Goal: Task Accomplishment & Management: Complete application form

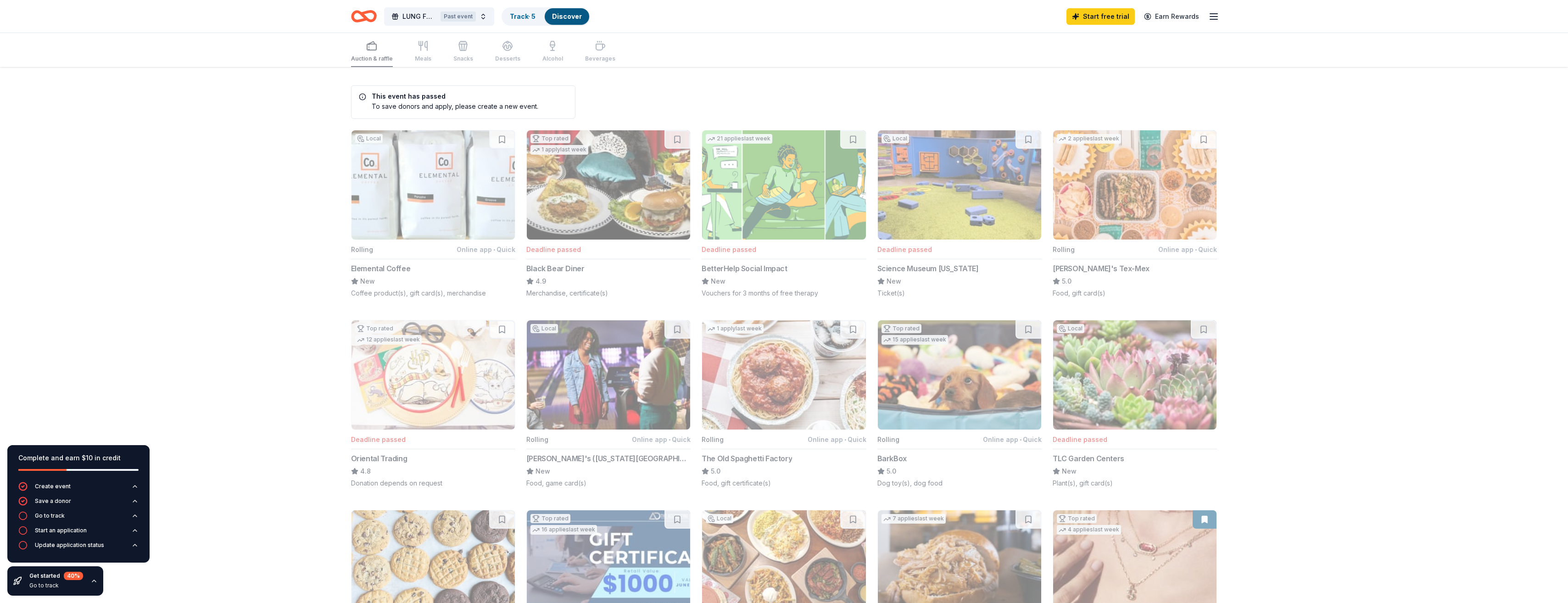
click at [1212, 22] on div "Start free trial Earn Rewards" at bounding box center [1143, 16] width 153 height 22
click at [1212, 12] on icon "button" at bounding box center [1214, 16] width 11 height 11
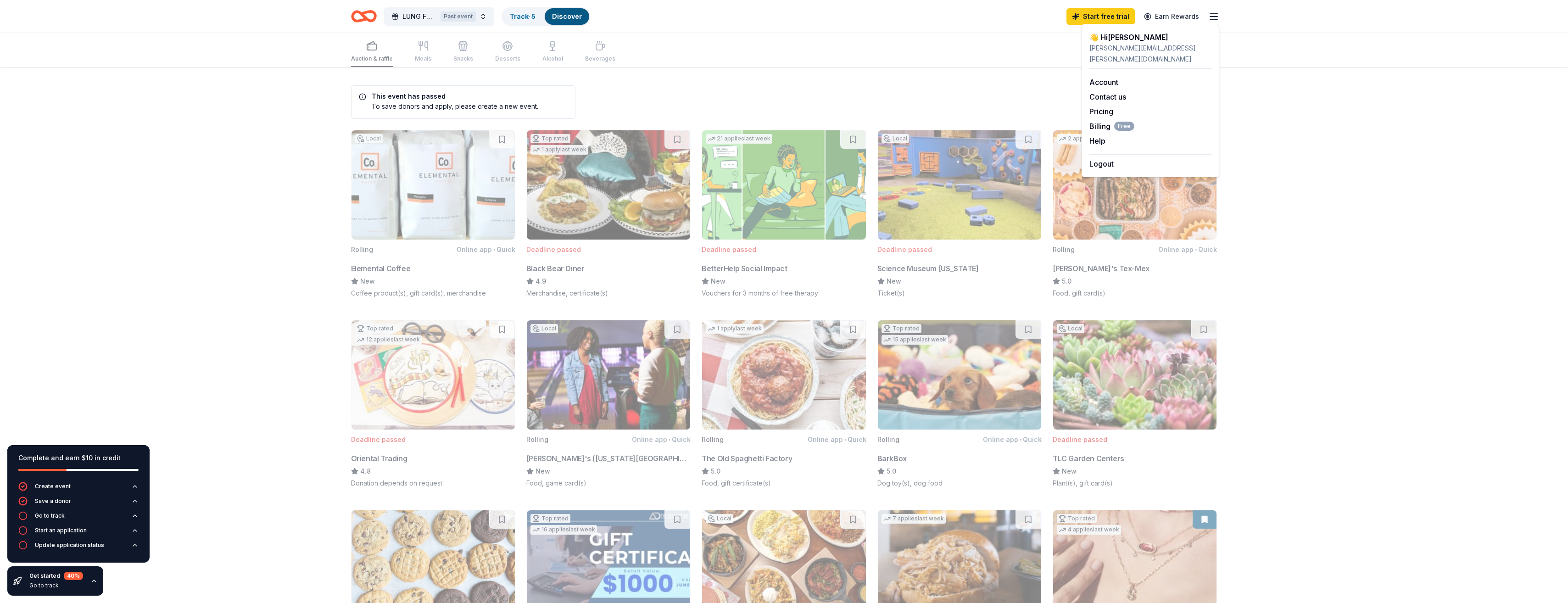
click at [1369, 36] on div "Auction & raffle Meals Snacks Desserts Alcohol Beverages" at bounding box center [784, 50] width 1568 height 34
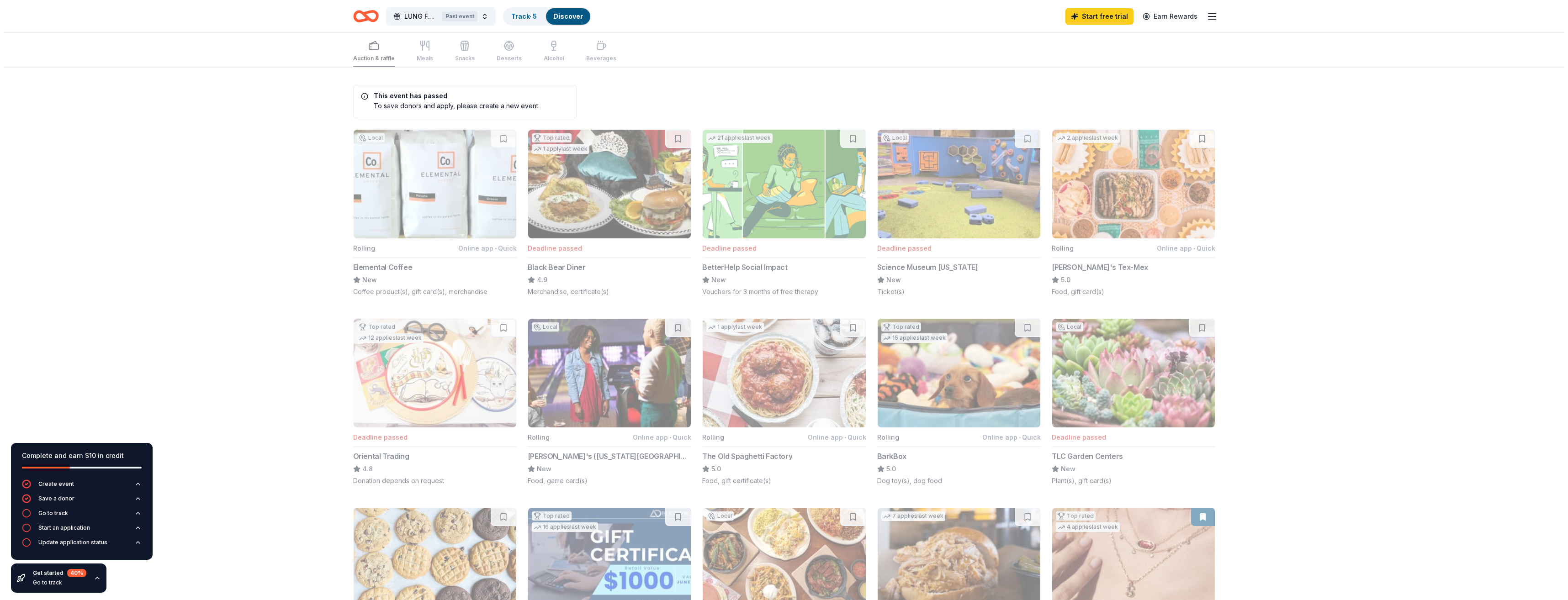
scroll to position [45, 0]
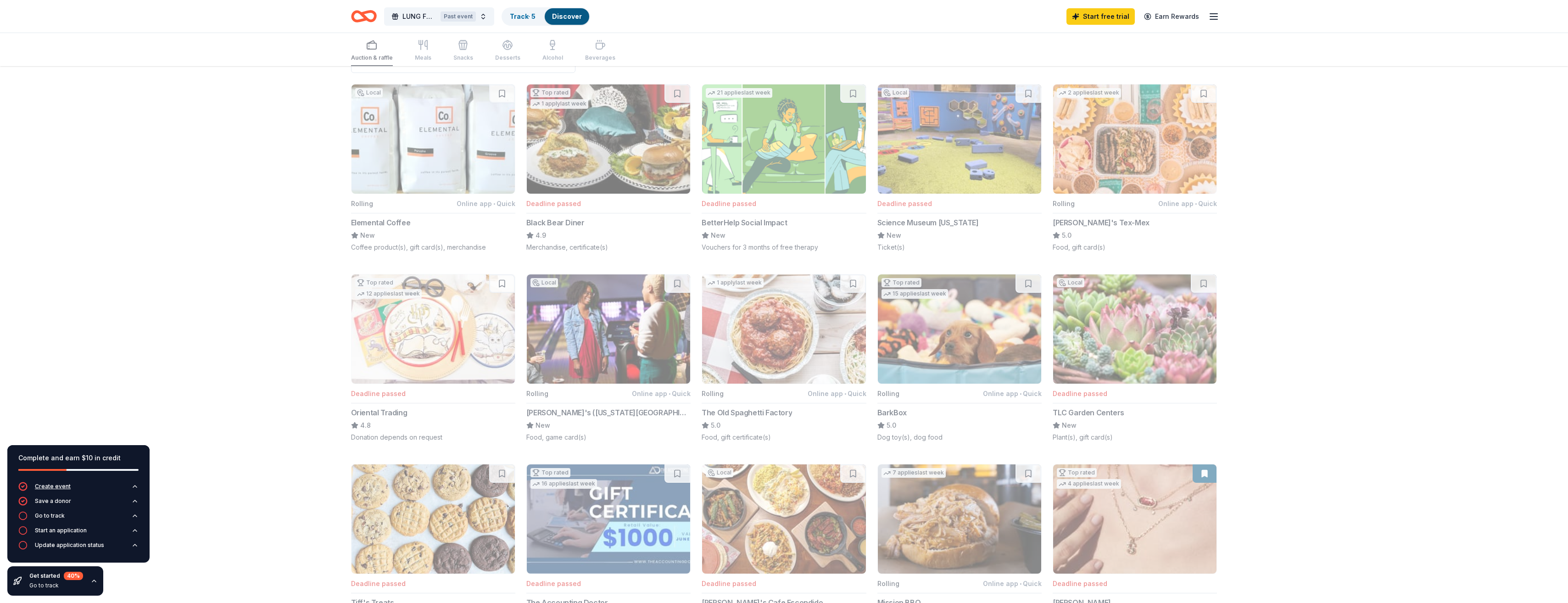
click at [61, 487] on div "Create event" at bounding box center [52, 486] width 36 height 7
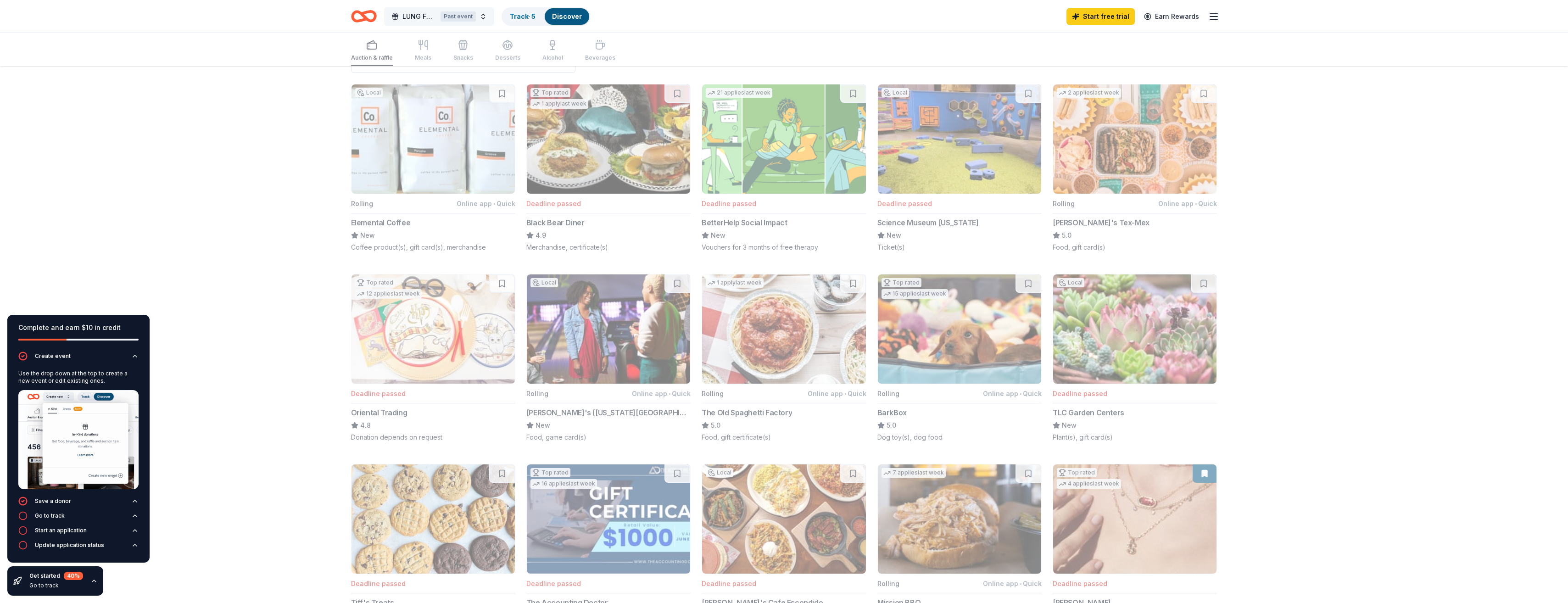
click at [483, 19] on button "LUNG FORCE Gala Past event" at bounding box center [439, 16] width 110 height 18
click at [503, 97] on button "Create new event" at bounding box center [524, 93] width 65 height 11
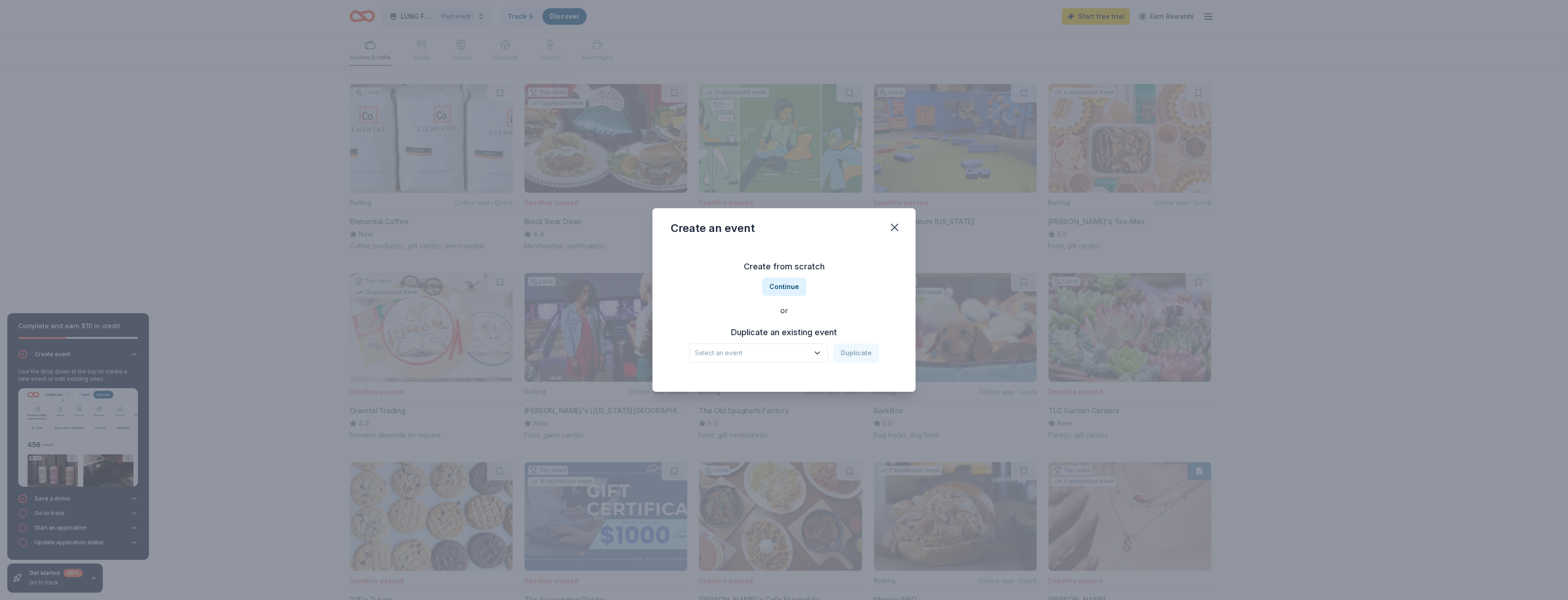
click at [792, 334] on h3 "Duplicate an existing event" at bounding box center [784, 332] width 190 height 15
click at [820, 352] on icon "button" at bounding box center [818, 353] width 9 height 9
click at [723, 387] on div "Jun 07, 2025 · OK" at bounding box center [727, 389] width 58 height 11
click at [852, 358] on button "Duplicate" at bounding box center [856, 353] width 46 height 19
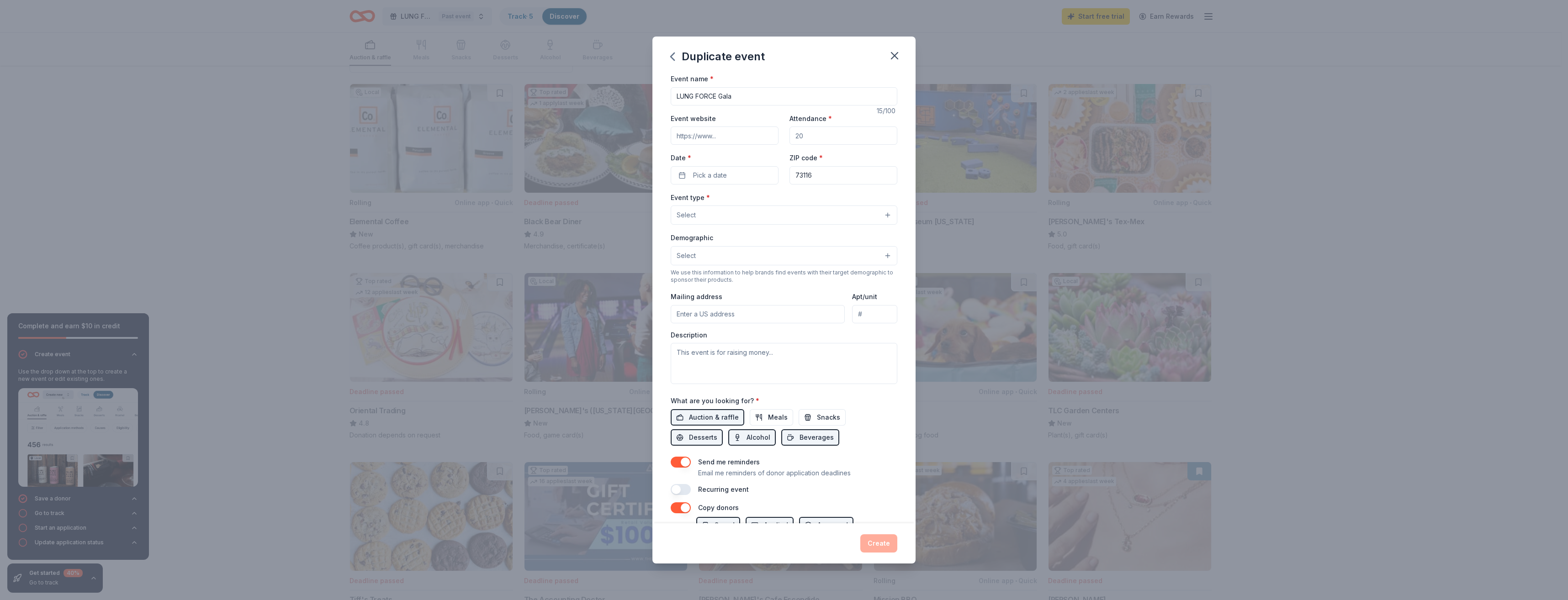
click at [845, 134] on input "Attendance *" at bounding box center [843, 135] width 108 height 18
click at [802, 140] on input "Attendance *" at bounding box center [843, 135] width 108 height 18
click at [798, 138] on input "Attendance *" at bounding box center [843, 135] width 108 height 18
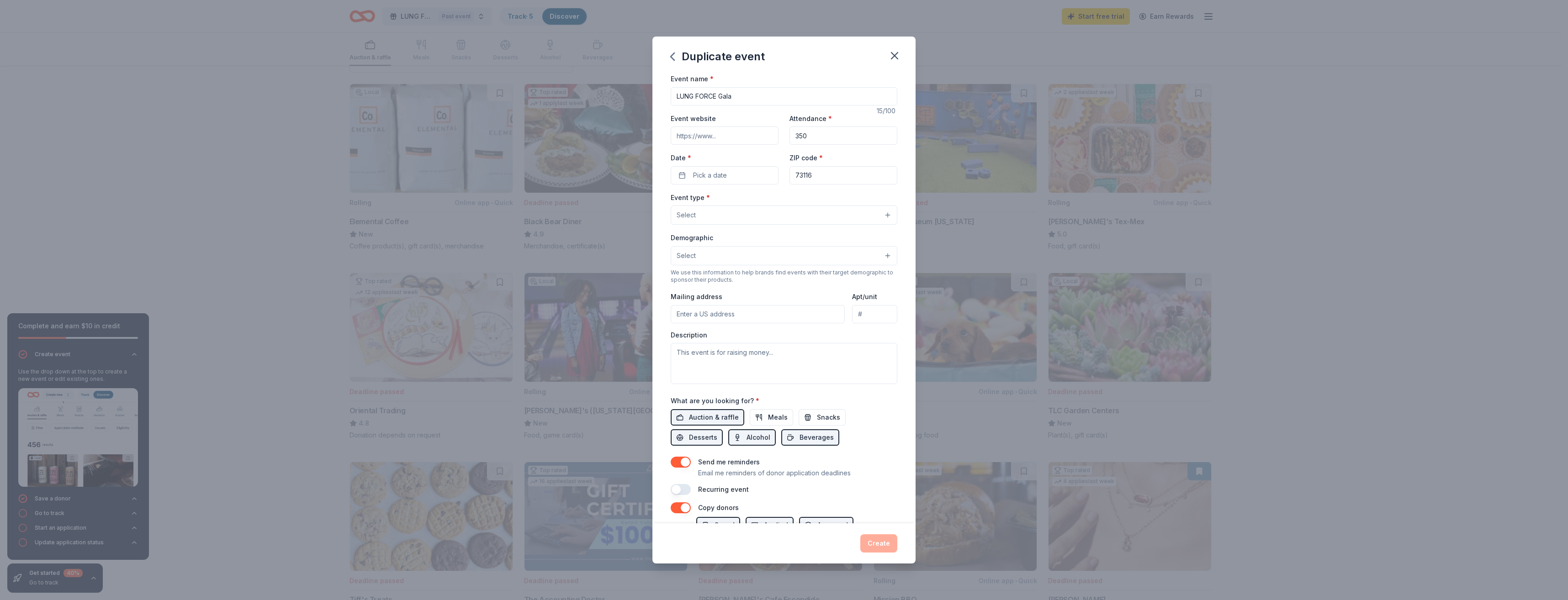
type input "350"
click at [740, 142] on input "Event website" at bounding box center [724, 135] width 108 height 18
type input "www.lungforcegalaok.org"
click at [685, 173] on button "Pick a date" at bounding box center [724, 175] width 108 height 18
click at [733, 199] on div "September 2025" at bounding box center [723, 199] width 21 height 11
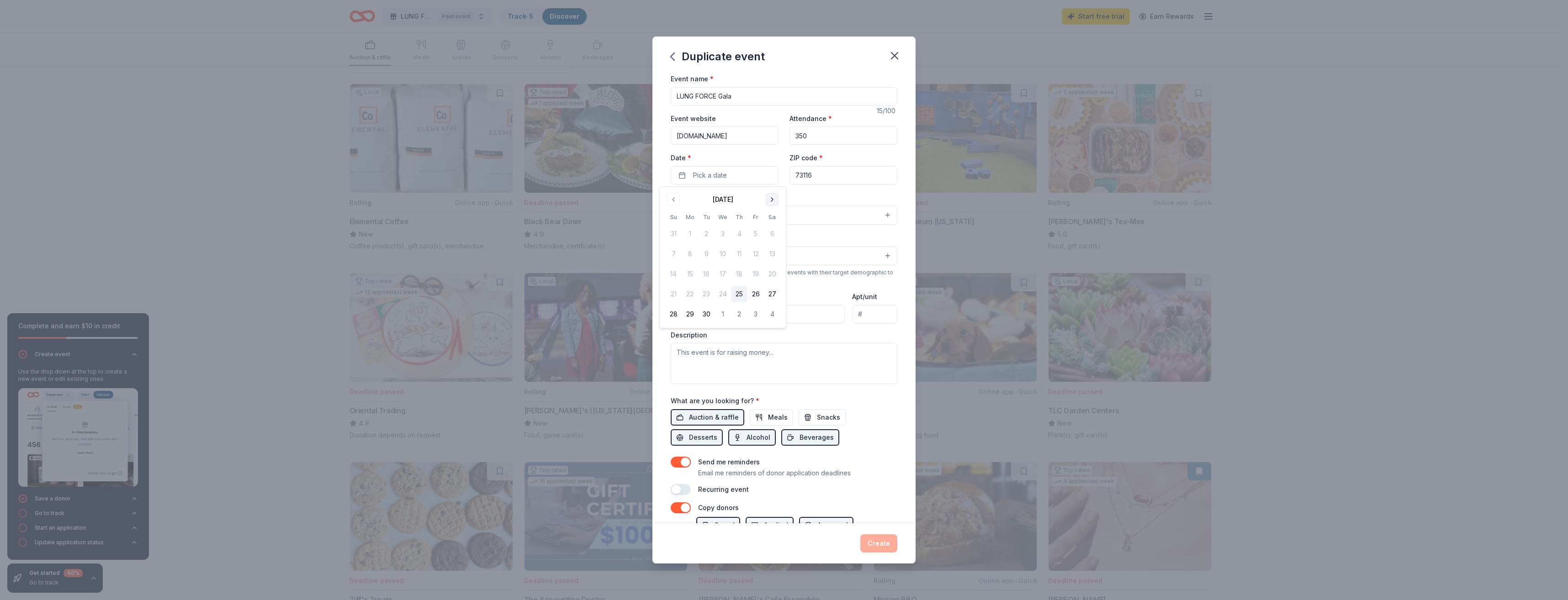
click at [768, 198] on button "Go to next month" at bounding box center [772, 199] width 13 height 13
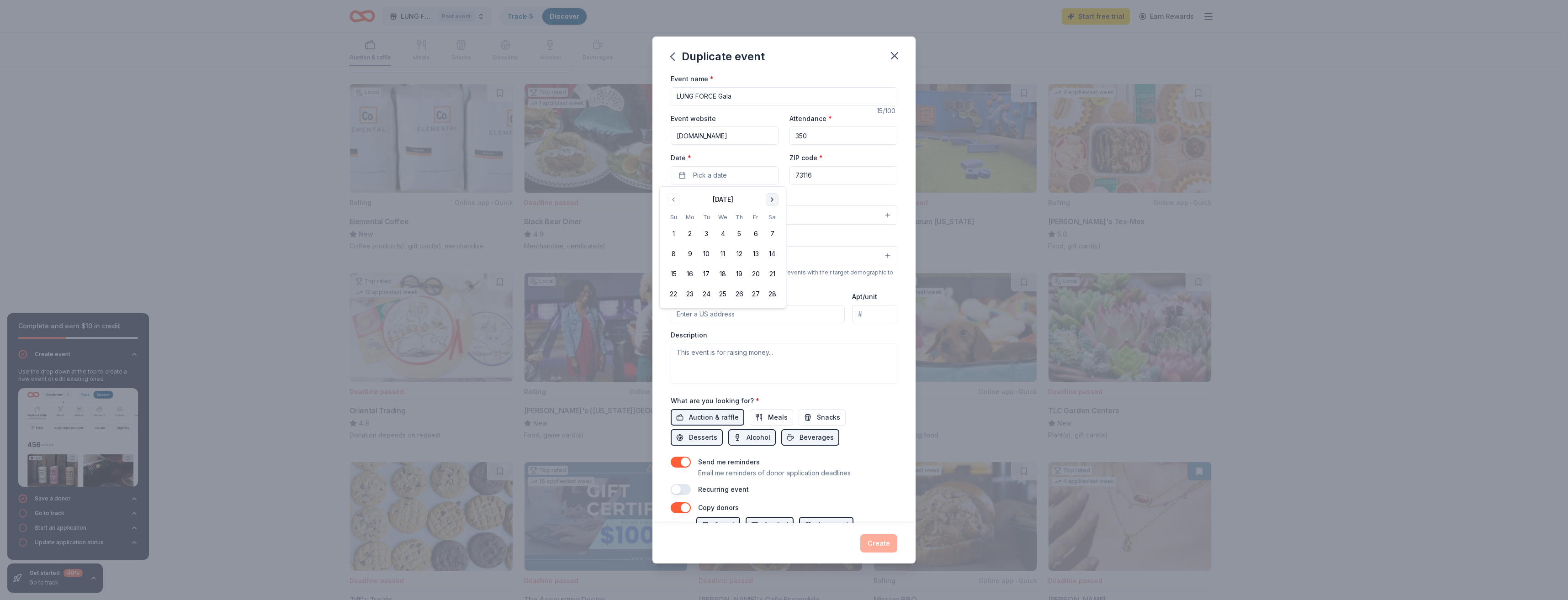
click at [768, 198] on button "Go to next month" at bounding box center [772, 199] width 13 height 13
click at [770, 229] on button "6" at bounding box center [772, 233] width 17 height 17
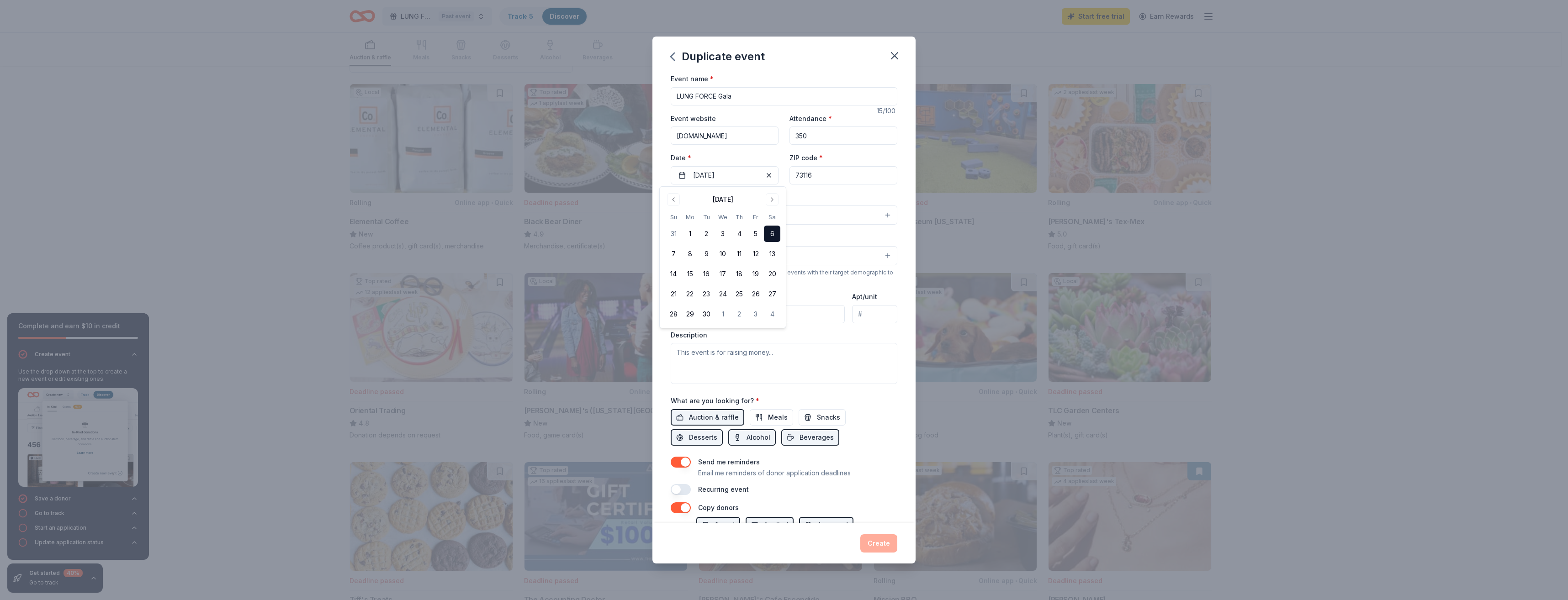
click at [818, 194] on div "Event type * Select" at bounding box center [784, 209] width 227 height 33
click at [727, 214] on button "Select" at bounding box center [784, 215] width 227 height 19
click at [735, 239] on span "Fundraiser" at bounding box center [784, 239] width 211 height 12
click at [732, 204] on div "Event type * Fundraiser Business & professional Food & drink Health & wellness …" at bounding box center [784, 209] width 227 height 34
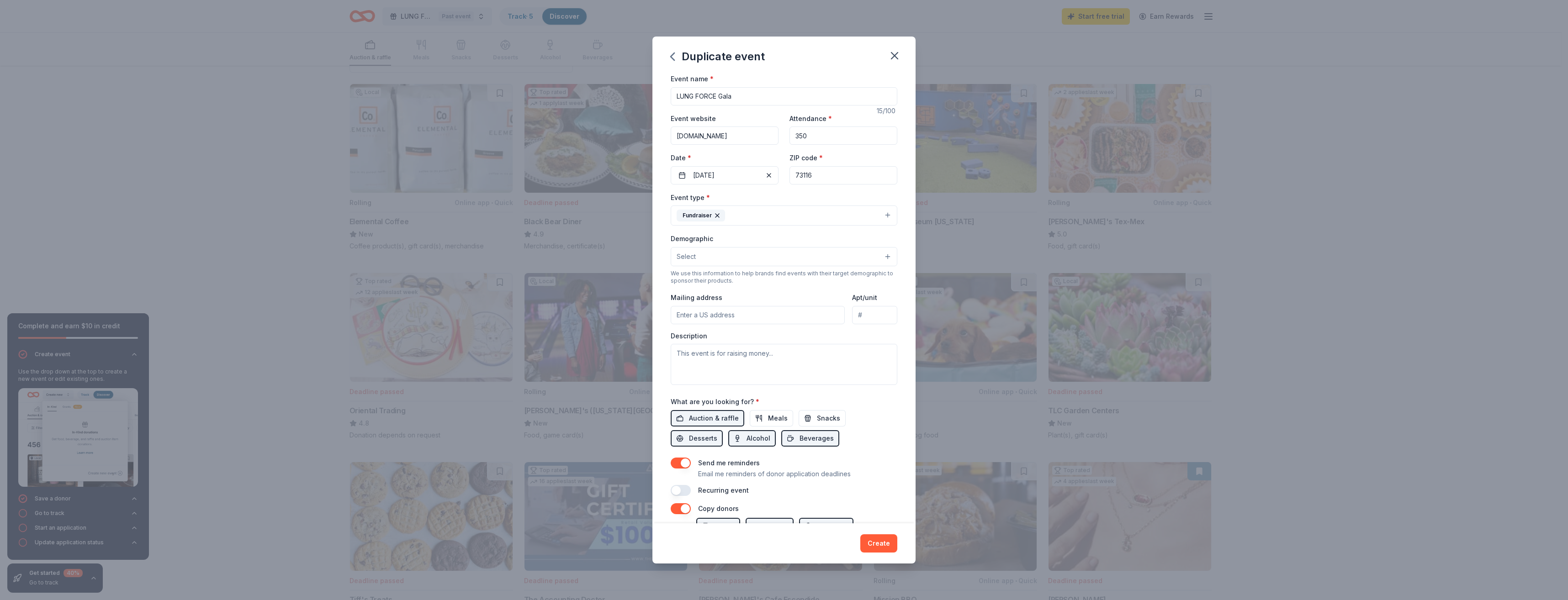
click at [752, 212] on button "Fundraiser" at bounding box center [784, 215] width 227 height 20
click at [758, 197] on div "Event type * Fundraiser Business & professional Food & drink Health & wellness …" at bounding box center [784, 209] width 227 height 34
click at [691, 254] on span "Select" at bounding box center [686, 257] width 19 height 11
click at [747, 278] on span "All genders" at bounding box center [784, 280] width 211 height 12
click at [812, 241] on div "Demographic All genders Mostly men Mostly women All ages 0-10 yrs 10-20 yrs 20-…" at bounding box center [784, 249] width 227 height 34
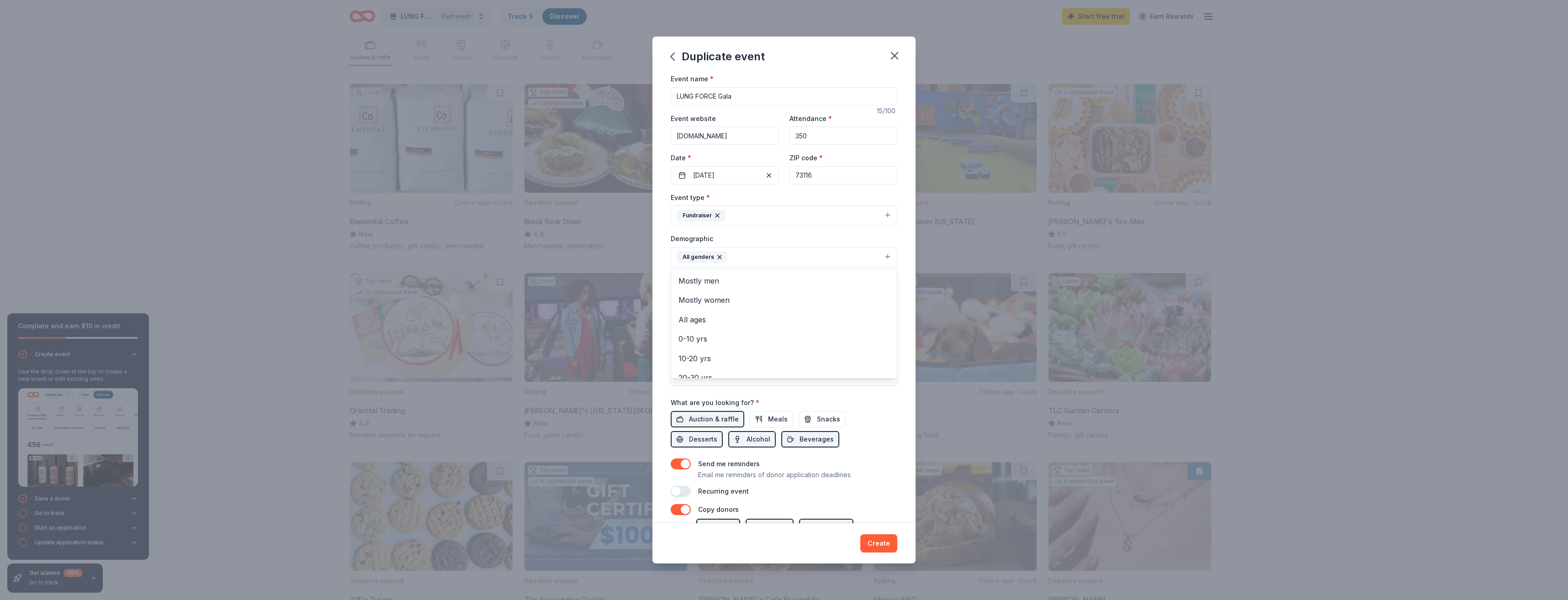
click at [770, 260] on button "All genders" at bounding box center [784, 257] width 227 height 20
click at [735, 314] on span "30-40 yrs" at bounding box center [784, 316] width 211 height 12
click at [719, 336] on span "50-60 yrs" at bounding box center [784, 335] width 211 height 12
click at [713, 355] on span "70-80 yrs" at bounding box center [784, 354] width 211 height 12
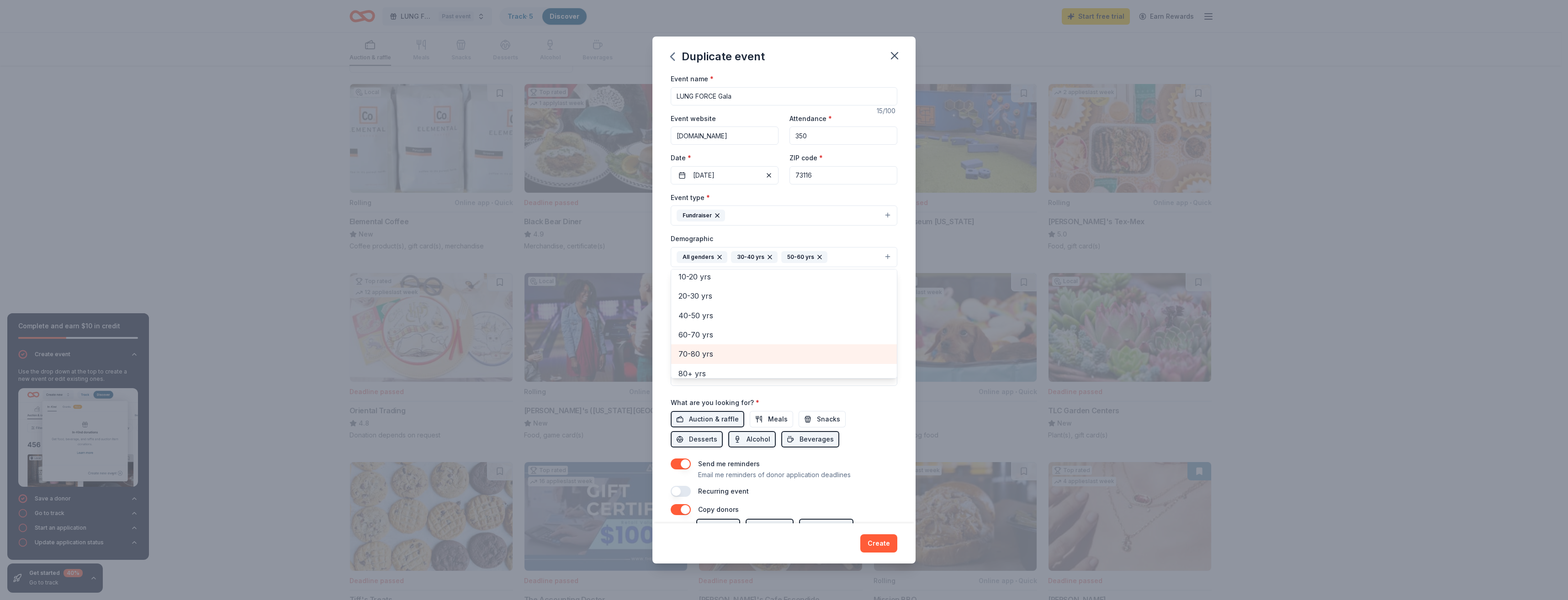
scroll to position [70, 0]
click at [839, 238] on div "Demographic All genders 30-40 yrs 50-60 yrs 70-80 yrs Mostly men Mostly women A…" at bounding box center [784, 249] width 227 height 34
click at [732, 325] on input "Mailing address" at bounding box center [758, 316] width 174 height 18
type input "710 West Wilshire Boulevard, Oklahoma City, OK, 73116"
click at [869, 325] on input "Apt/unit" at bounding box center [875, 316] width 46 height 18
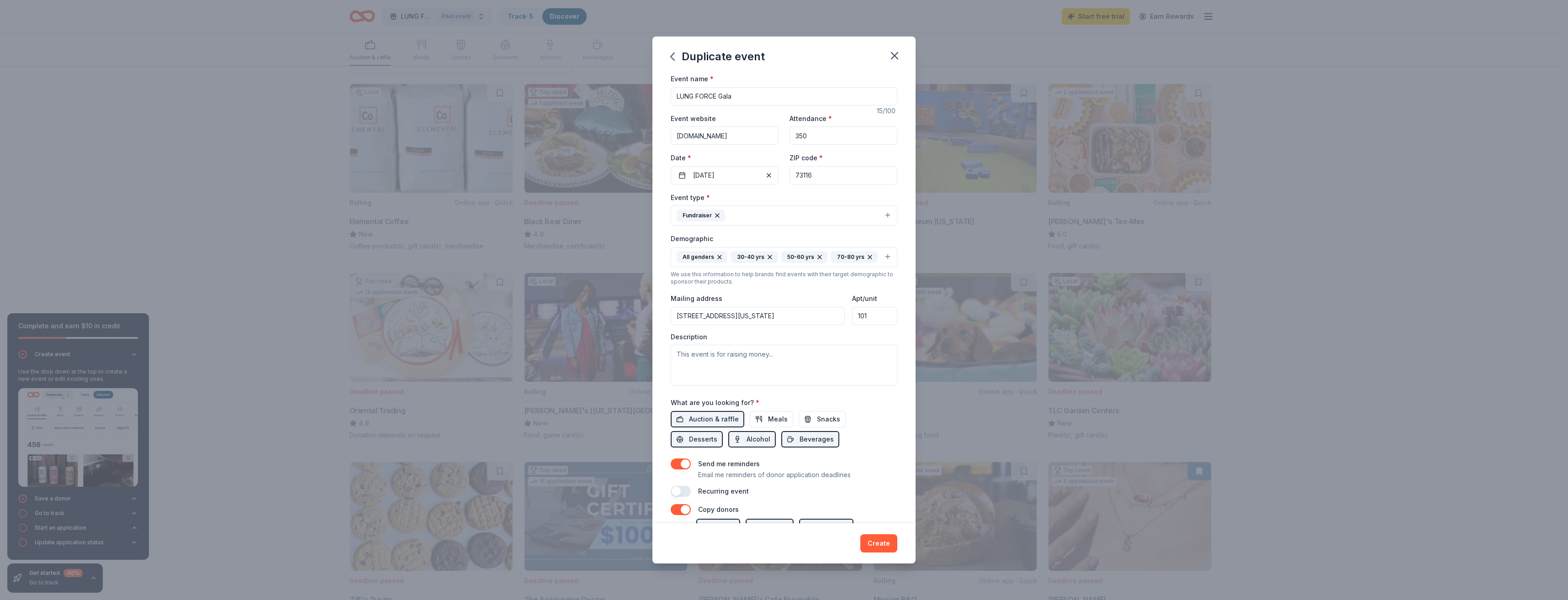
type input "101"
click at [709, 371] on textarea at bounding box center [784, 365] width 227 height 41
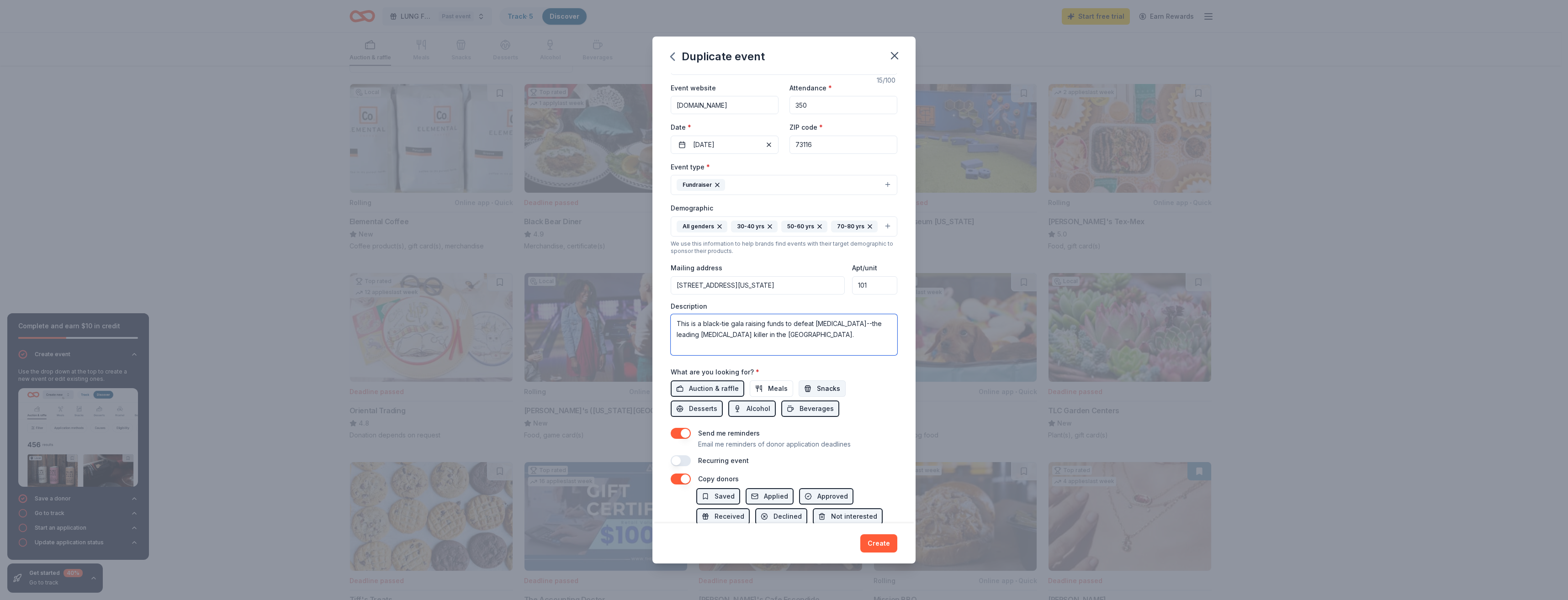
scroll to position [45, 0]
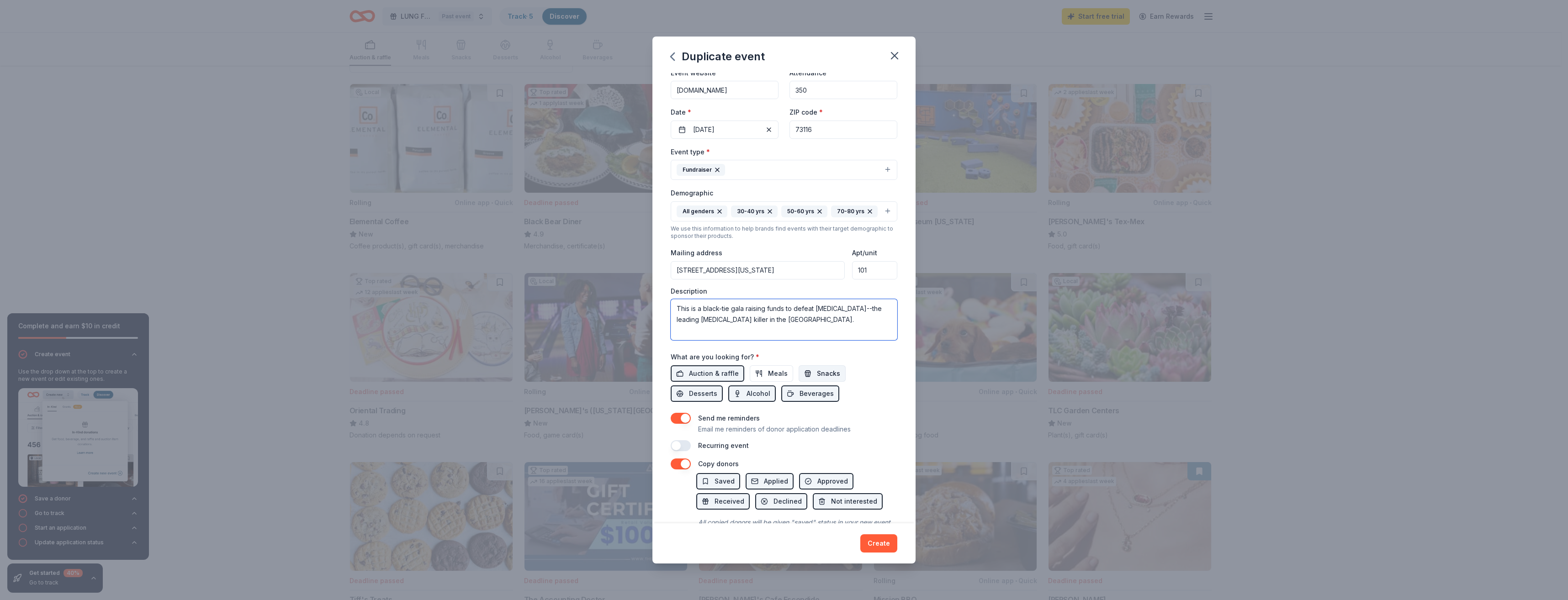
type textarea "This is a black-tie gala raising funds to defeat lung cancer--the leading cance…"
click at [830, 379] on span "Snacks" at bounding box center [829, 373] width 23 height 11
click at [774, 382] on button "Meals" at bounding box center [771, 373] width 43 height 17
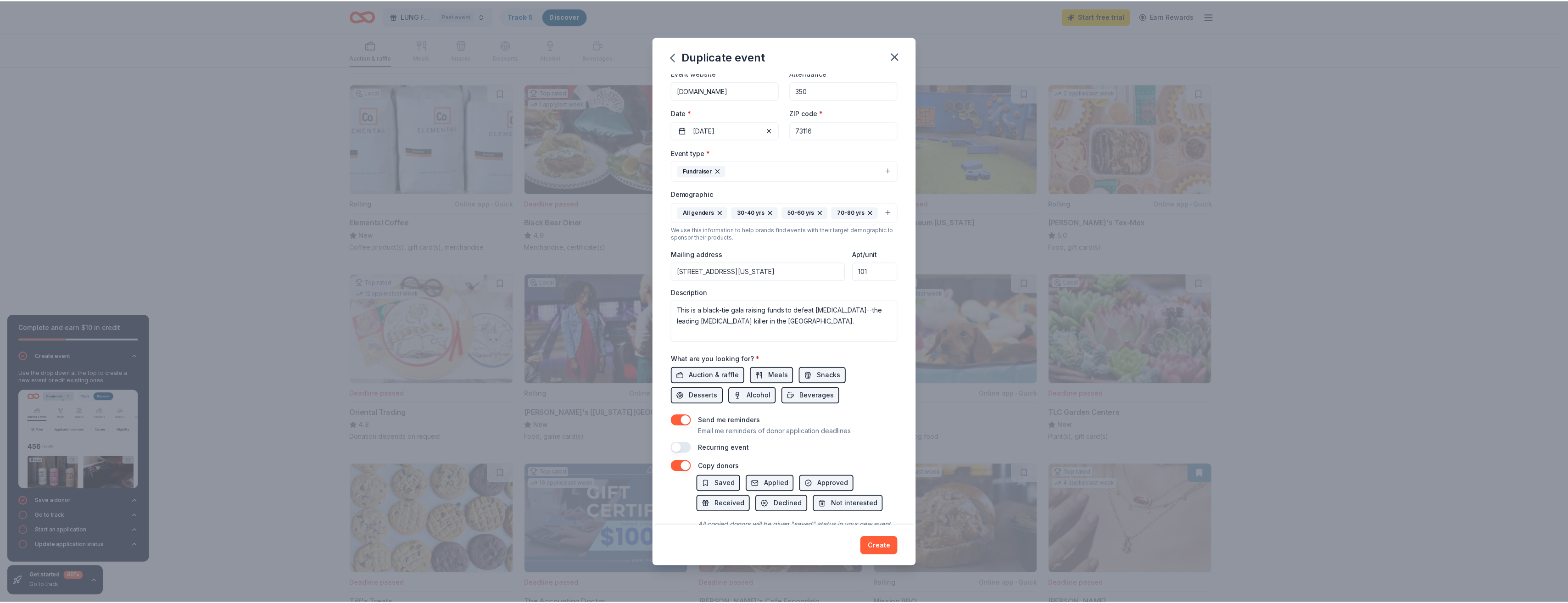
scroll to position [105, 0]
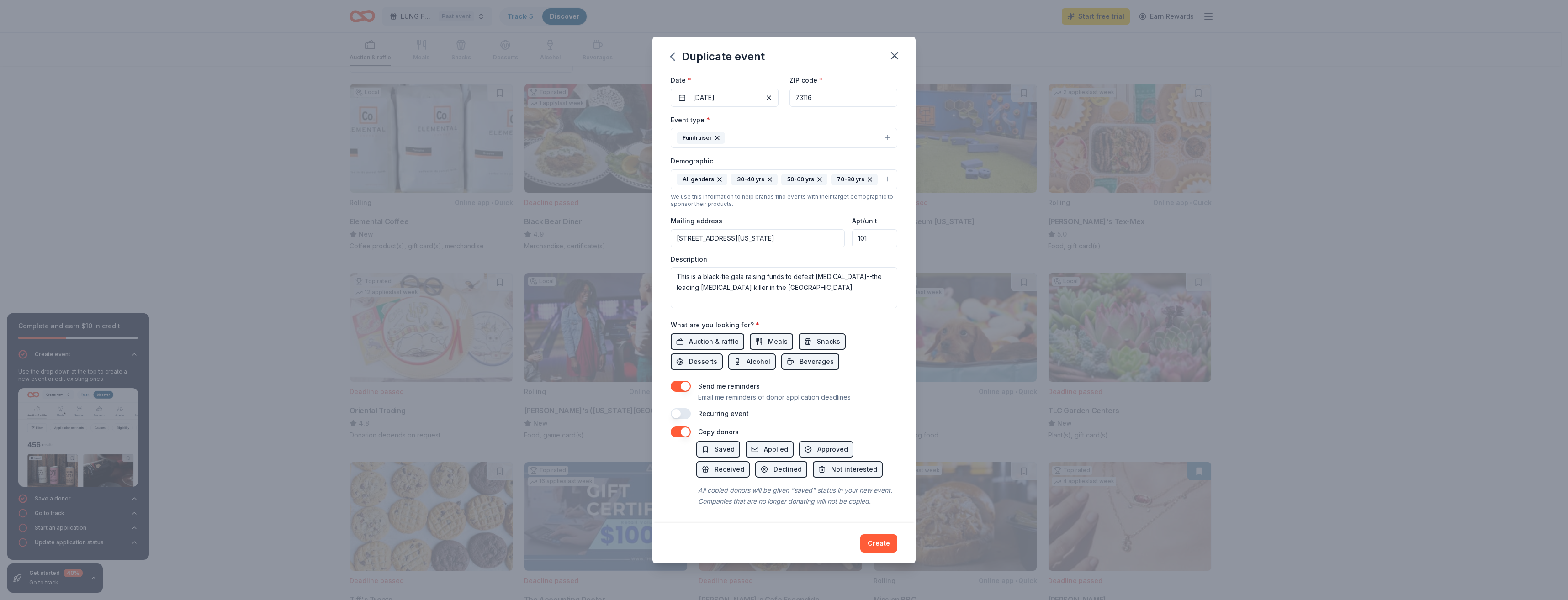
click at [683, 381] on button "button" at bounding box center [681, 386] width 20 height 11
click at [885, 545] on button "Create" at bounding box center [879, 543] width 37 height 18
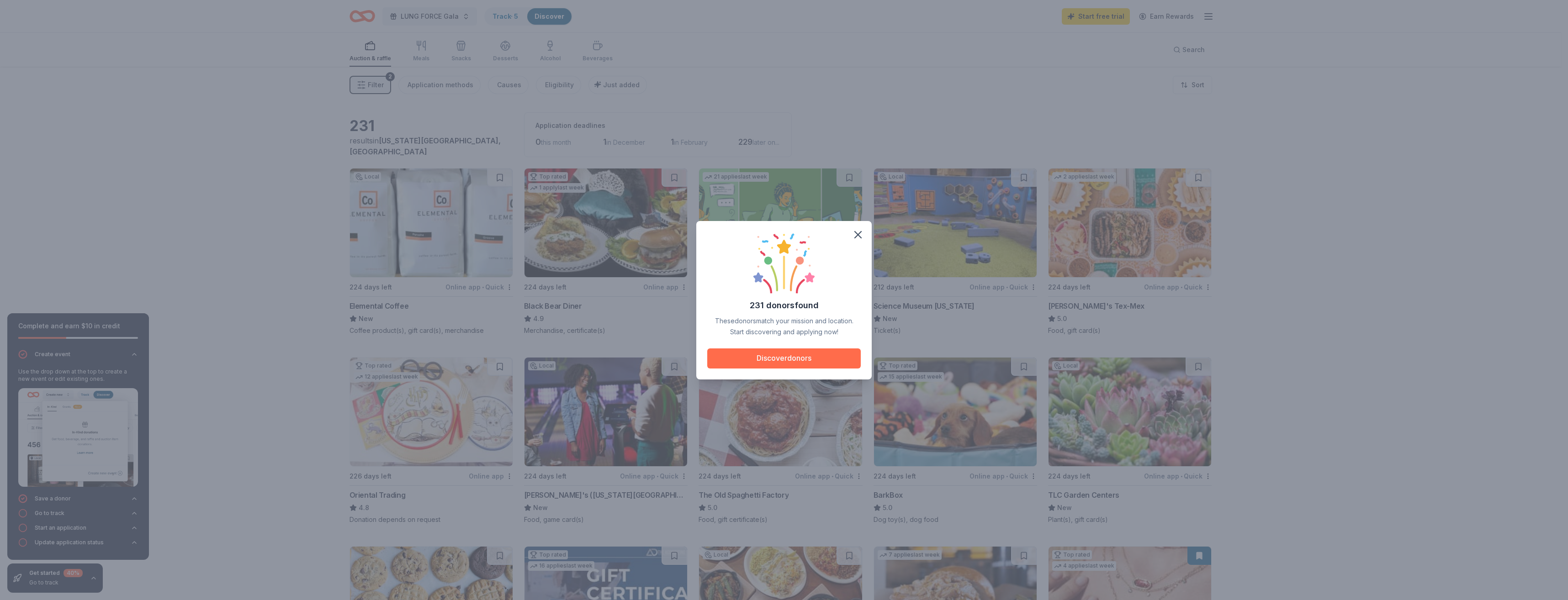
click at [761, 352] on button "Discover donors" at bounding box center [784, 359] width 153 height 20
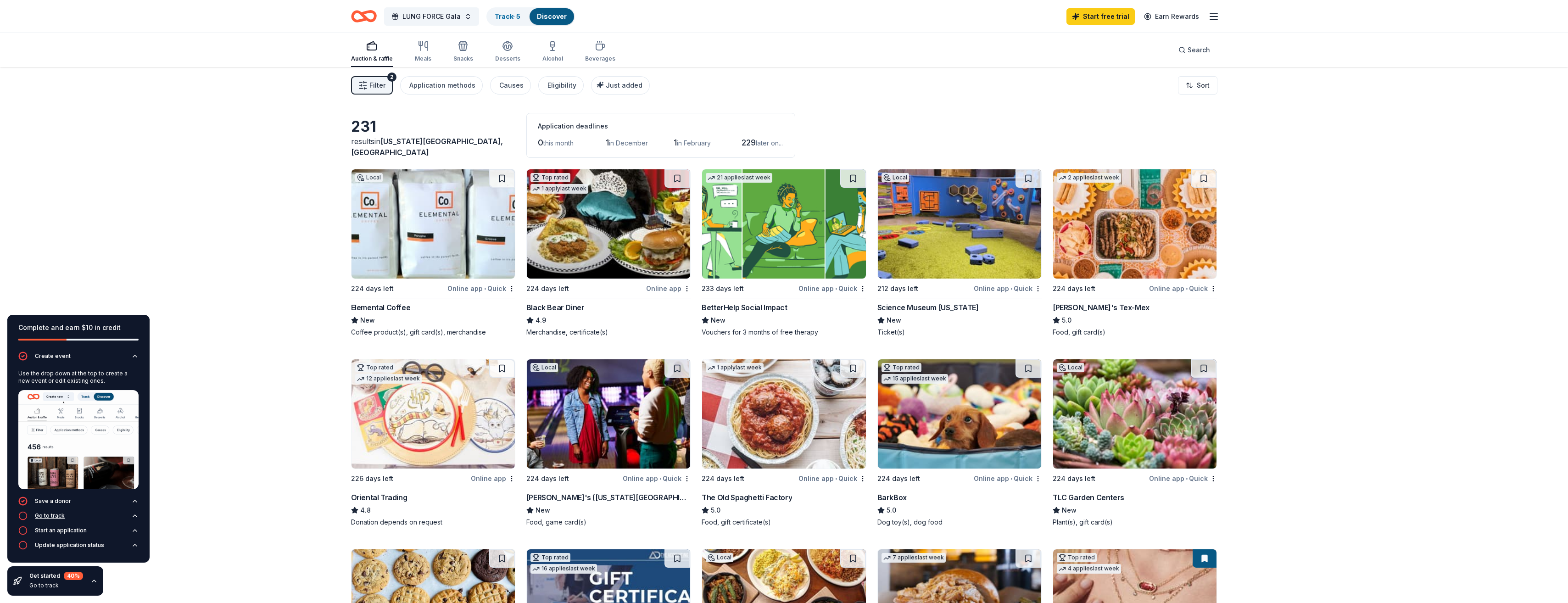
click at [53, 517] on div "Go to track" at bounding box center [50, 516] width 30 height 7
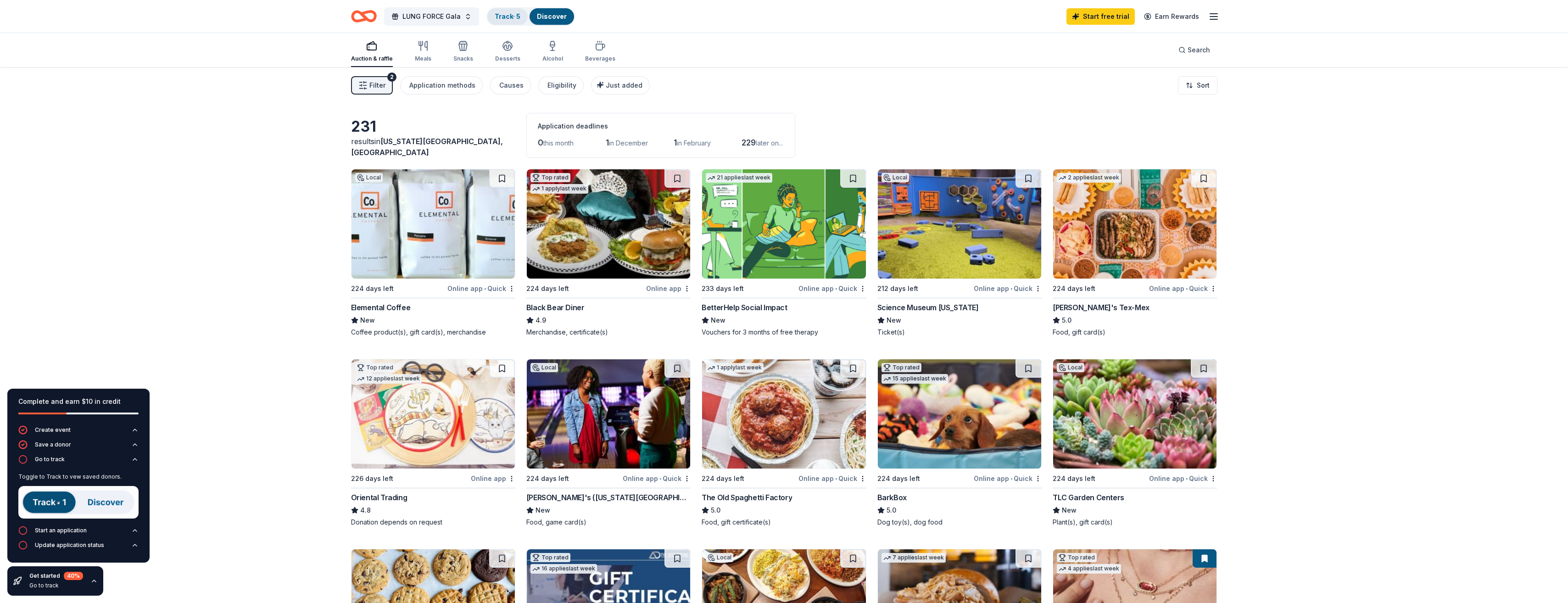
click at [516, 9] on div "Track · 5" at bounding box center [507, 16] width 40 height 17
click at [513, 18] on link "Track · 5" at bounding box center [507, 16] width 26 height 8
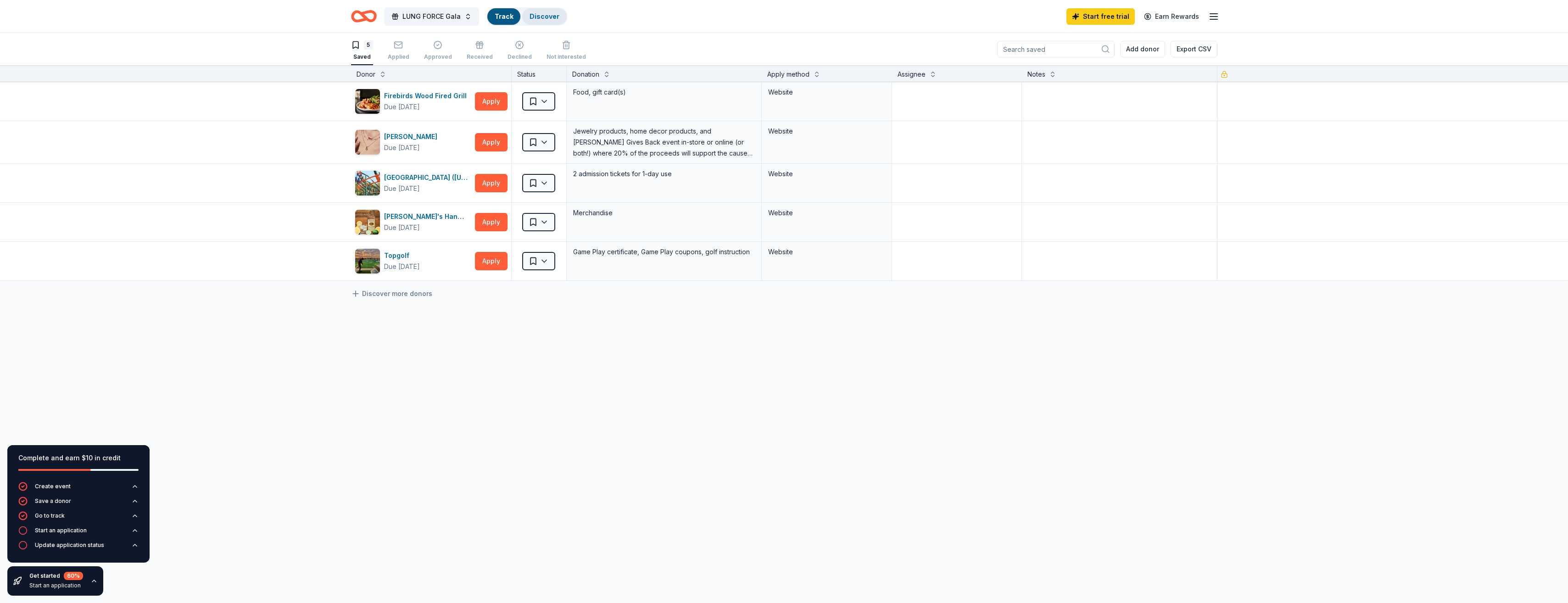
click at [556, 15] on div "Discover" at bounding box center [544, 16] width 44 height 17
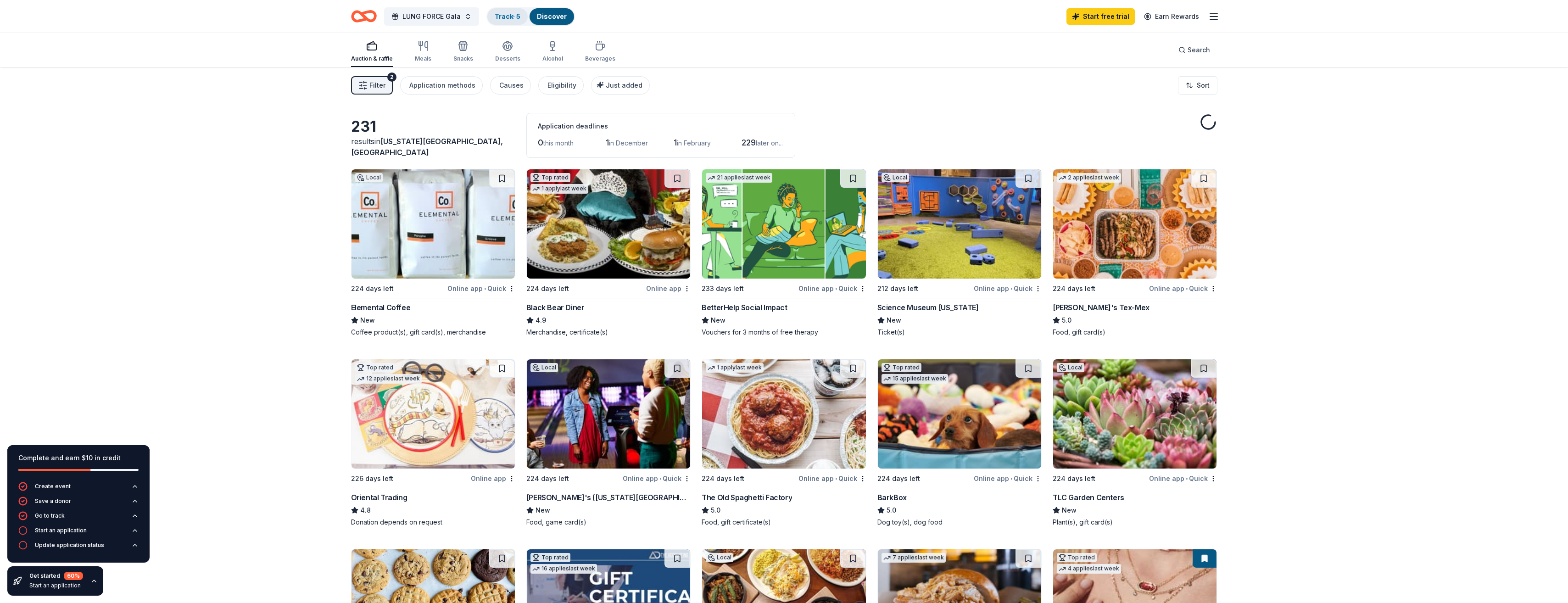
click at [495, 16] on link "Track · 5" at bounding box center [507, 16] width 26 height 8
click at [48, 530] on div "Start an application" at bounding box center [60, 530] width 52 height 7
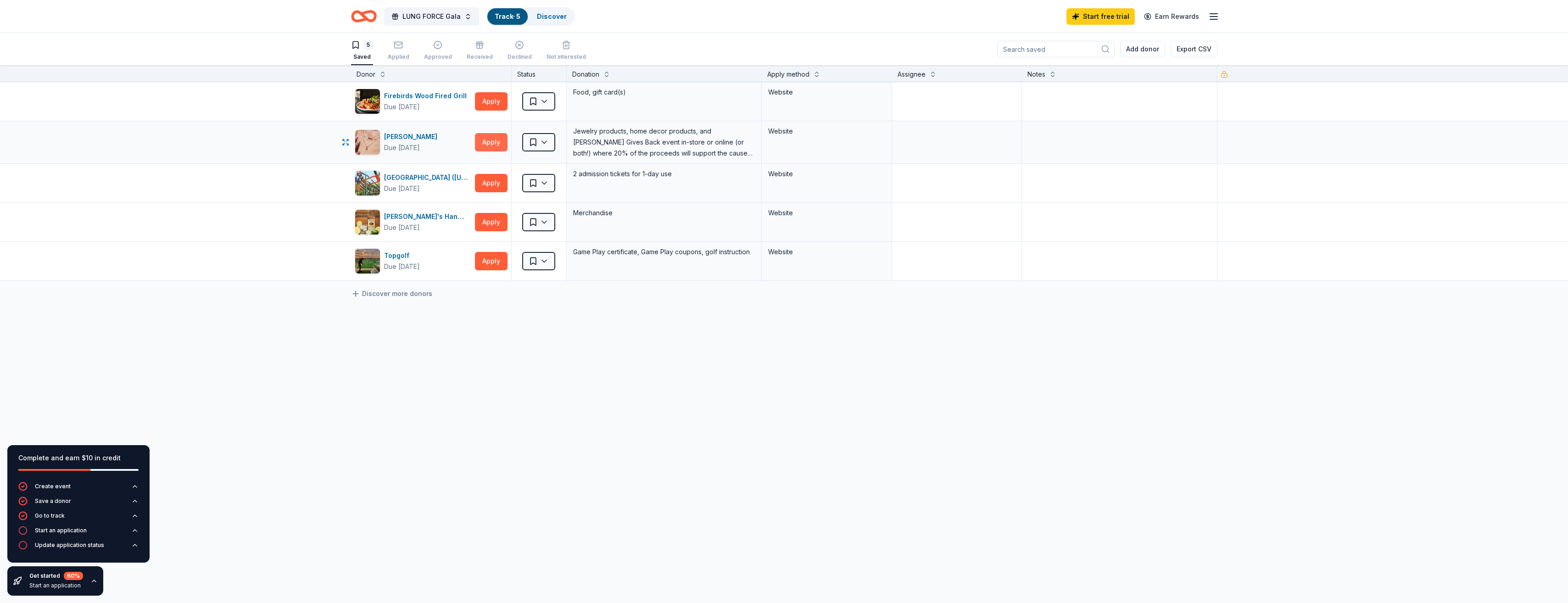
click at [496, 142] on button "Apply" at bounding box center [491, 142] width 32 height 18
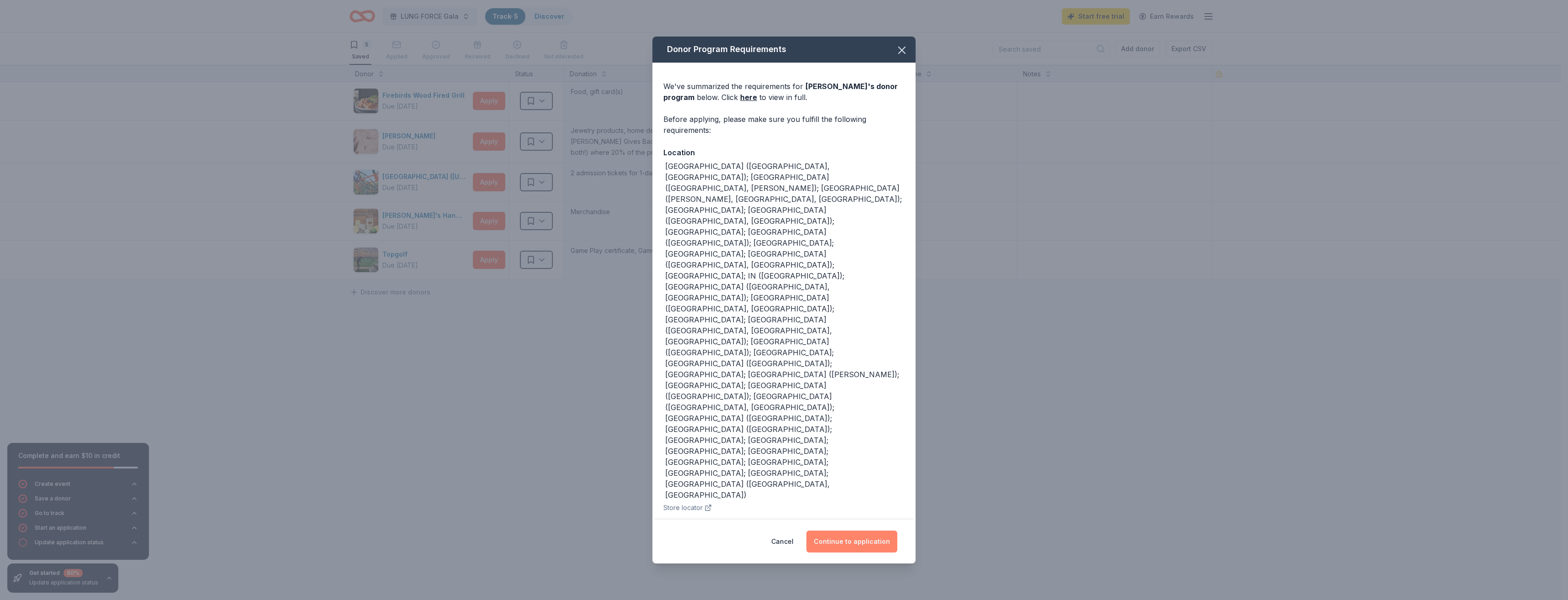
click at [869, 530] on button "Continue to application" at bounding box center [852, 541] width 91 height 22
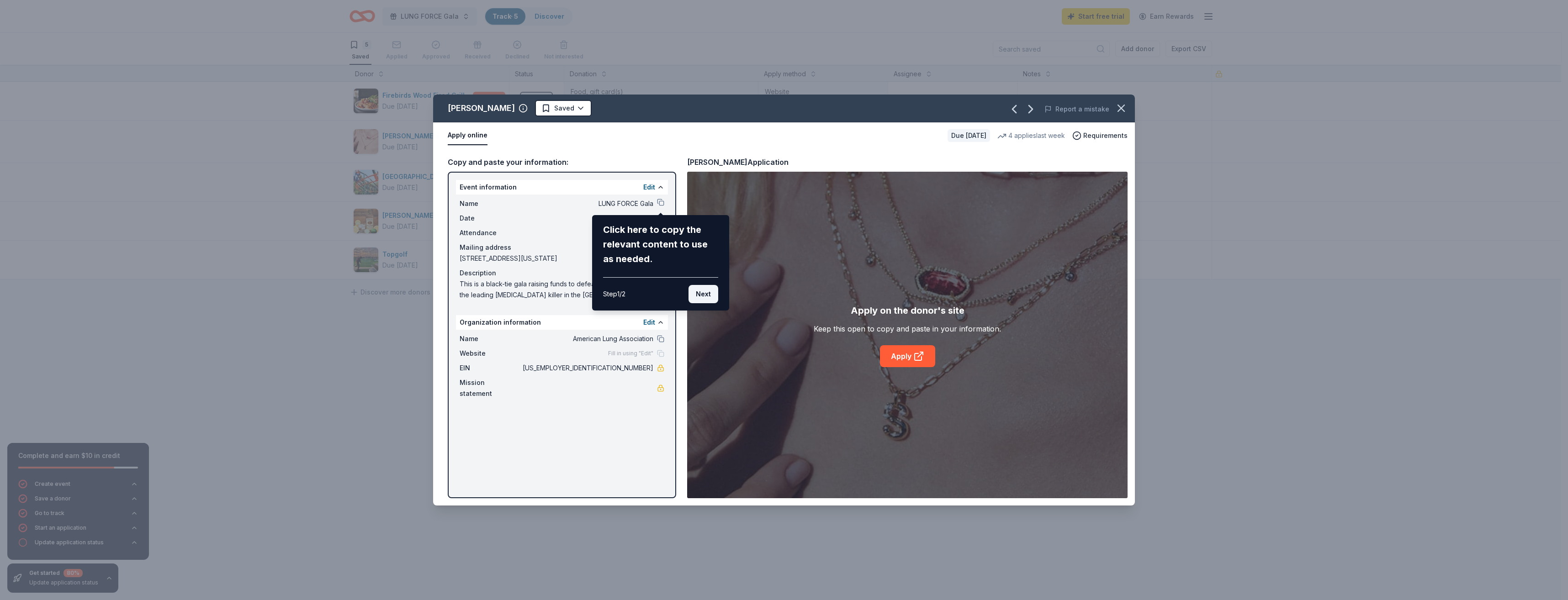
click at [703, 295] on button "Next" at bounding box center [703, 294] width 29 height 18
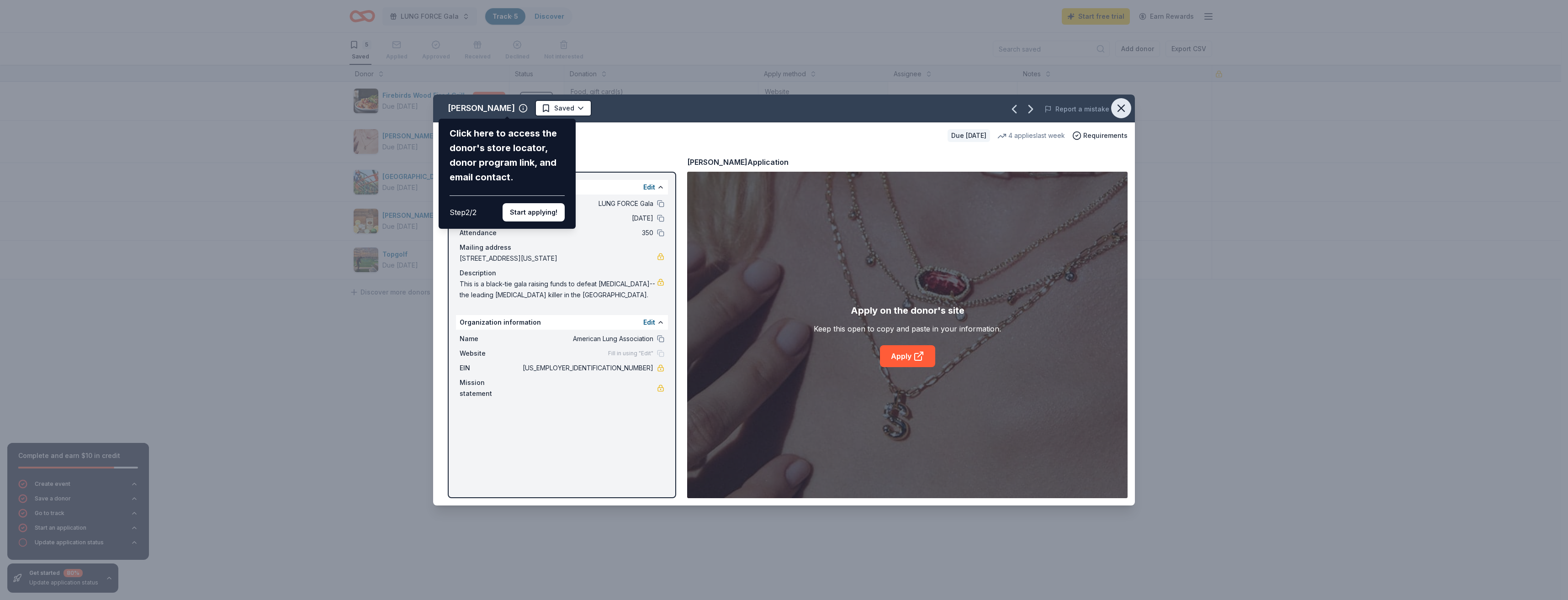
click at [1123, 109] on icon "button" at bounding box center [1121, 108] width 13 height 13
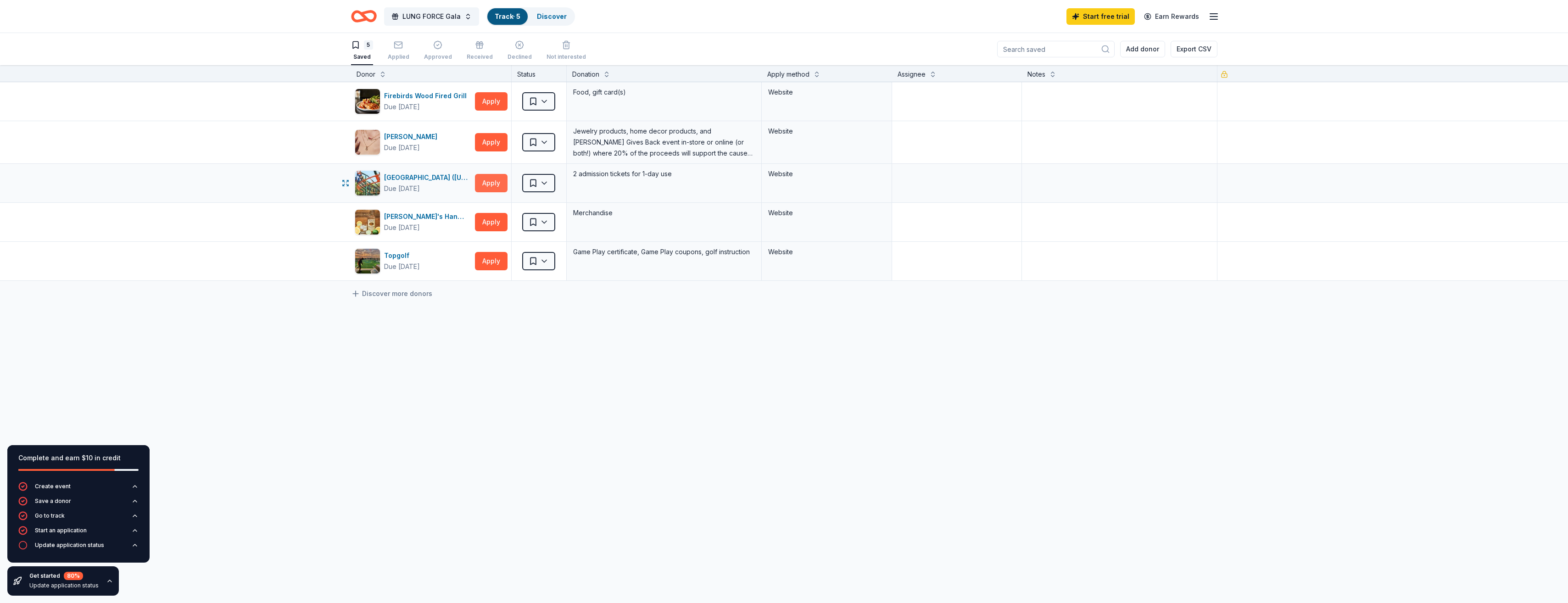
click at [487, 183] on button "Apply" at bounding box center [491, 183] width 32 height 18
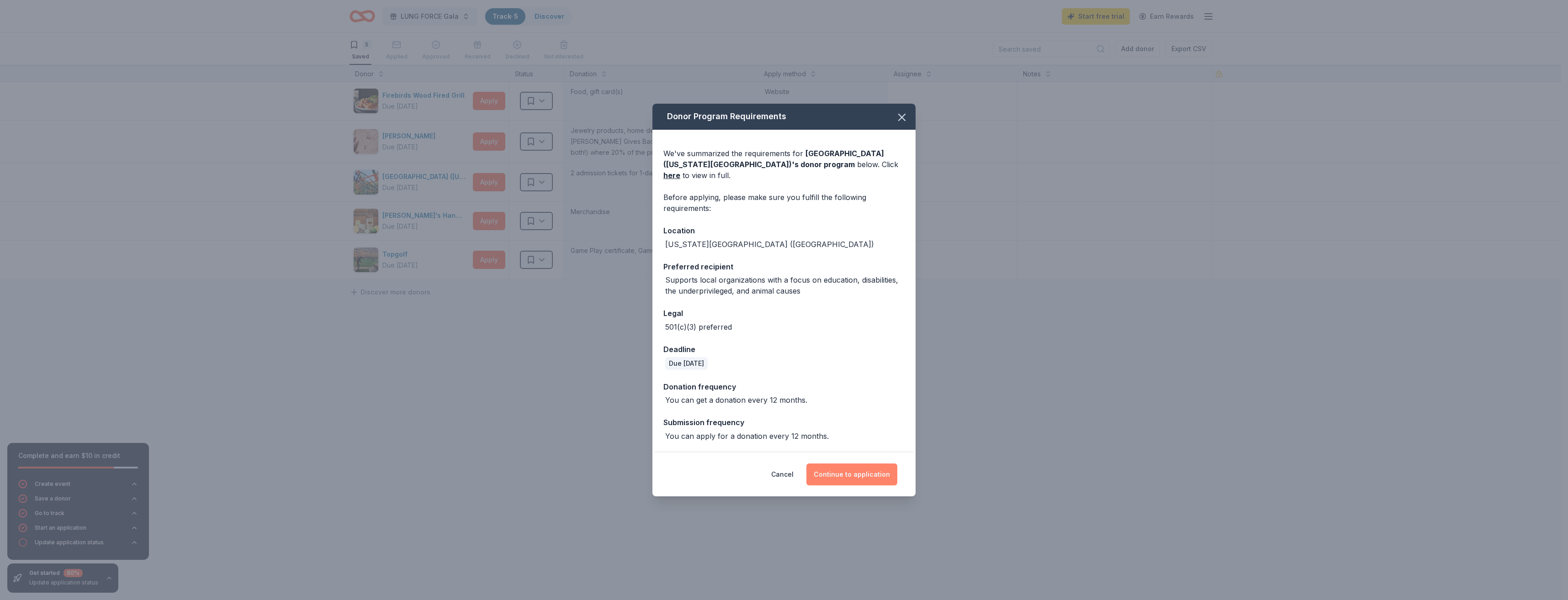
click at [843, 468] on button "Continue to application" at bounding box center [852, 474] width 91 height 22
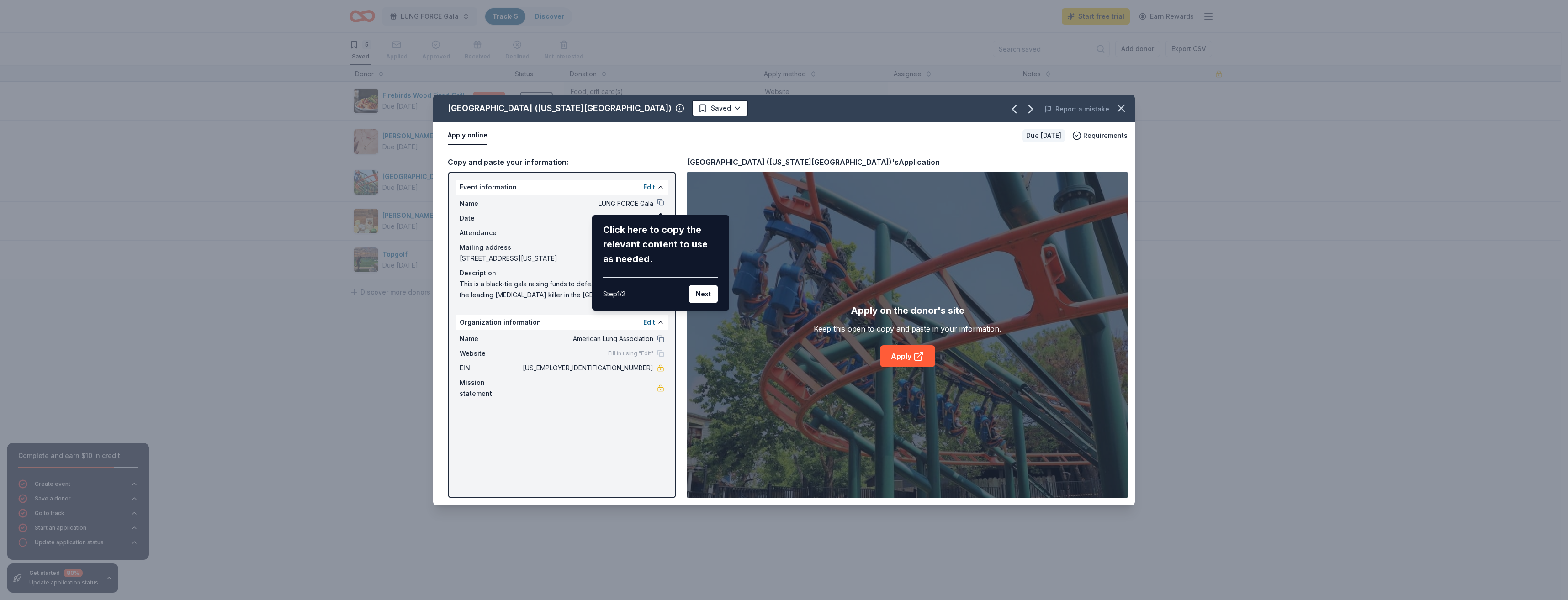
click at [661, 202] on div "Six Flags Frontier City (Oklahoma City) Saved Report a mistake Apply online Due…" at bounding box center [784, 300] width 702 height 411
click at [662, 202] on div "Six Flags Frontier City (Oklahoma City) Saved Report a mistake Apply online Due…" at bounding box center [784, 300] width 702 height 411
click at [606, 209] on div "Six Flags Frontier City (Oklahoma City) Saved Report a mistake Apply online Due…" at bounding box center [784, 300] width 702 height 411
click at [708, 288] on button "Next" at bounding box center [703, 294] width 29 height 18
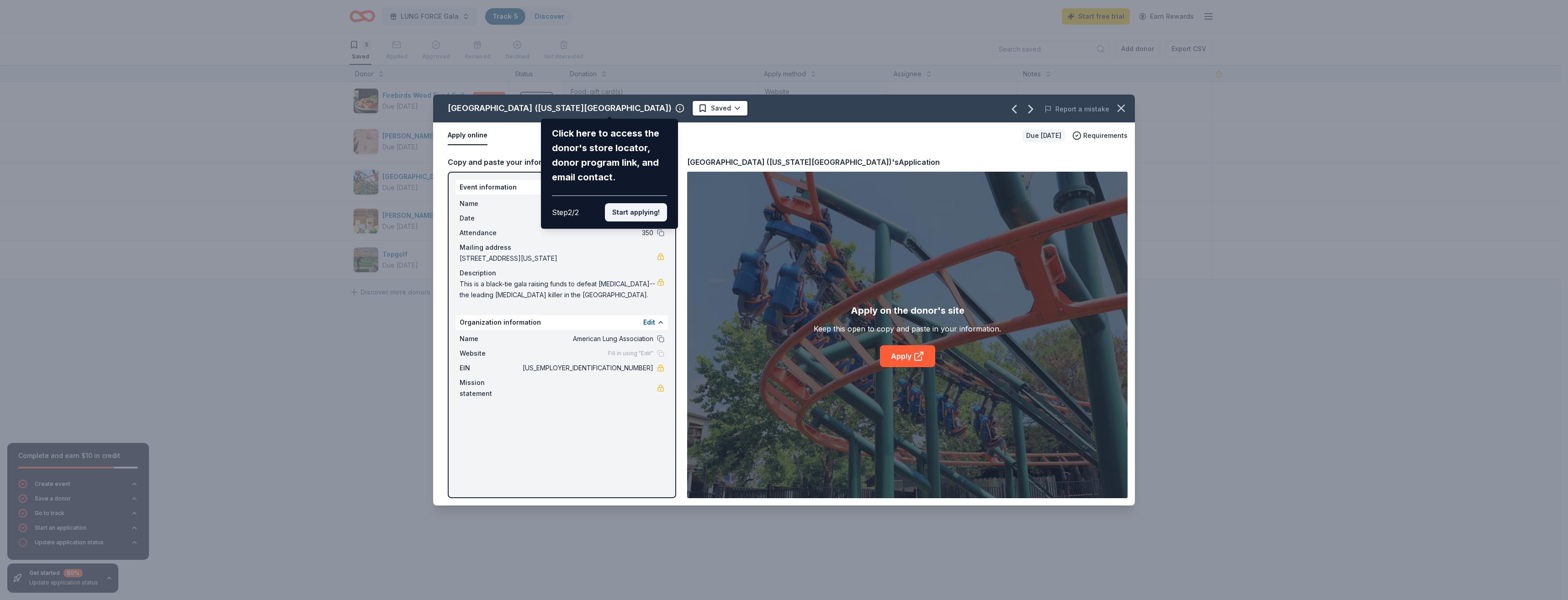
click at [633, 215] on button "Start applying!" at bounding box center [636, 212] width 62 height 18
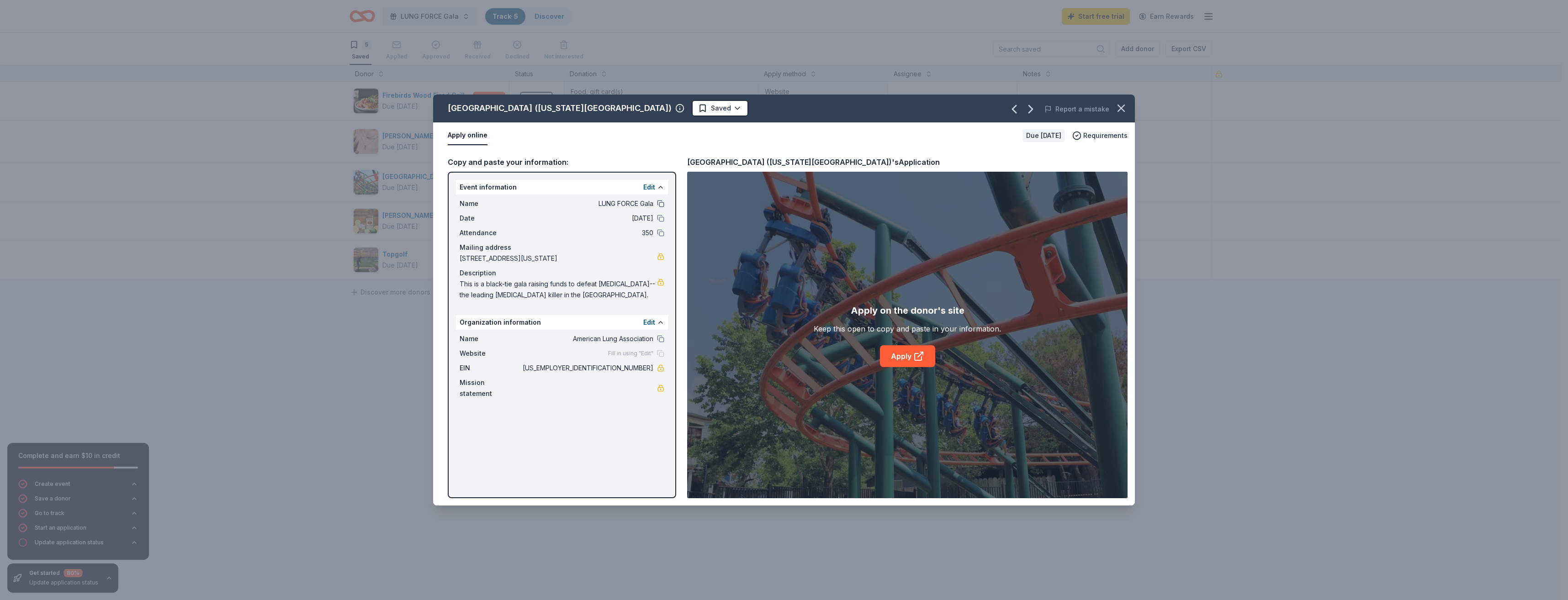
click at [660, 202] on button at bounding box center [661, 203] width 7 height 7
click at [898, 359] on link "Apply" at bounding box center [907, 356] width 56 height 22
click at [1122, 110] on icon "button" at bounding box center [1122, 108] width 7 height 7
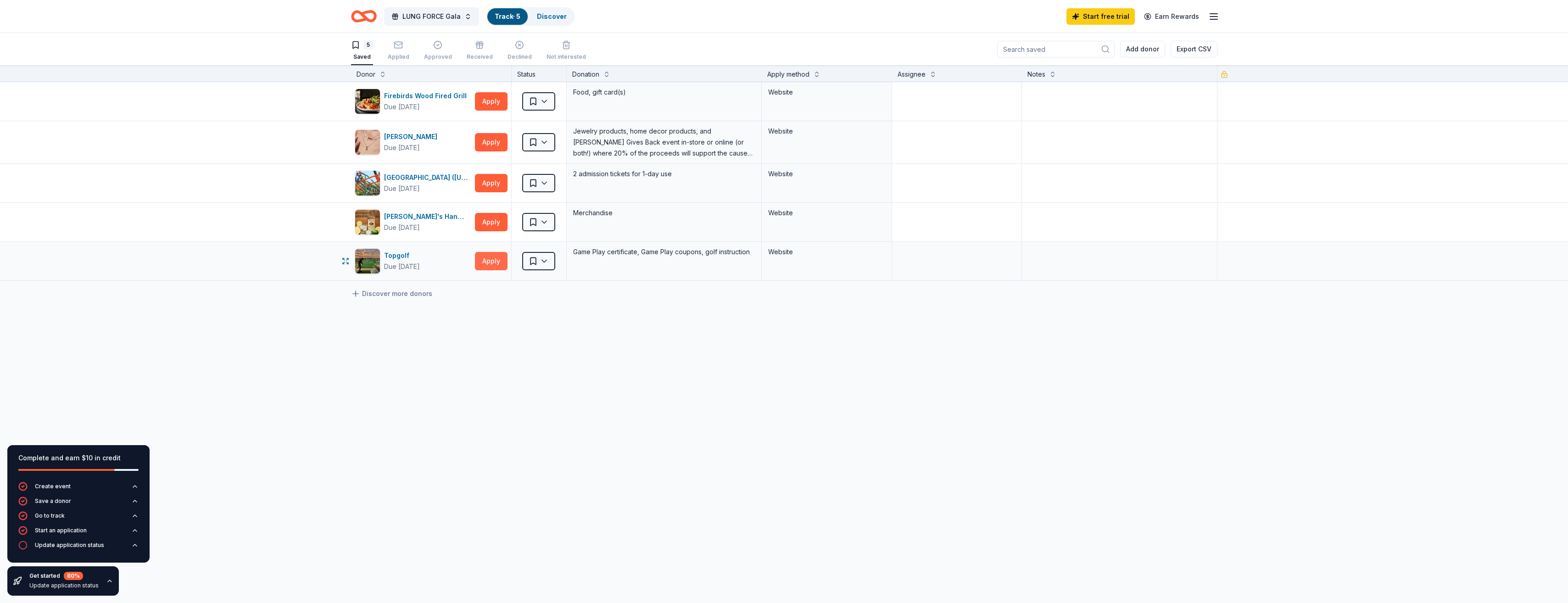
click at [488, 263] on button "Apply" at bounding box center [491, 261] width 32 height 18
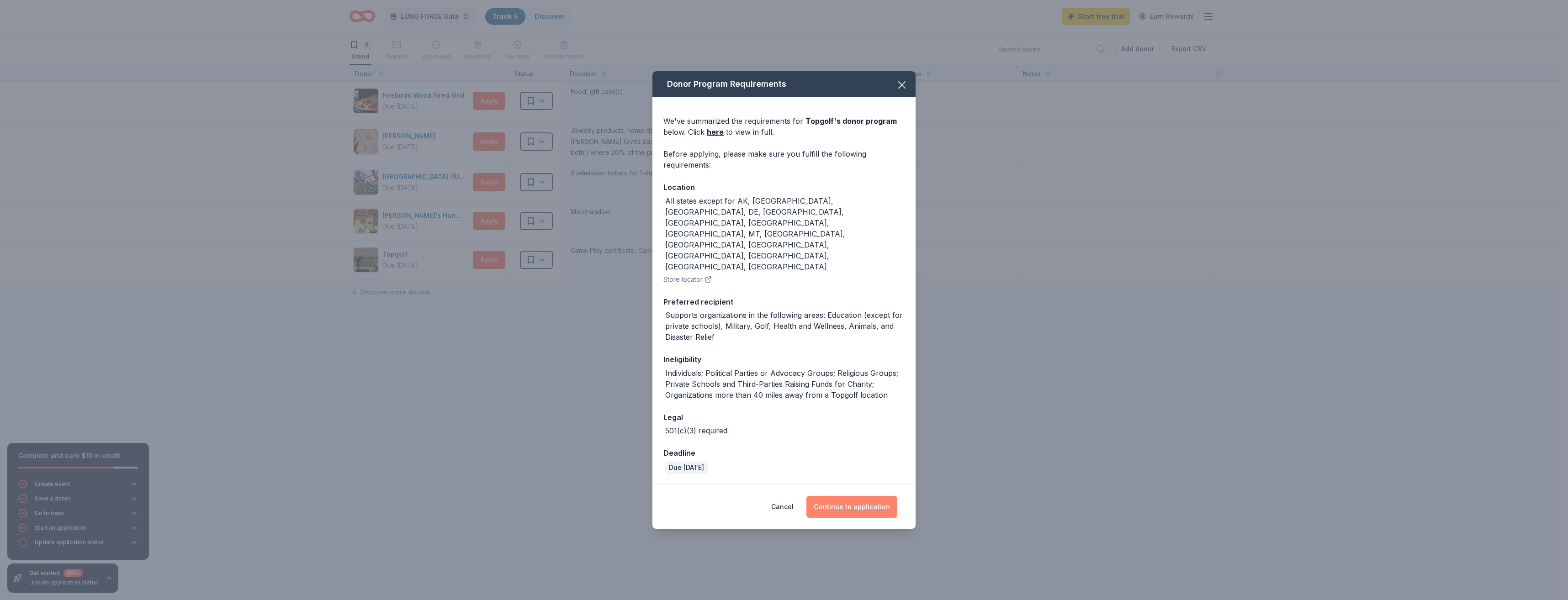
click at [843, 496] on button "Continue to application" at bounding box center [852, 506] width 91 height 22
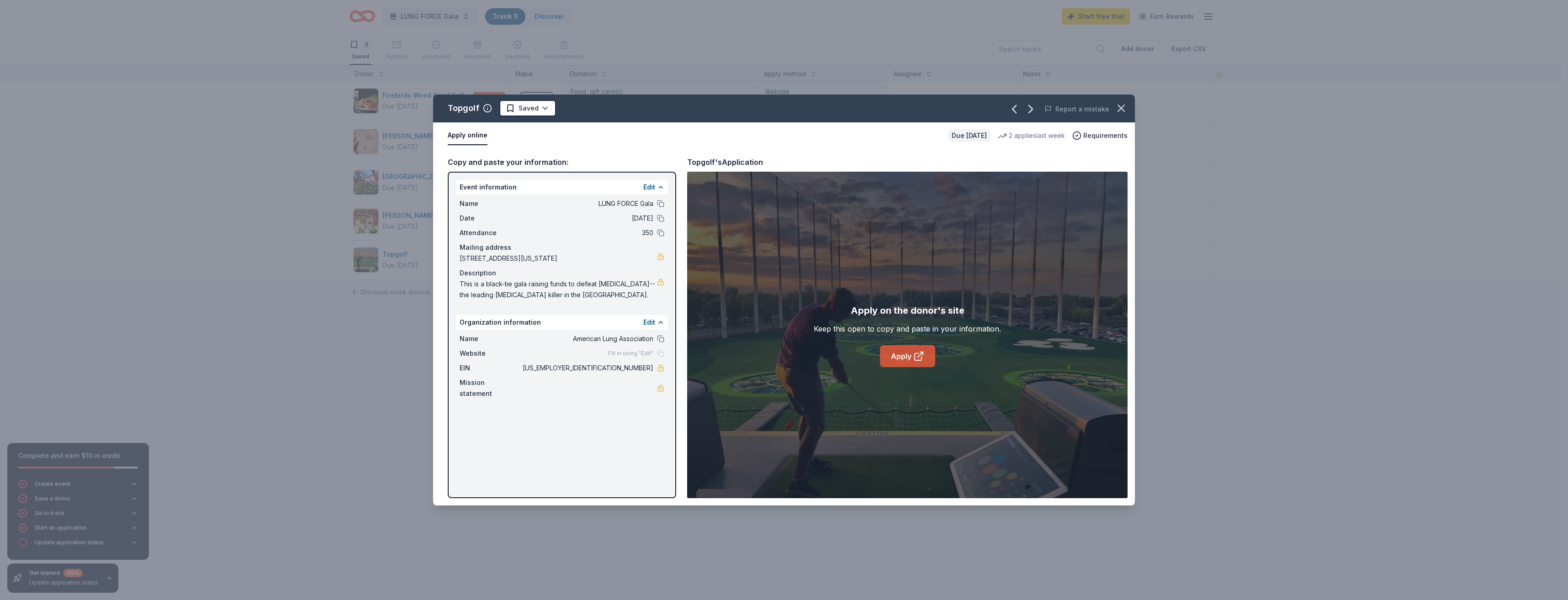
click at [915, 359] on icon at bounding box center [918, 357] width 7 height 7
click at [1125, 104] on icon "button" at bounding box center [1121, 108] width 13 height 13
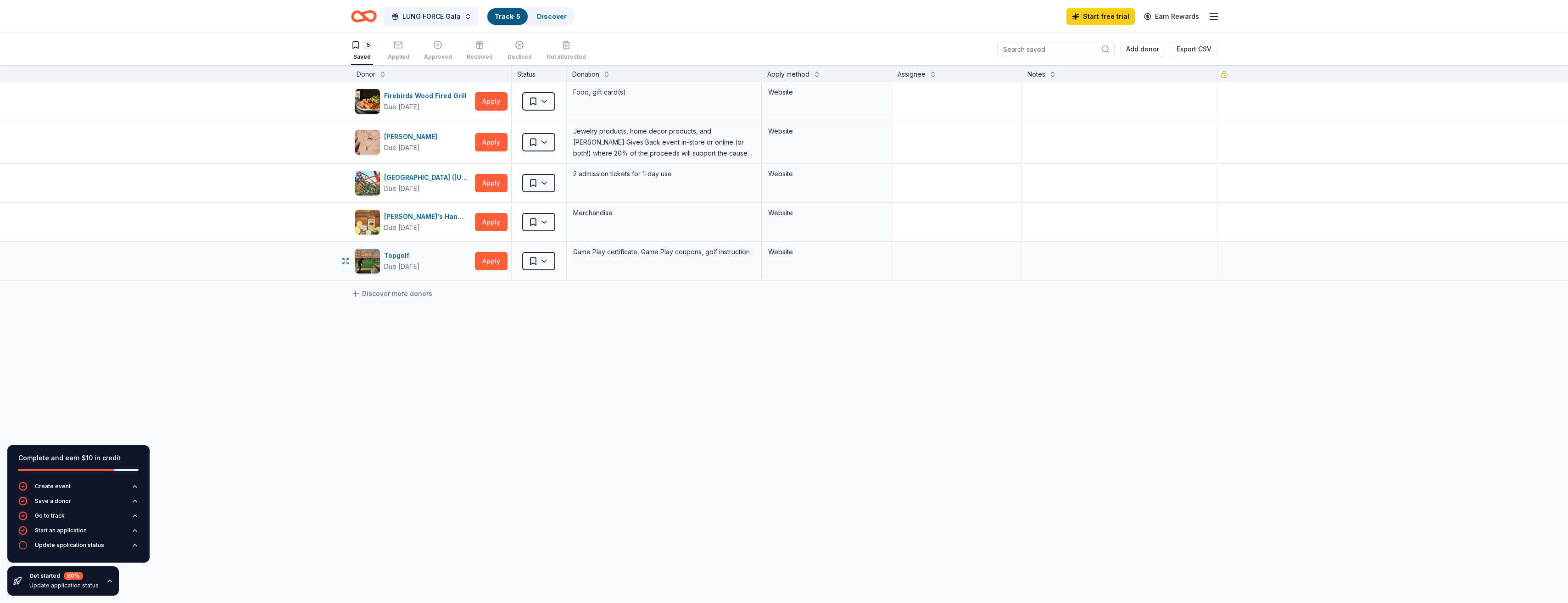
click at [544, 272] on div "Saved" at bounding box center [538, 261] width 54 height 38
click at [544, 259] on html "LUNG FORCE Gala Track · 5 Discover Start free trial Earn Rewards 5 Saved Applie…" at bounding box center [784, 301] width 1568 height 603
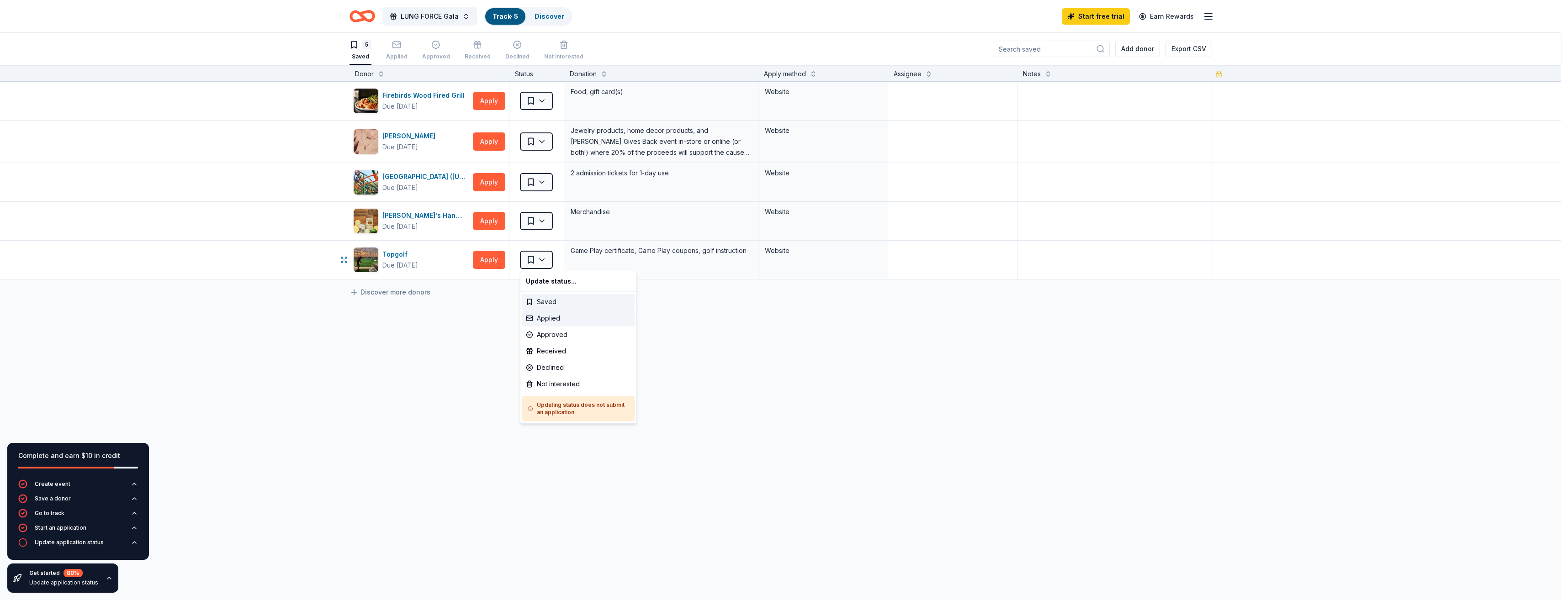
click at [545, 319] on div "Applied" at bounding box center [578, 318] width 112 height 17
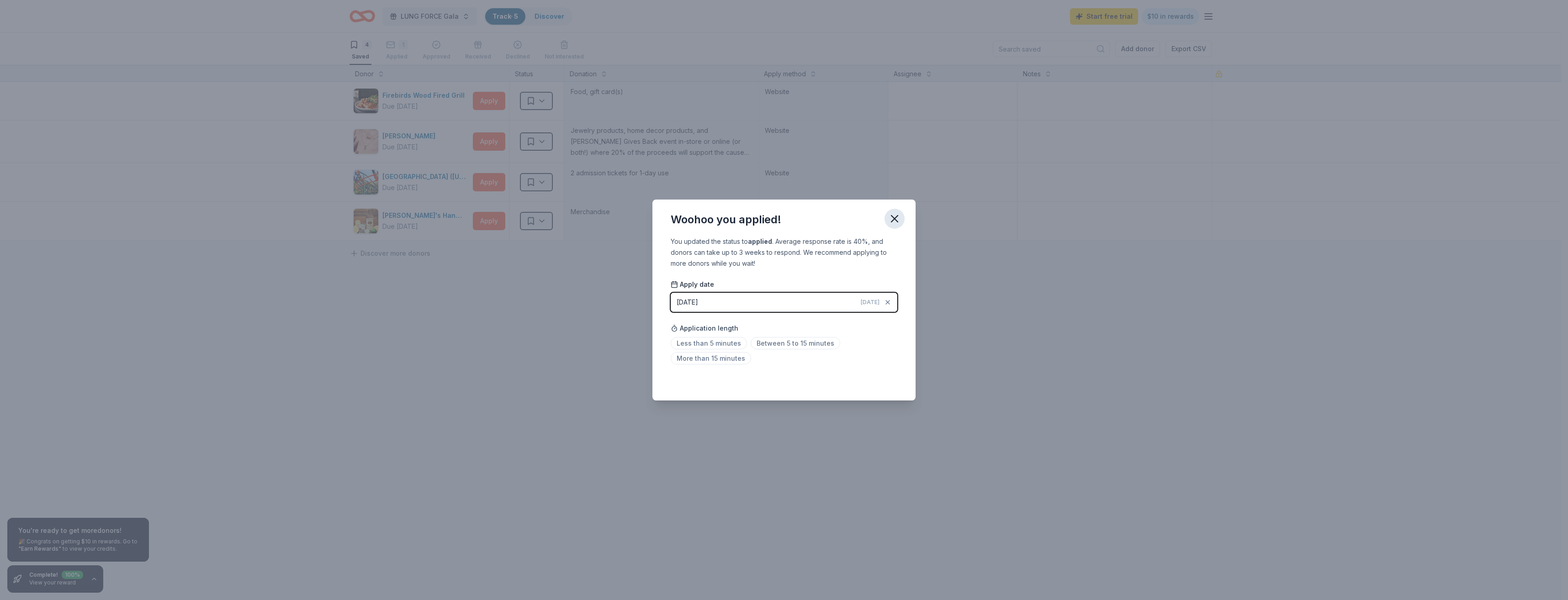
click at [895, 211] on button "button" at bounding box center [895, 219] width 20 height 20
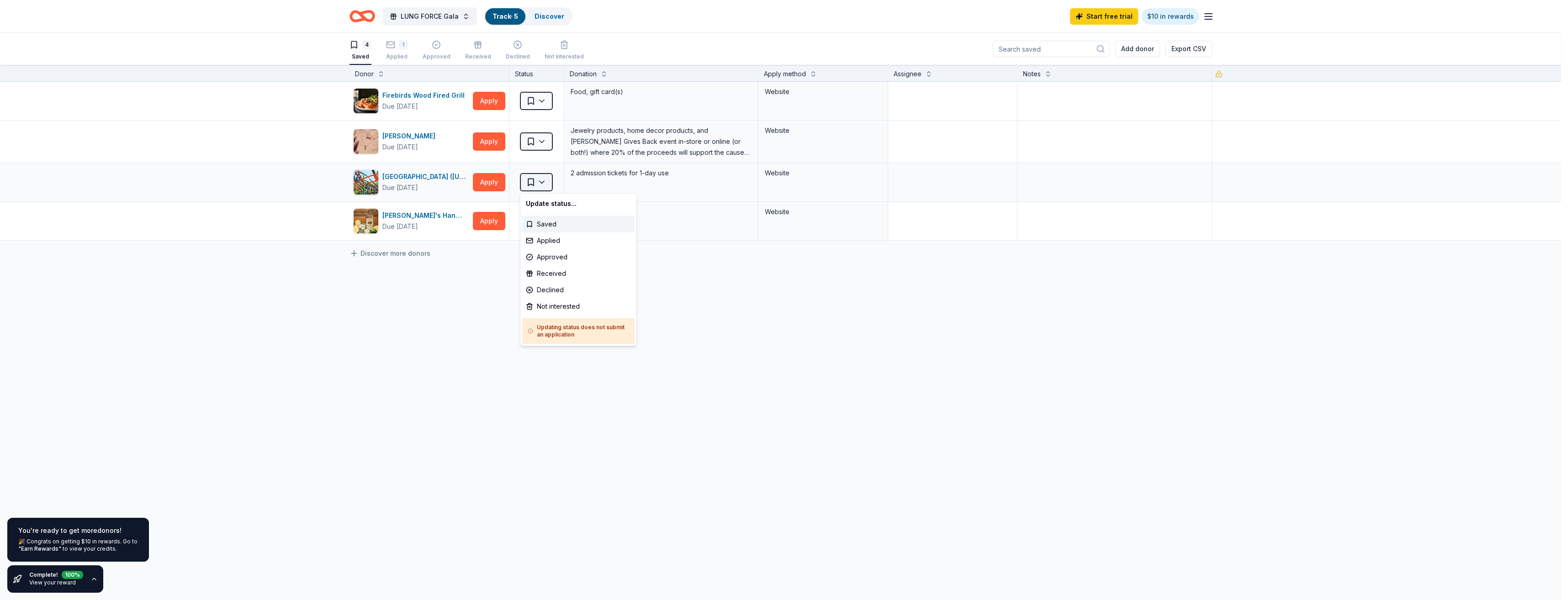
click at [547, 178] on html "LUNG FORCE Gala Track · 5 Discover Start free trial $10 in rewards 4 Saved 1 Ap…" at bounding box center [784, 300] width 1568 height 600
click at [329, 245] on html "LUNG FORCE Gala Track · 5 Discover Start free trial $10 in rewards 4 Saved 1 Ap…" at bounding box center [784, 300] width 1568 height 600
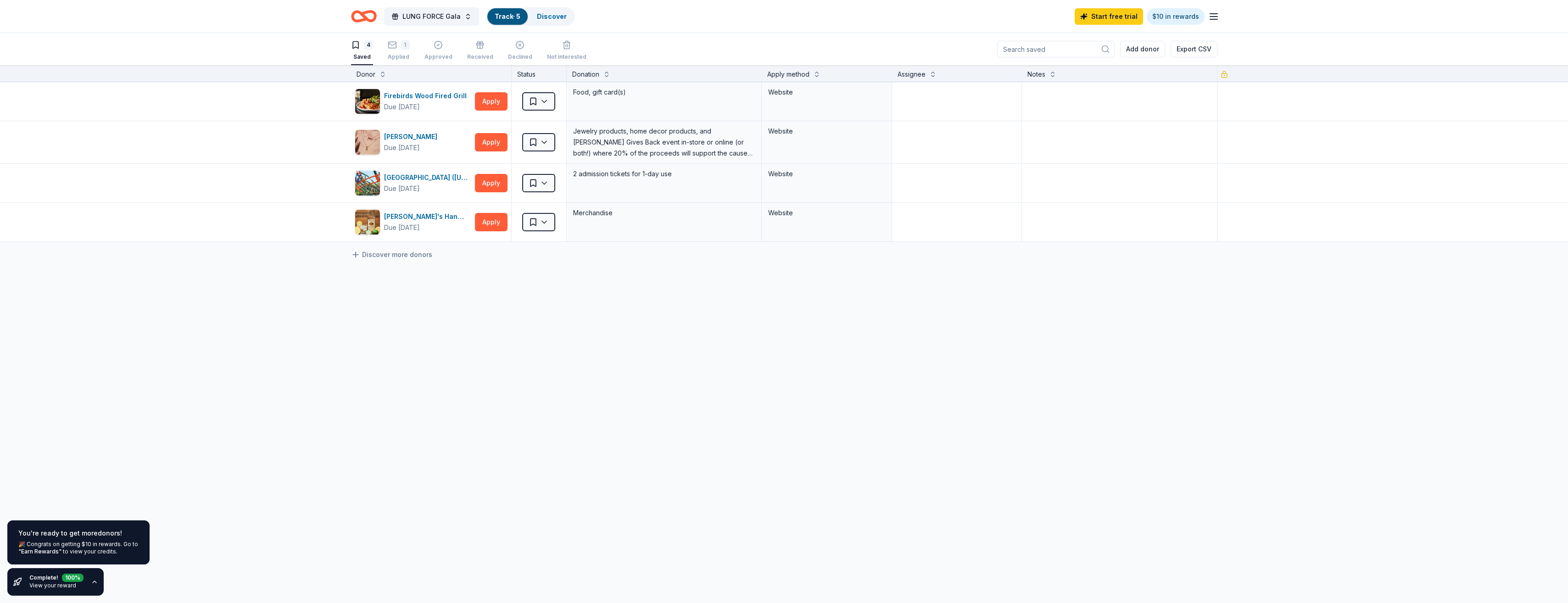
click at [364, 19] on icon "Home" at bounding box center [359, 16] width 14 height 9
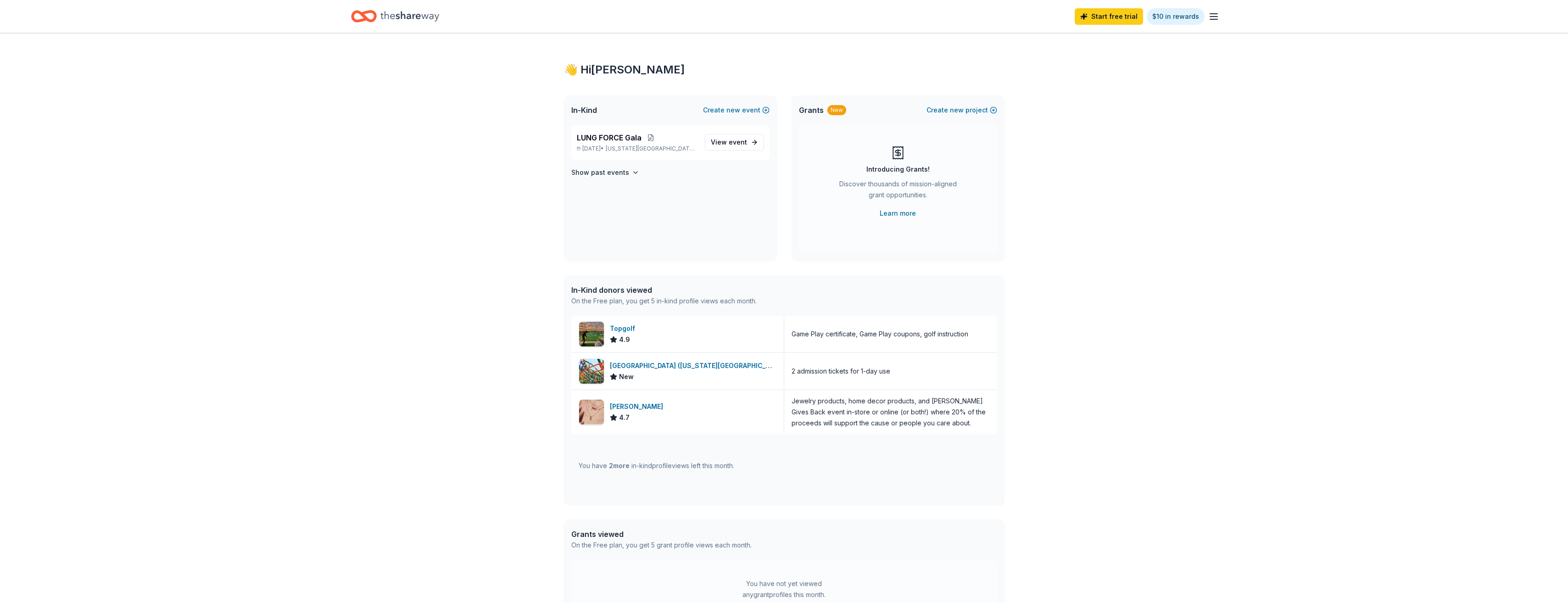
click at [407, 17] on icon "Home" at bounding box center [409, 15] width 58 height 10
click at [1178, 22] on link "$10 in rewards" at bounding box center [1175, 16] width 58 height 17
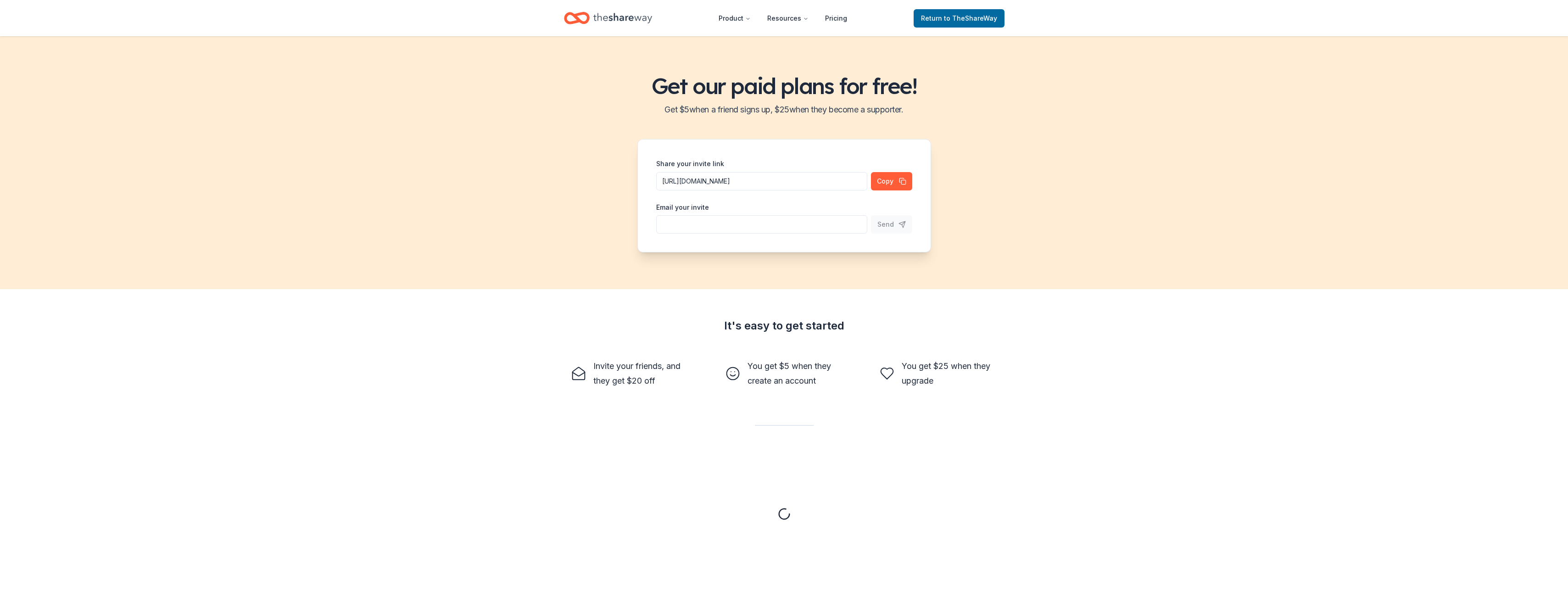
click at [1214, 16] on header "Product Resources Pricing Return to TheShareWay" at bounding box center [784, 18] width 1568 height 36
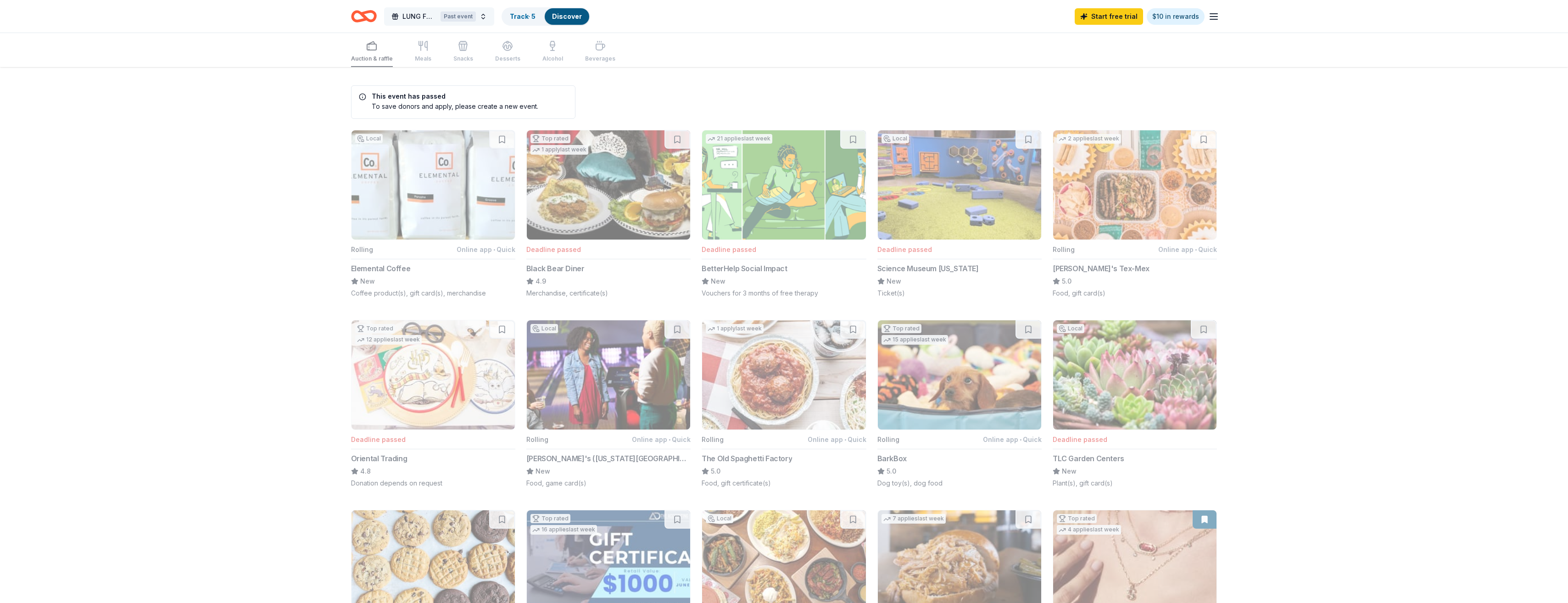
click at [417, 19] on span "LUNG FORCE Gala" at bounding box center [419, 16] width 34 height 11
click at [431, 58] on div "LUNG FORCE Gala" at bounding box center [456, 59] width 120 height 11
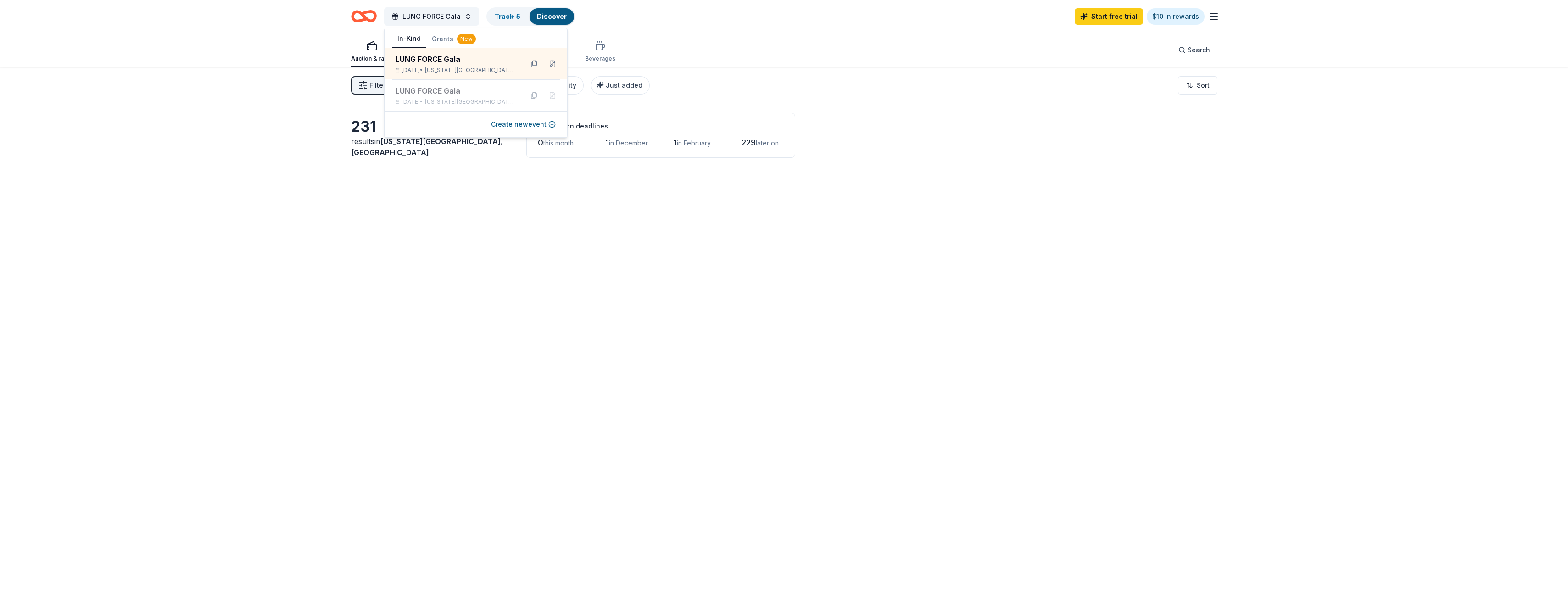
click at [711, 15] on div "LUNG FORCE Gala Track · 5 Discover Start free trial $10 in rewards" at bounding box center [784, 16] width 866 height 22
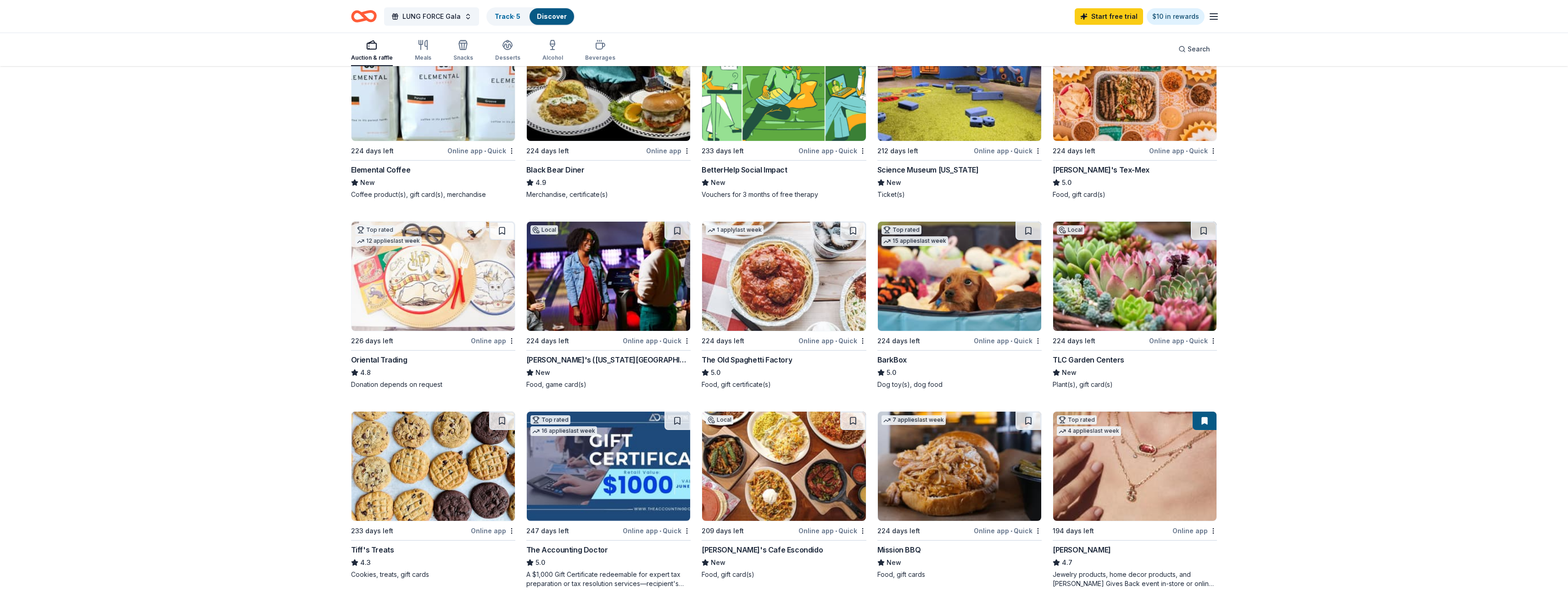
scroll to position [184, 0]
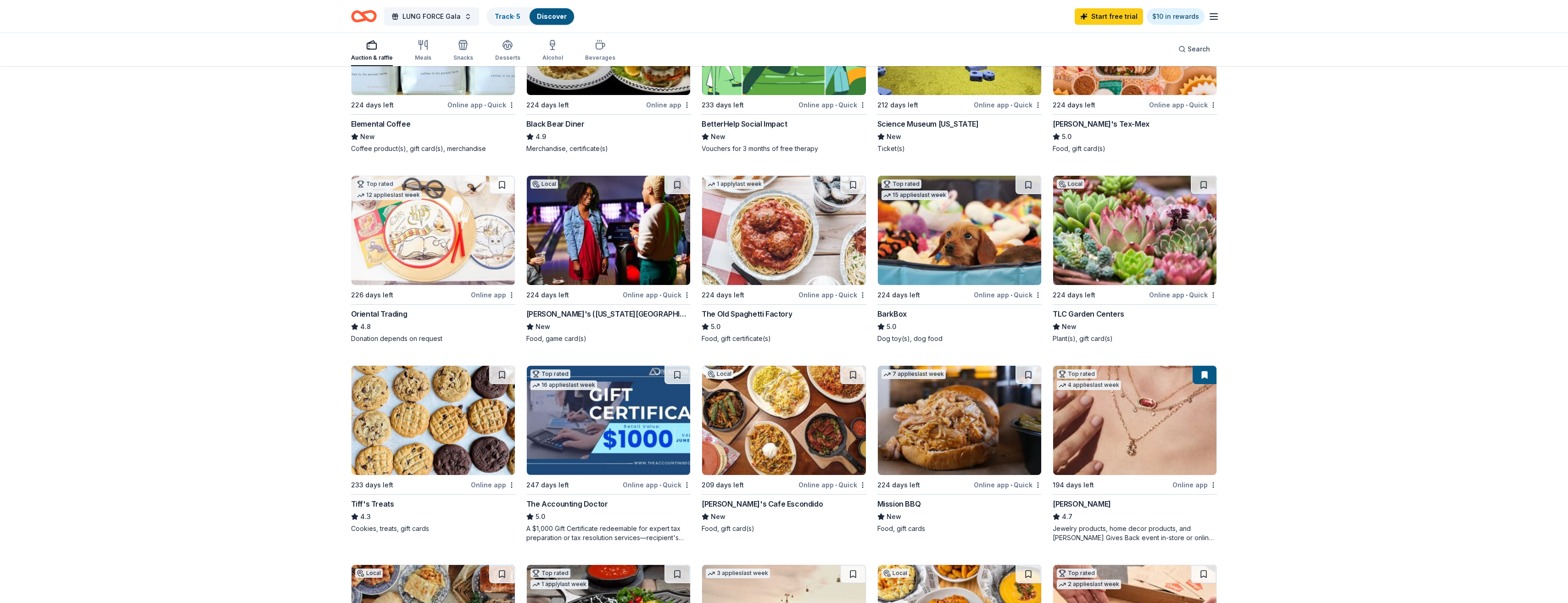
click at [1117, 222] on img at bounding box center [1134, 230] width 163 height 109
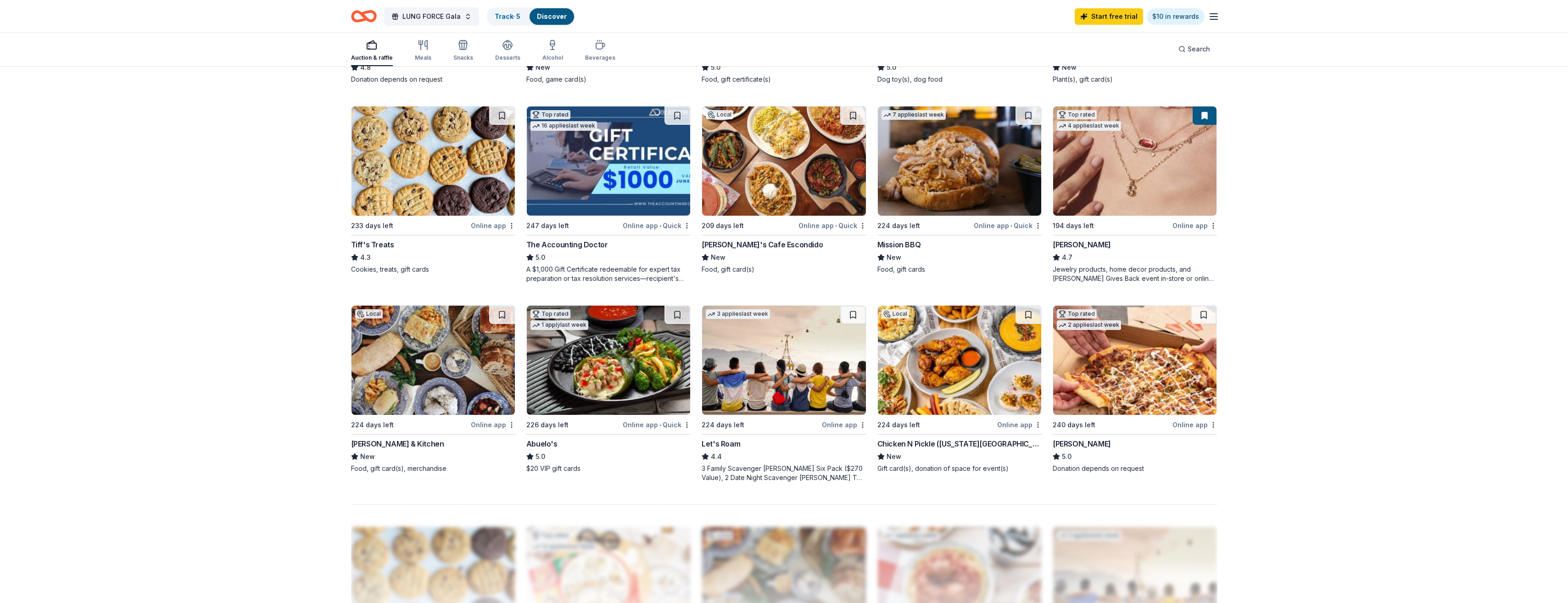
scroll to position [459, 0]
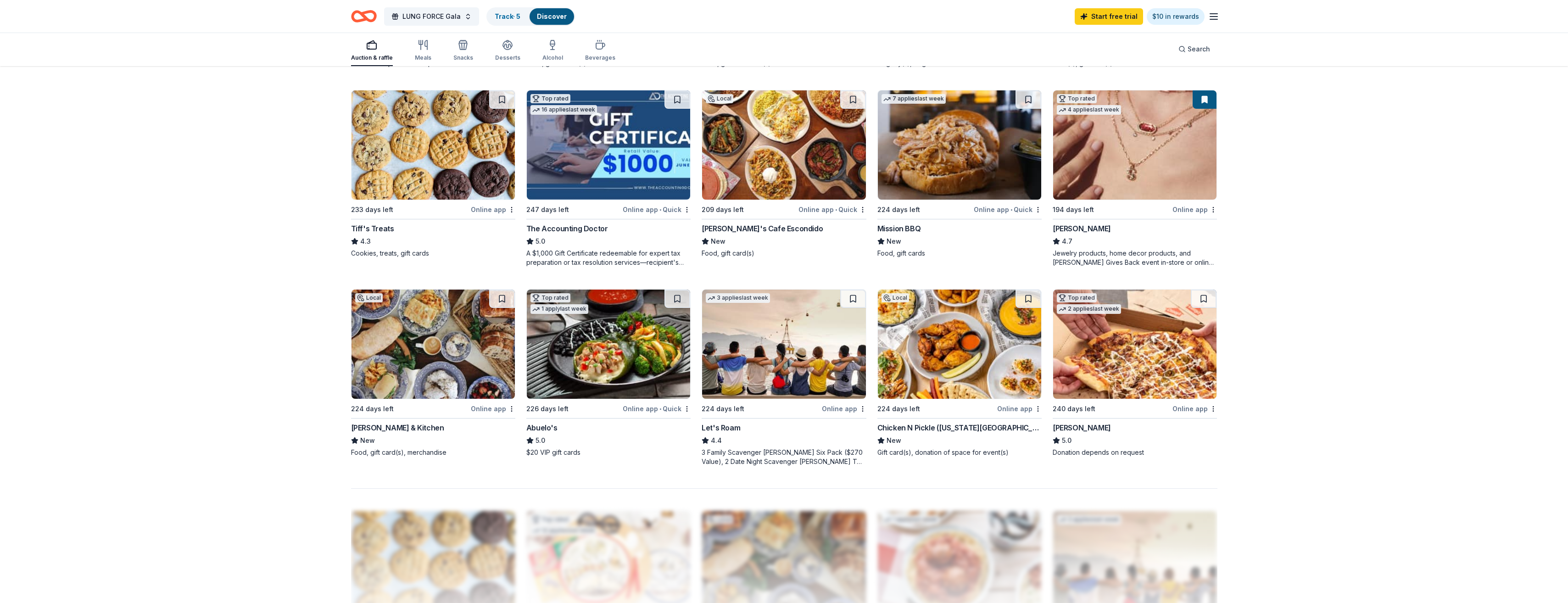
click at [451, 354] on img at bounding box center [433, 344] width 163 height 109
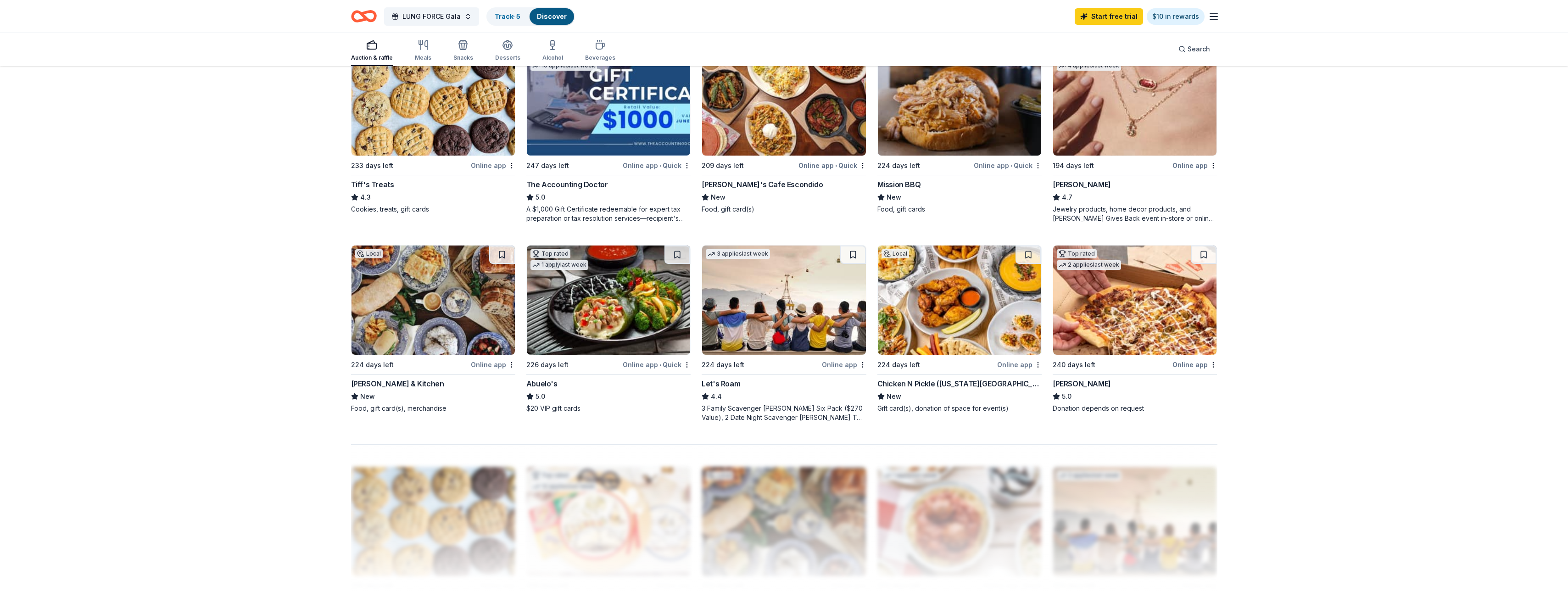
scroll to position [483, 0]
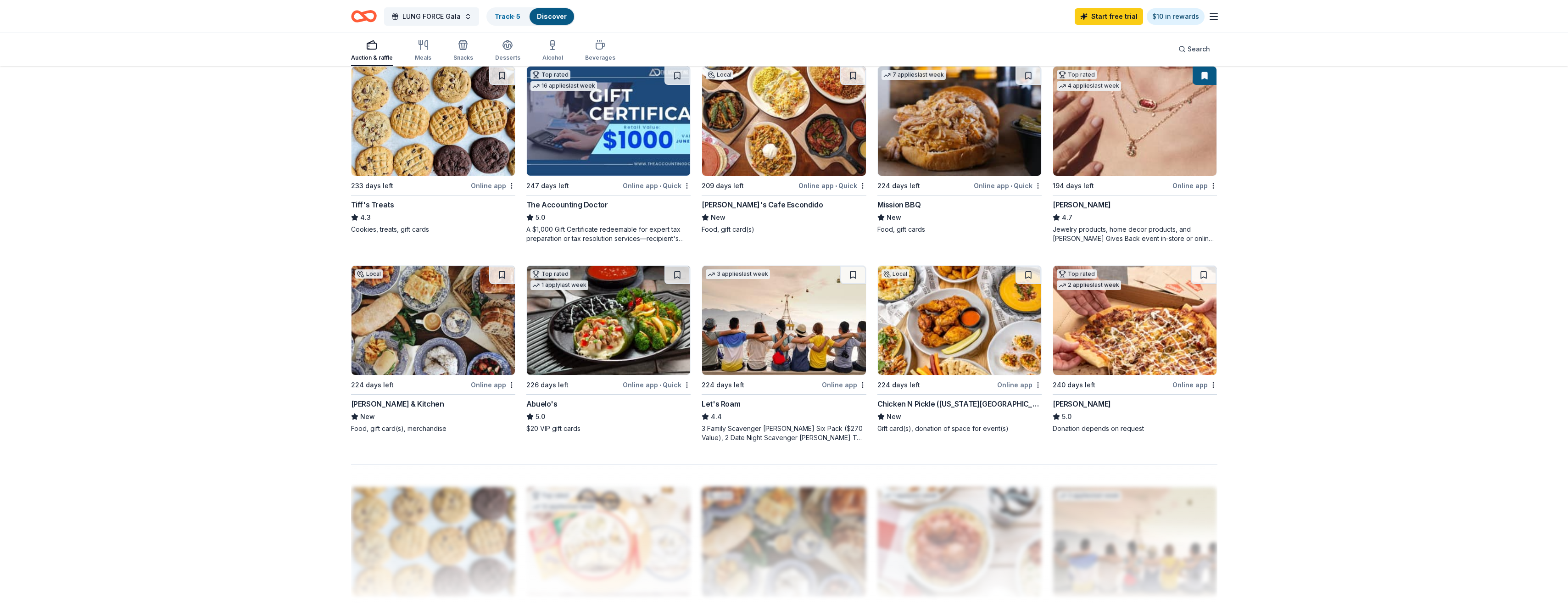
click at [374, 50] on div "Auction & raffle" at bounding box center [372, 50] width 42 height 22
click at [423, 47] on icon "button" at bounding box center [423, 45] width 11 height 11
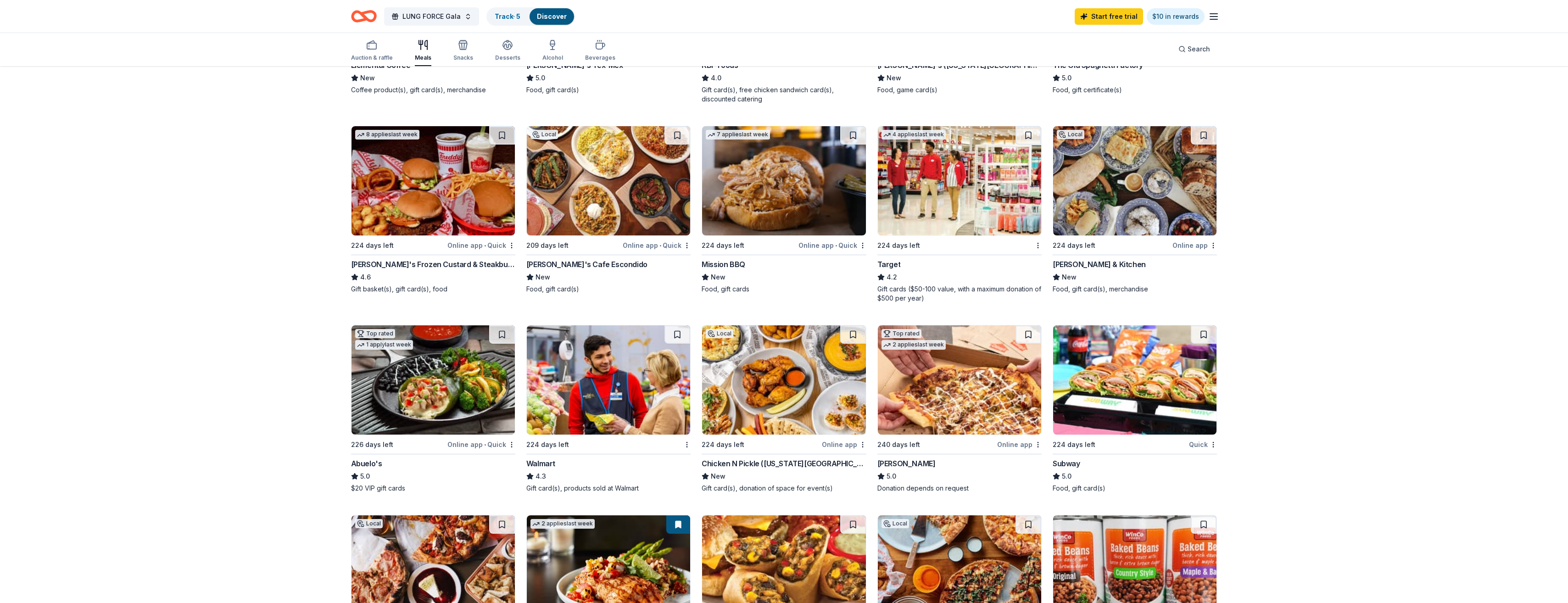
scroll to position [229, 0]
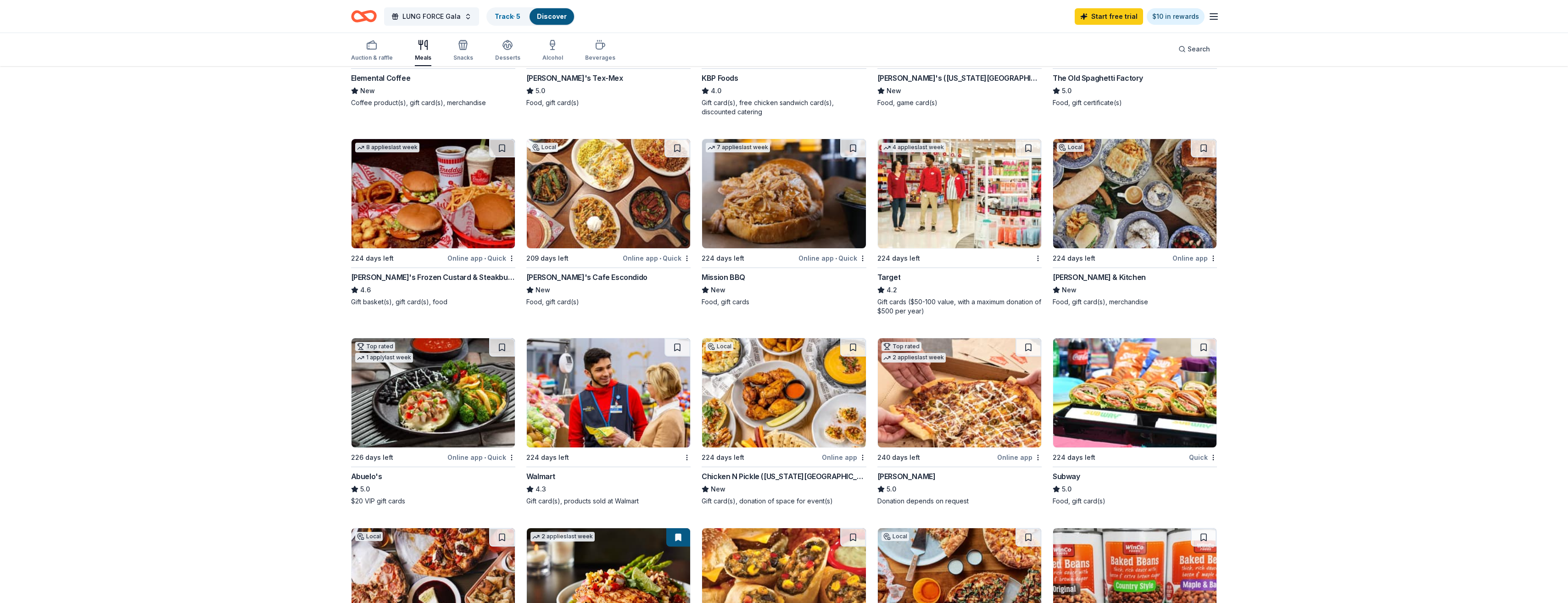
click at [965, 205] on img at bounding box center [959, 194] width 163 height 109
click at [1187, 21] on link "$10 in rewards" at bounding box center [1175, 16] width 58 height 17
click at [1162, 11] on link "$10 in rewards" at bounding box center [1175, 16] width 58 height 17
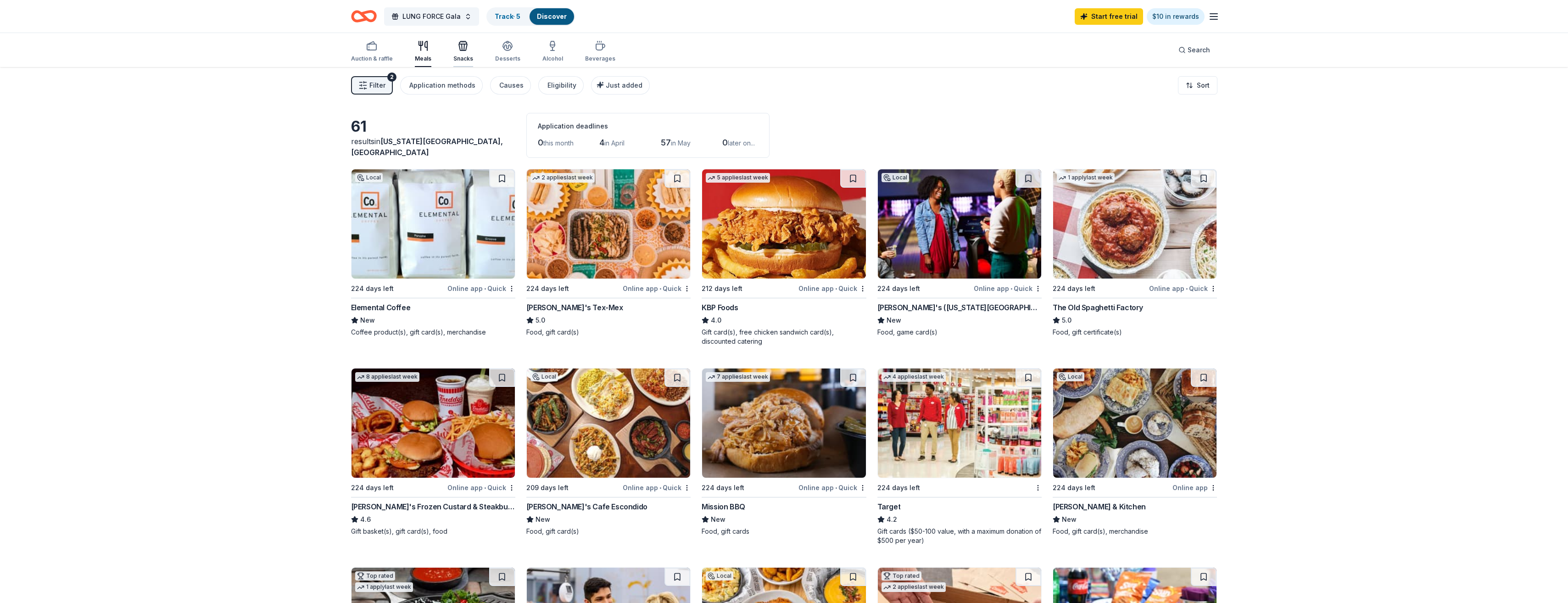
click at [456, 52] on div "Snacks" at bounding box center [463, 51] width 19 height 22
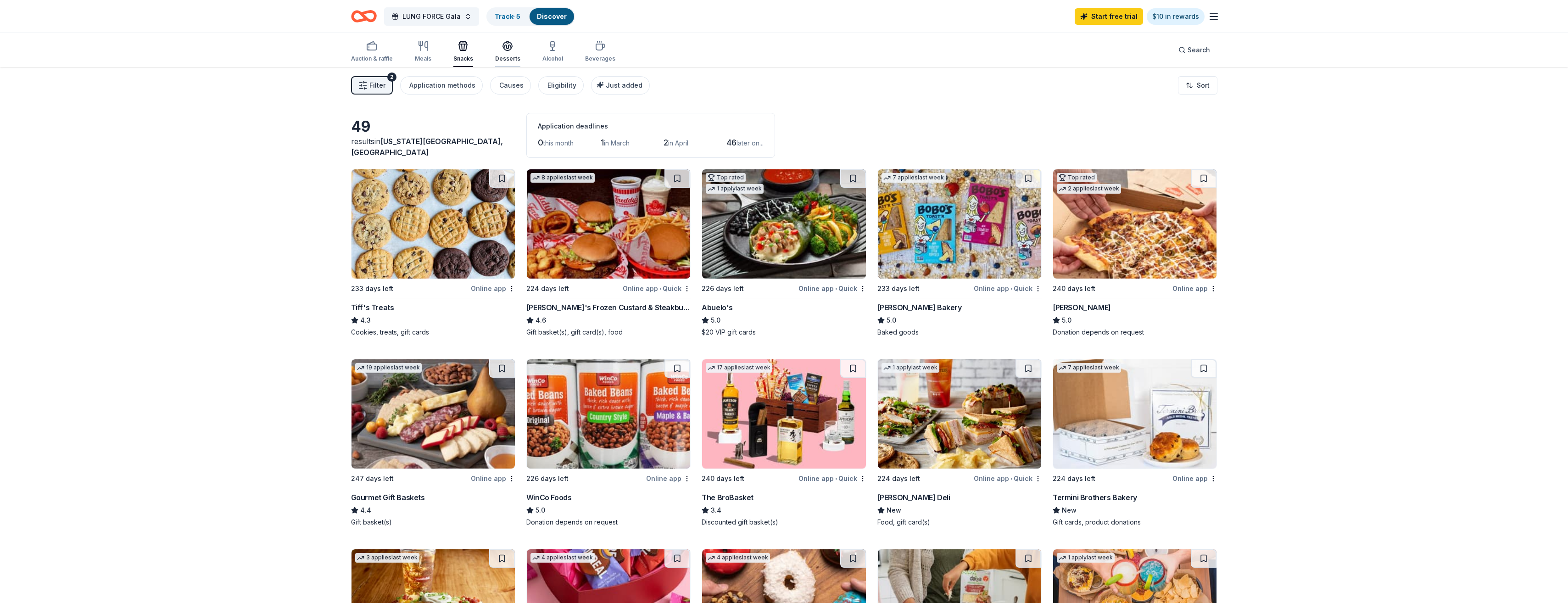
click at [502, 50] on icon "button" at bounding box center [507, 46] width 11 height 11
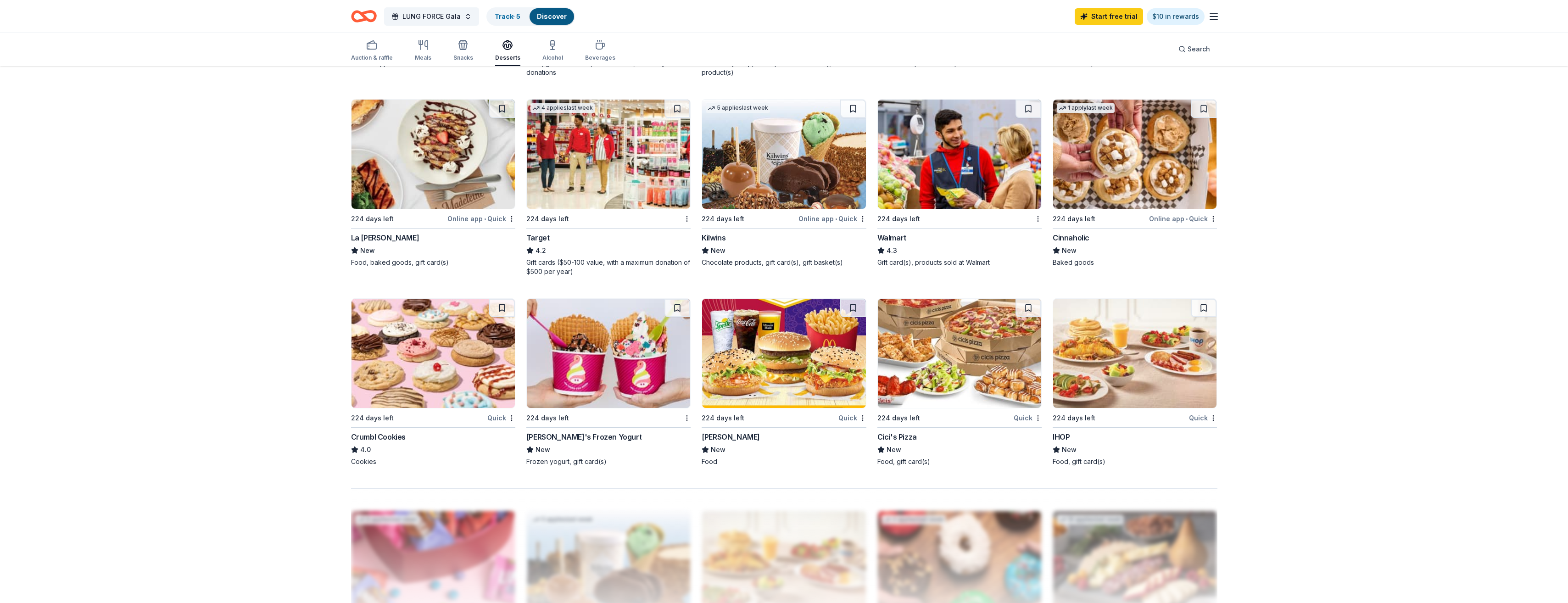
scroll to position [276, 0]
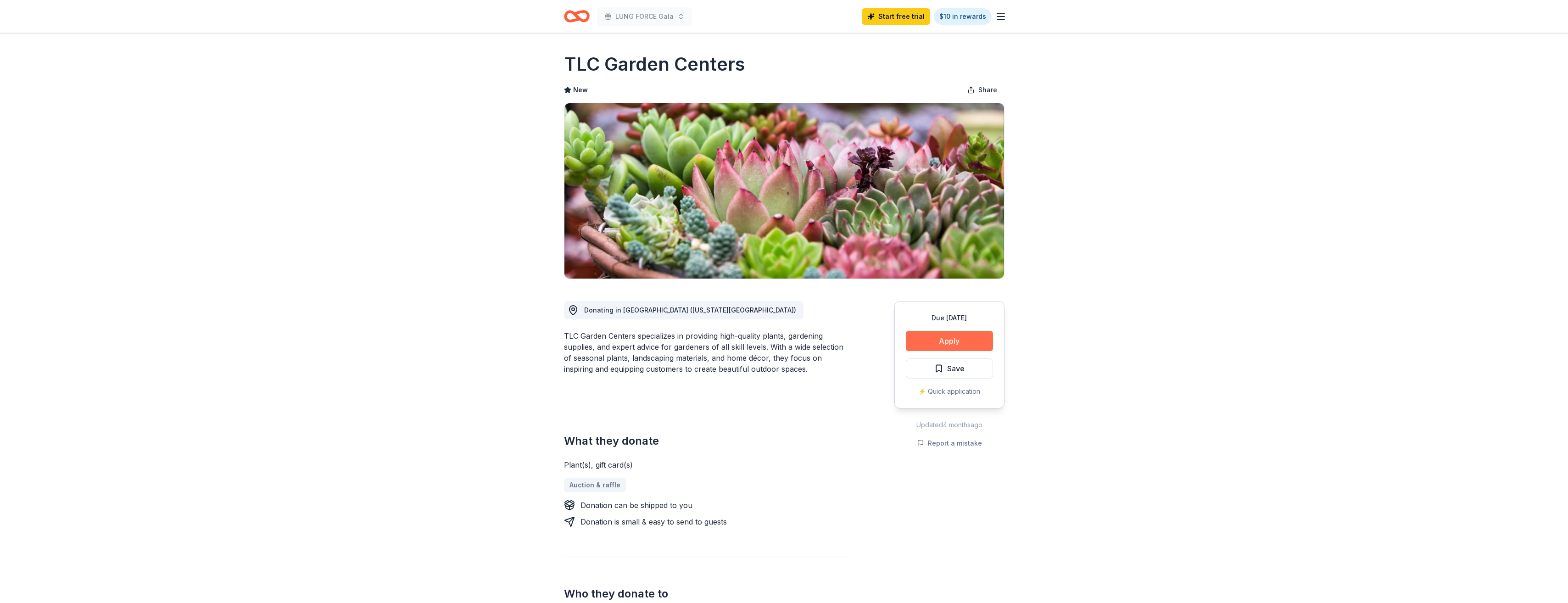
click at [942, 339] on button "Apply" at bounding box center [950, 341] width 87 height 20
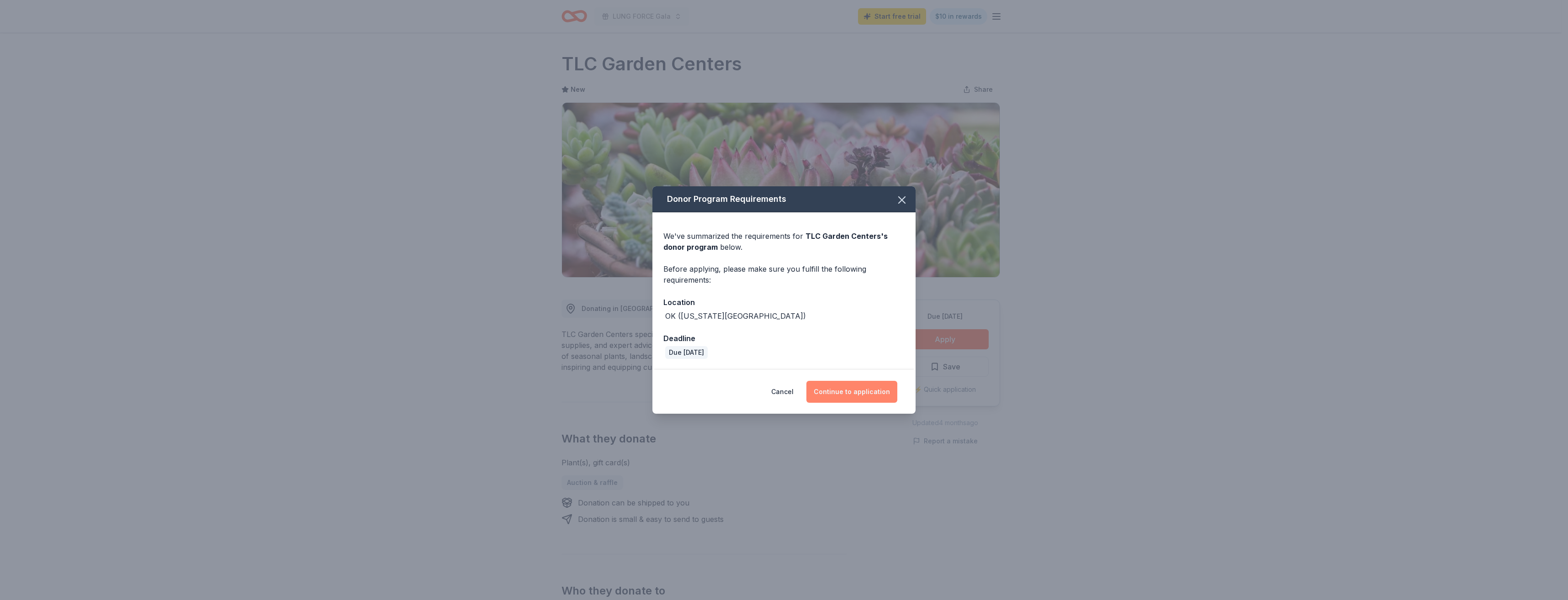
click at [865, 391] on button "Continue to application" at bounding box center [852, 391] width 91 height 22
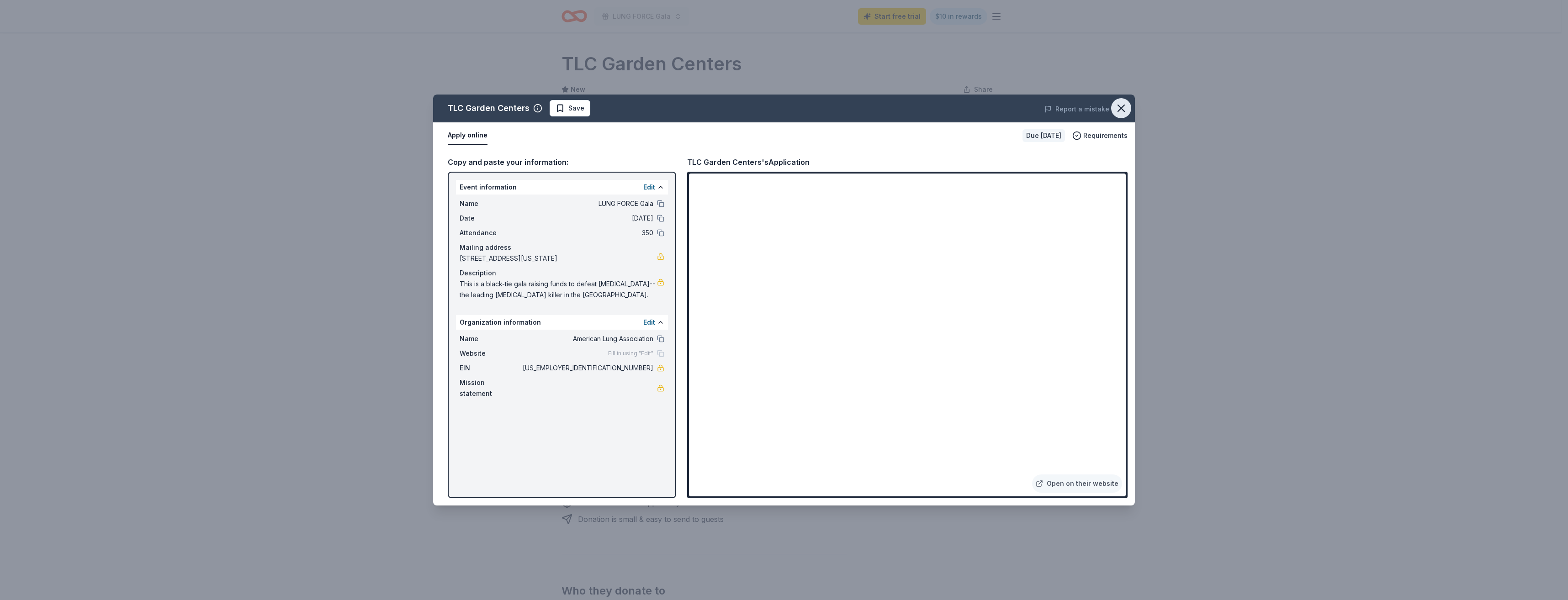
click at [1122, 109] on icon "button" at bounding box center [1122, 108] width 7 height 7
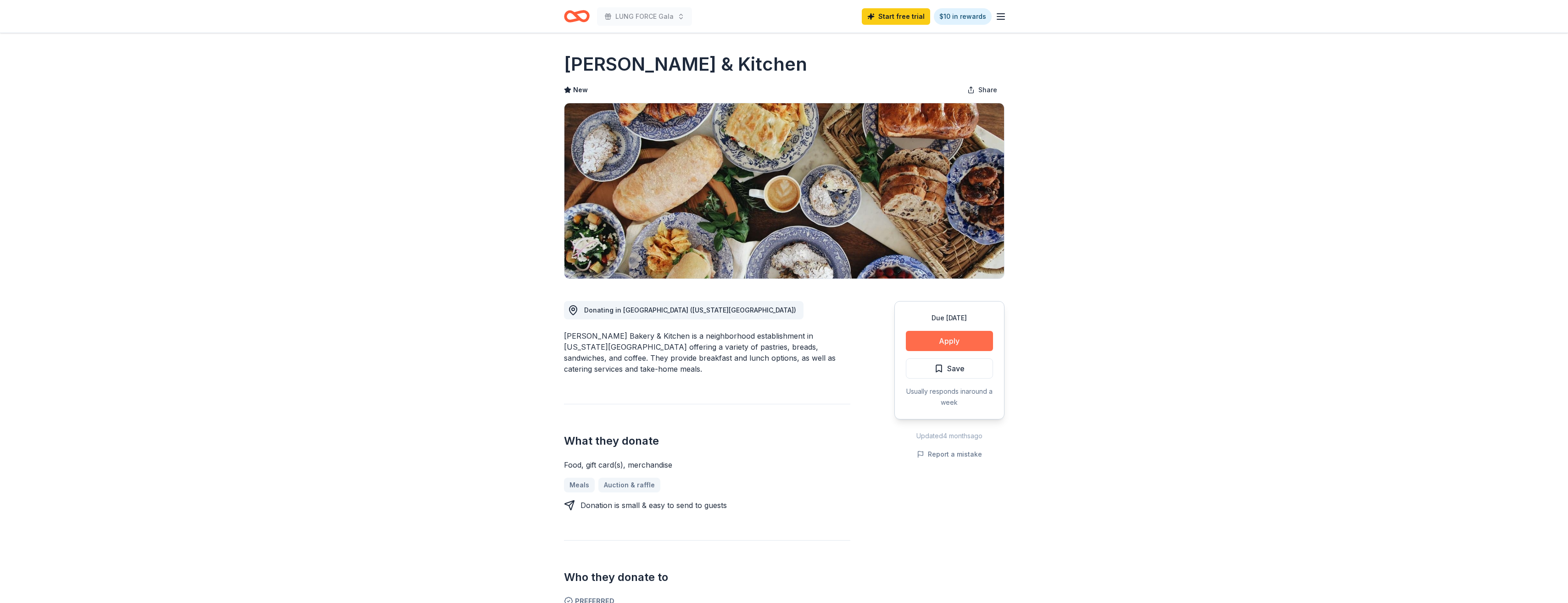
click at [941, 340] on button "Apply" at bounding box center [950, 341] width 87 height 20
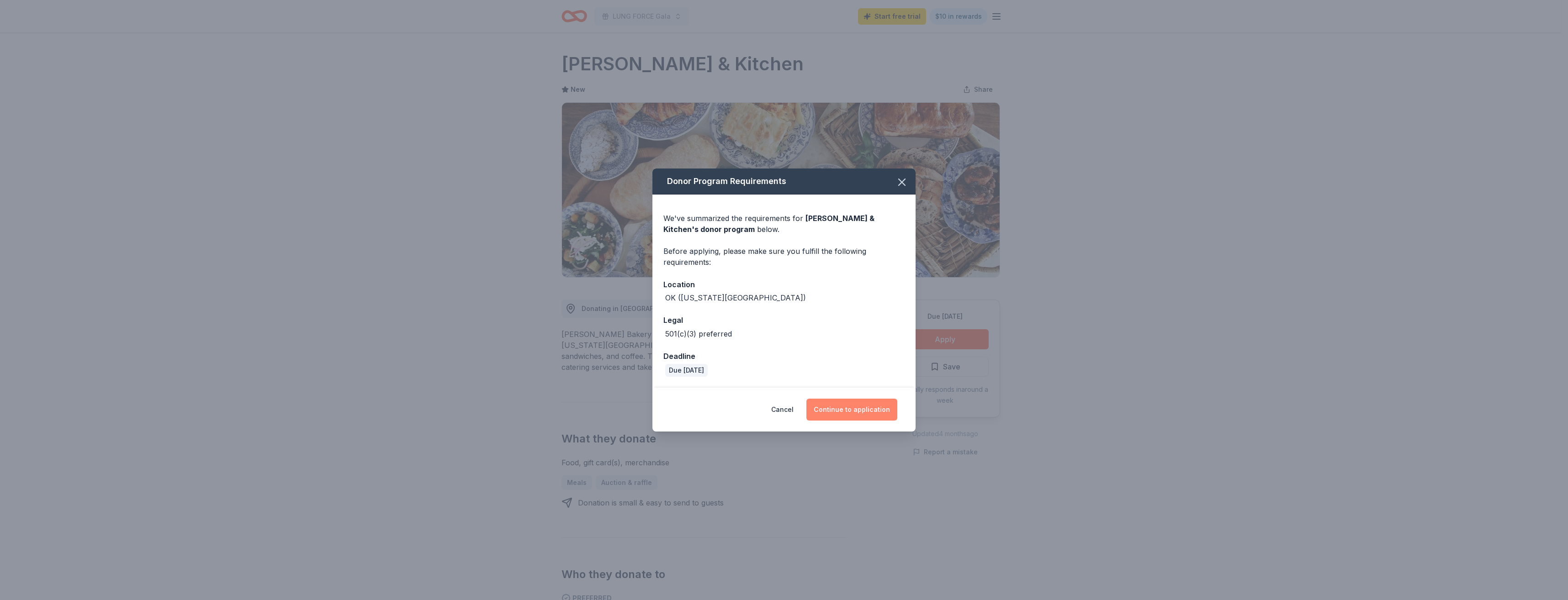
click at [847, 411] on button "Continue to application" at bounding box center [852, 409] width 91 height 22
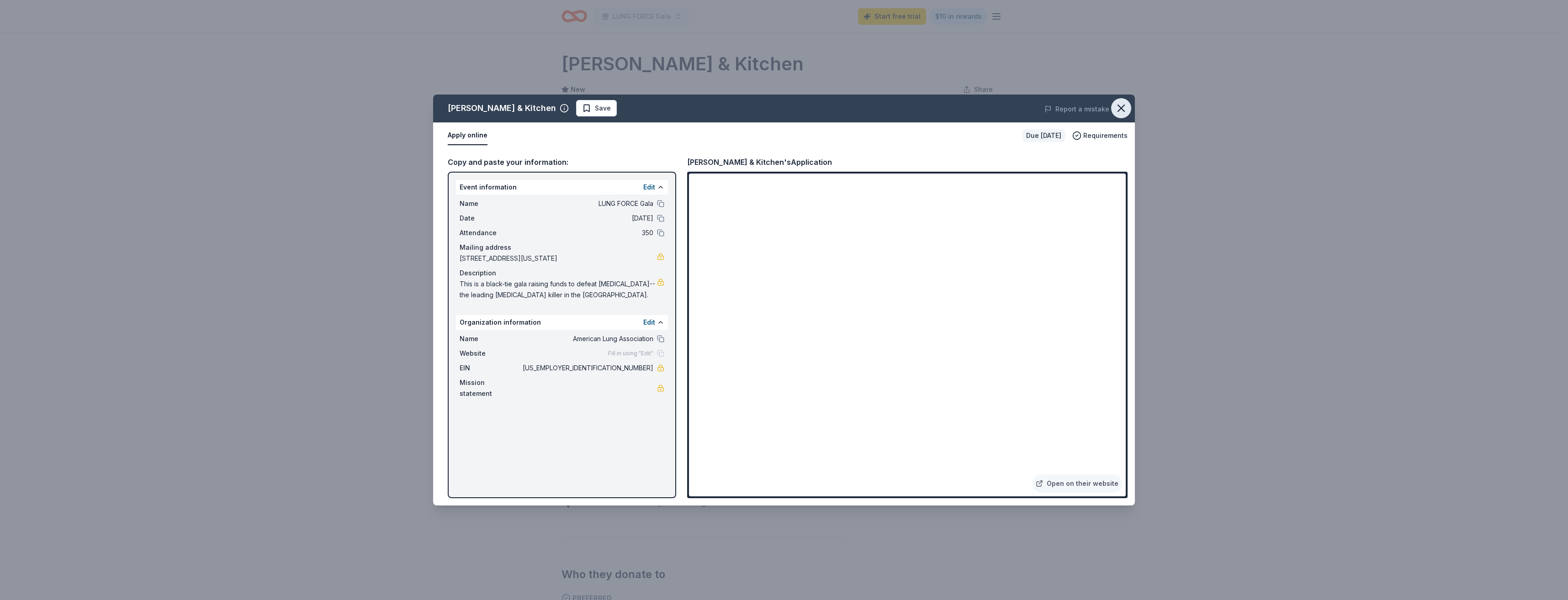
click at [1122, 109] on icon "button" at bounding box center [1122, 108] width 7 height 7
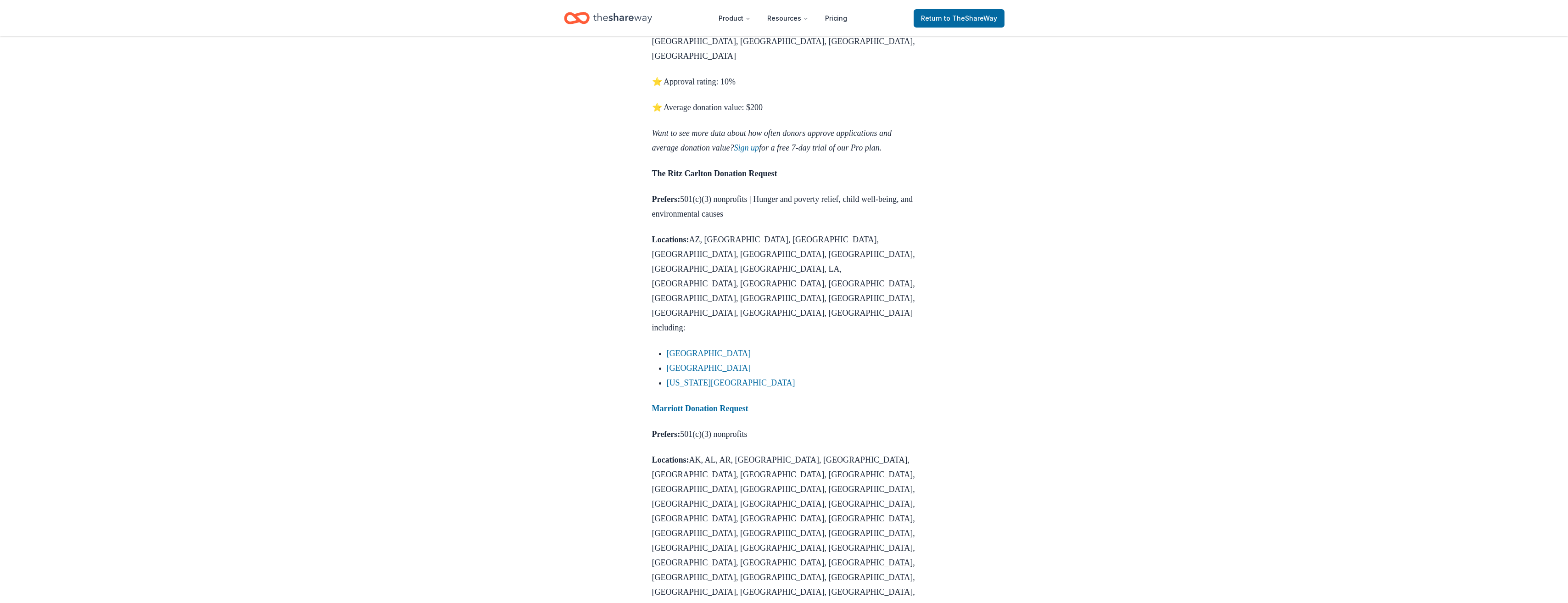
scroll to position [597, 0]
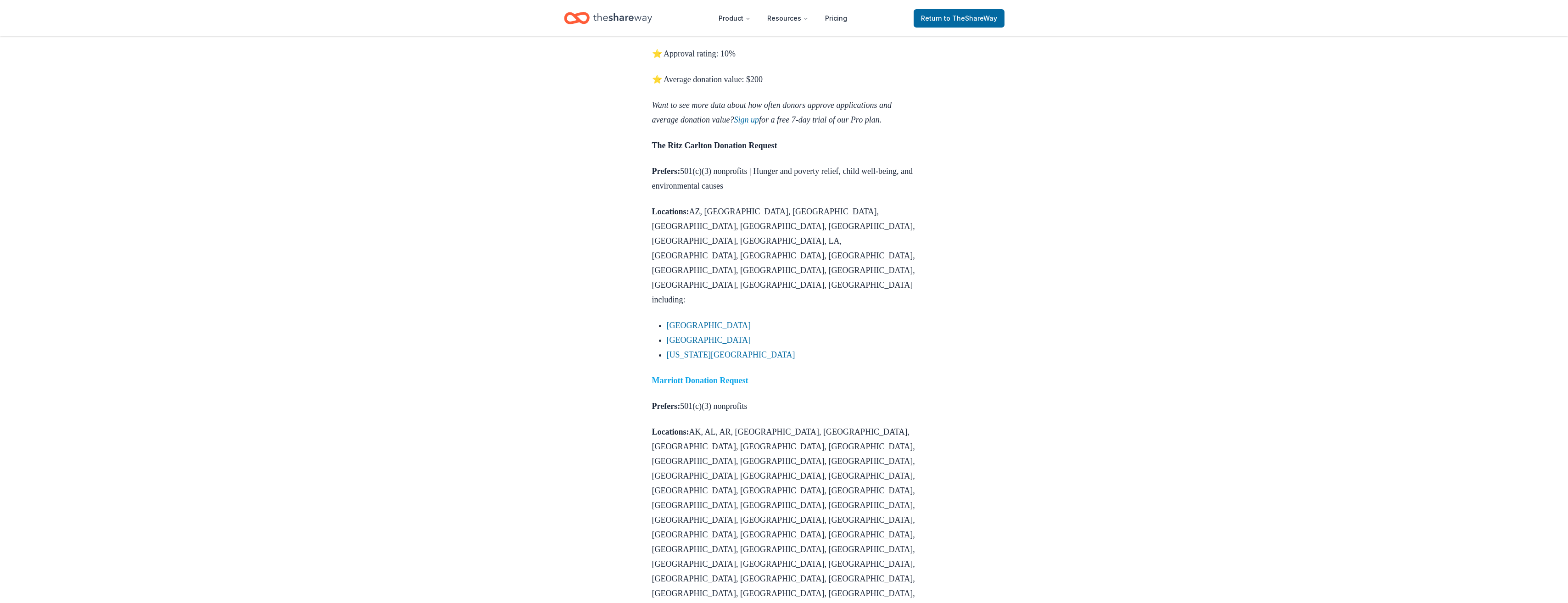
click at [681, 376] on strong "Marriott Donation Request" at bounding box center [700, 380] width 96 height 9
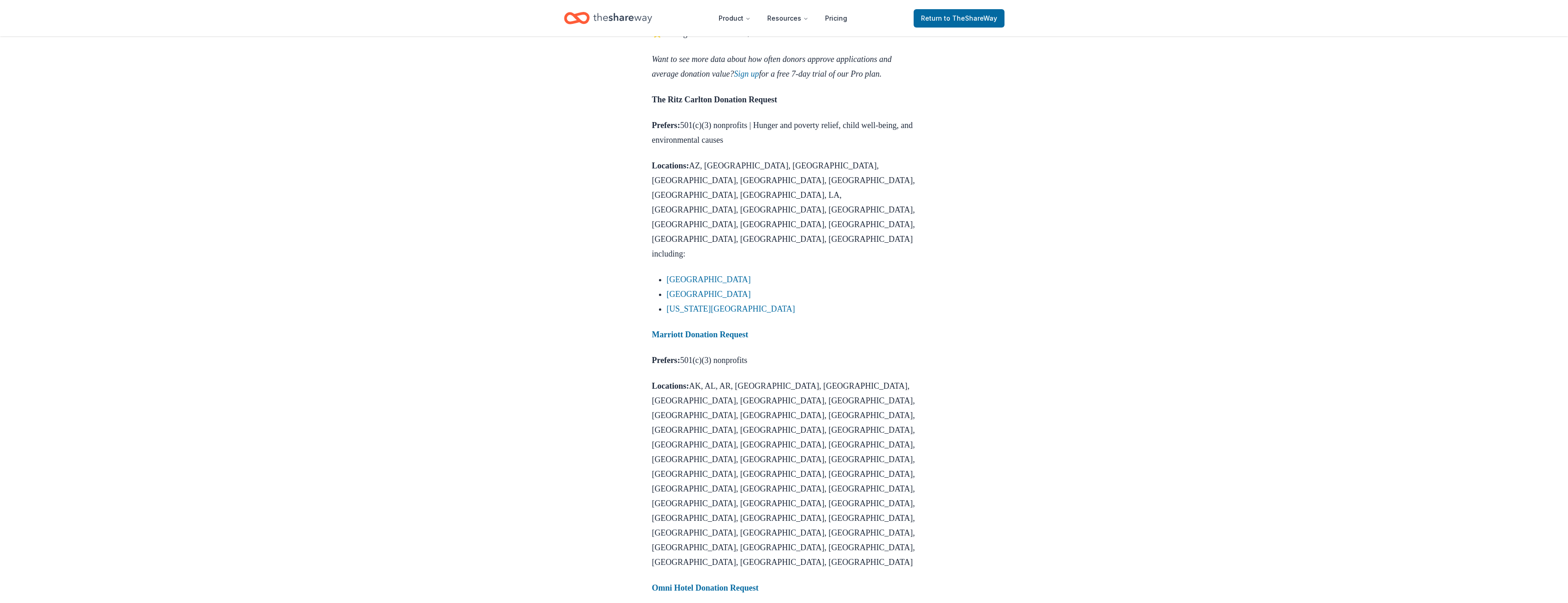
scroll to position [688, 0]
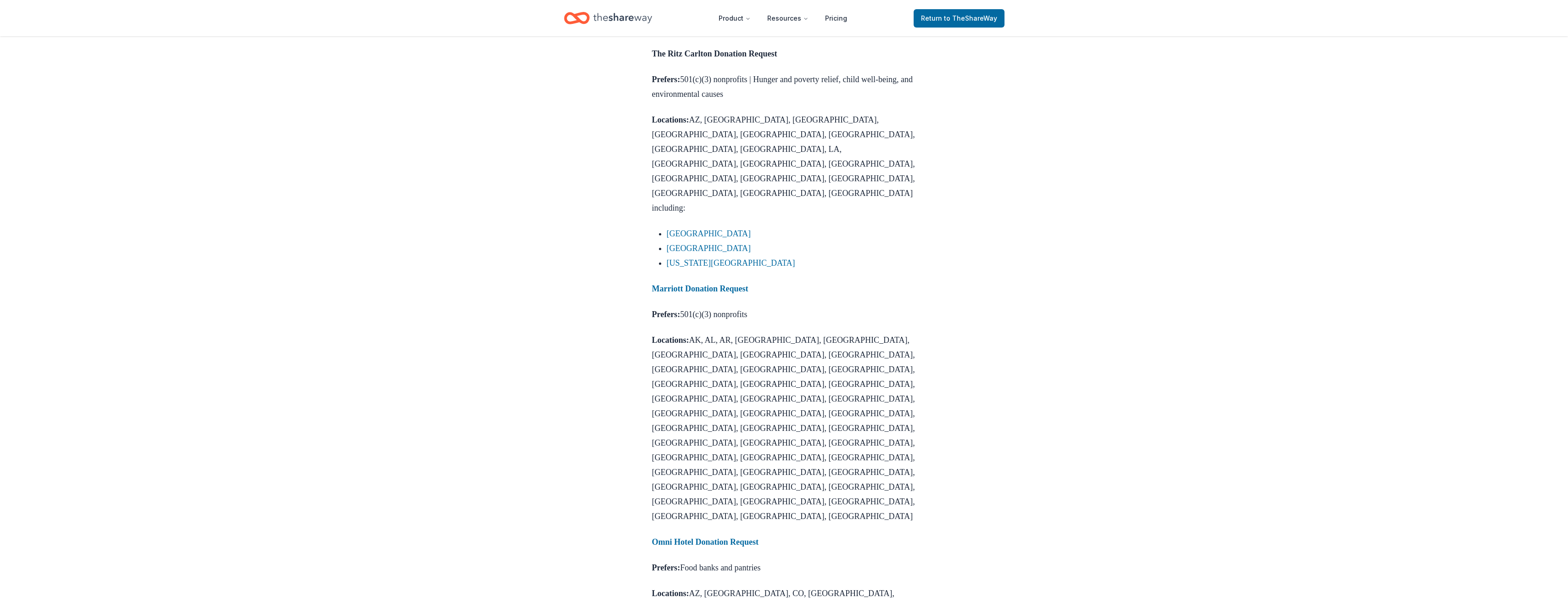
drag, startPoint x: 646, startPoint y: 366, endPoint x: 696, endPoint y: 386, distance: 53.9
click at [696, 386] on div "Donation Requests [DATE] 15 Hotel Donation Request Ideas Dive into our must-rea…" at bounding box center [784, 558] width 294 height 2421
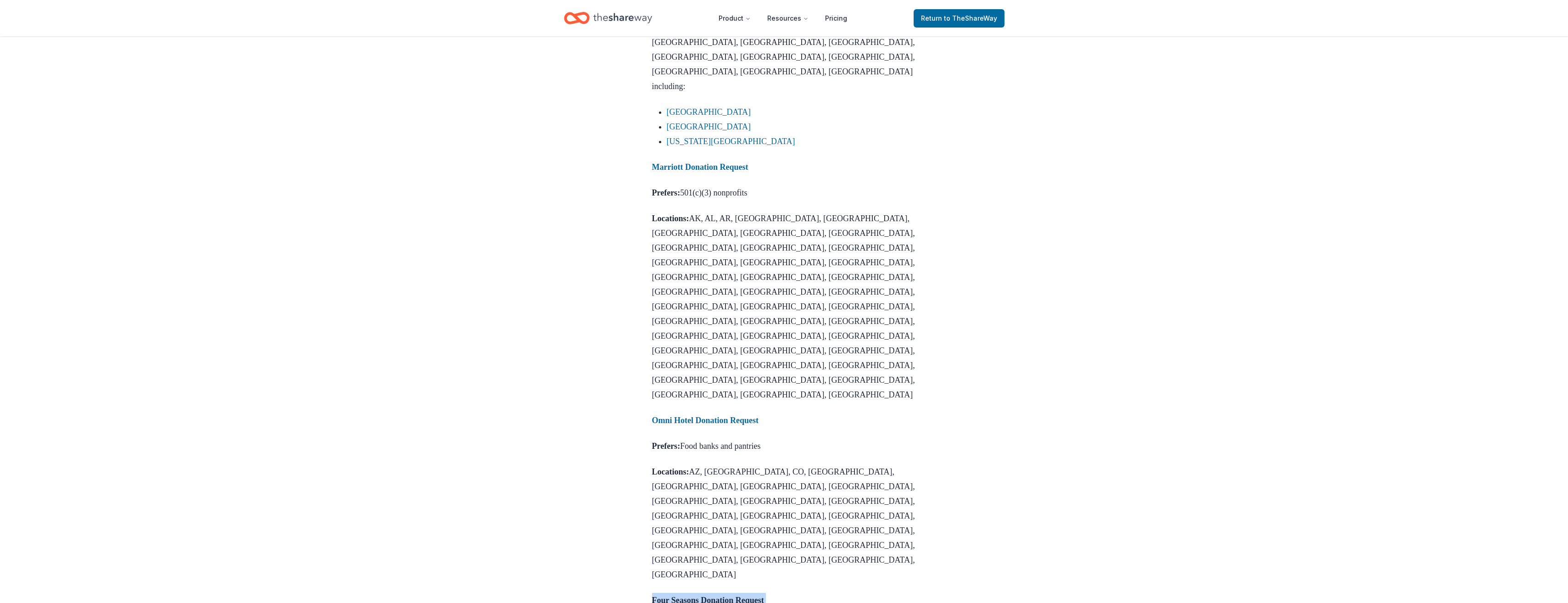
scroll to position [826, 0]
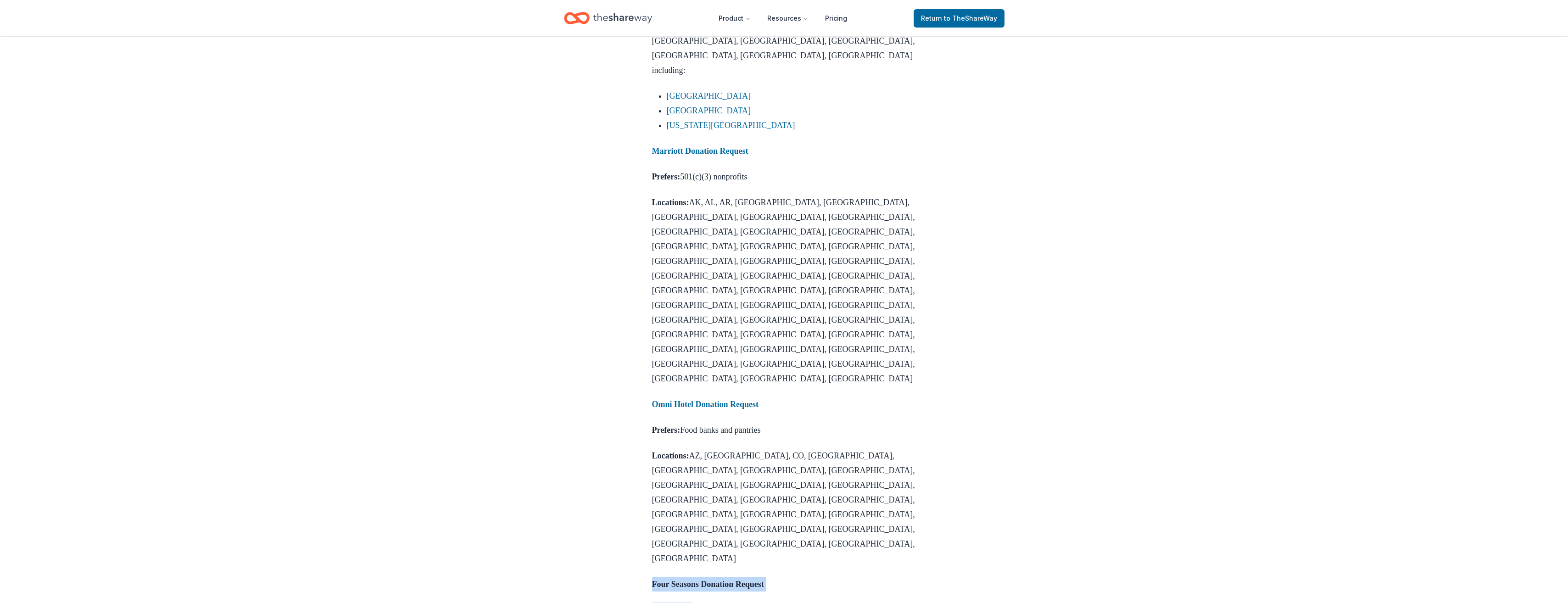
click at [682, 577] on p "Four Seasons Donation Request" at bounding box center [784, 584] width 264 height 15
click at [675, 602] on strong "Prefers:" at bounding box center [666, 610] width 28 height 9
drag, startPoint x: 654, startPoint y: 235, endPoint x: 789, endPoint y: 339, distance: 170.4
click at [789, 339] on div "Gift certificates for a free hotel stay are sure to add value and variety to an…" at bounding box center [784, 454] width 264 height 1928
copy div "Four Seasons Donation Request Prefers: 501(c)(3) nonprofits | [MEDICAL_DATA] re…"
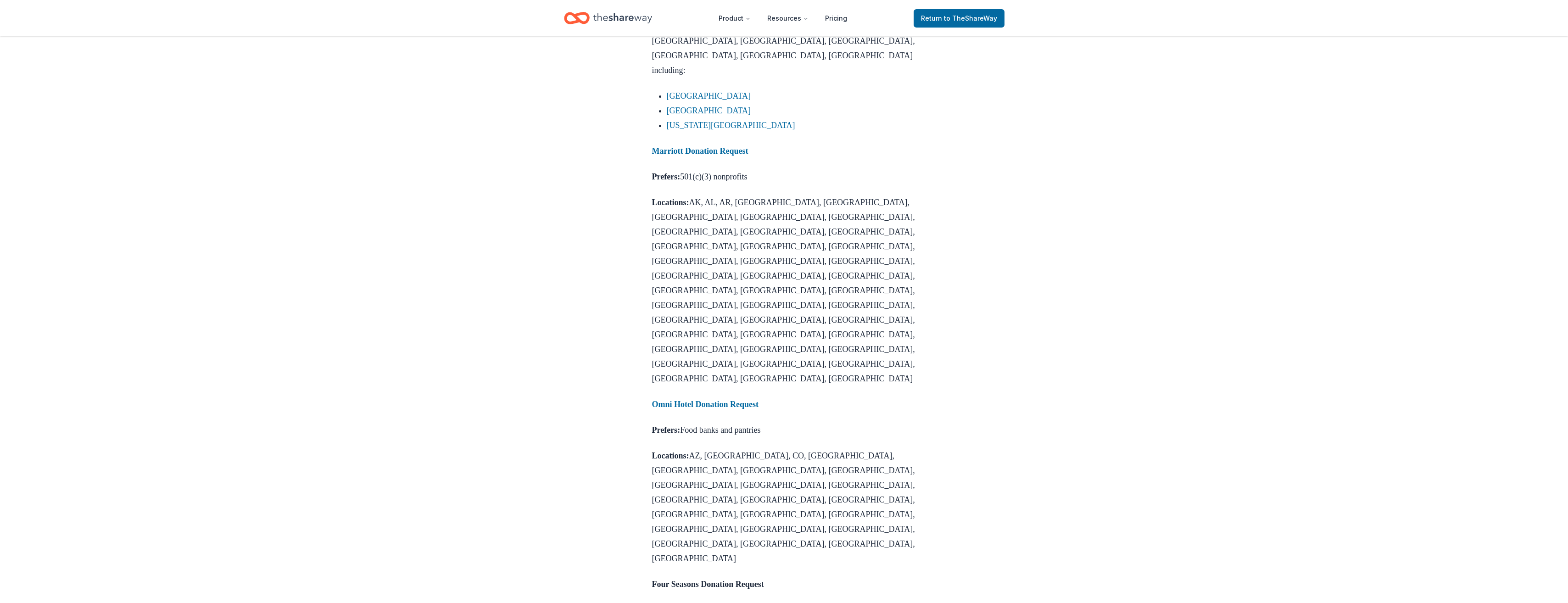
click at [1189, 438] on div "Donation Requests [DATE] 15 Hotel Donation Request Ideas Dive into our must-rea…" at bounding box center [784, 420] width 1568 height 2421
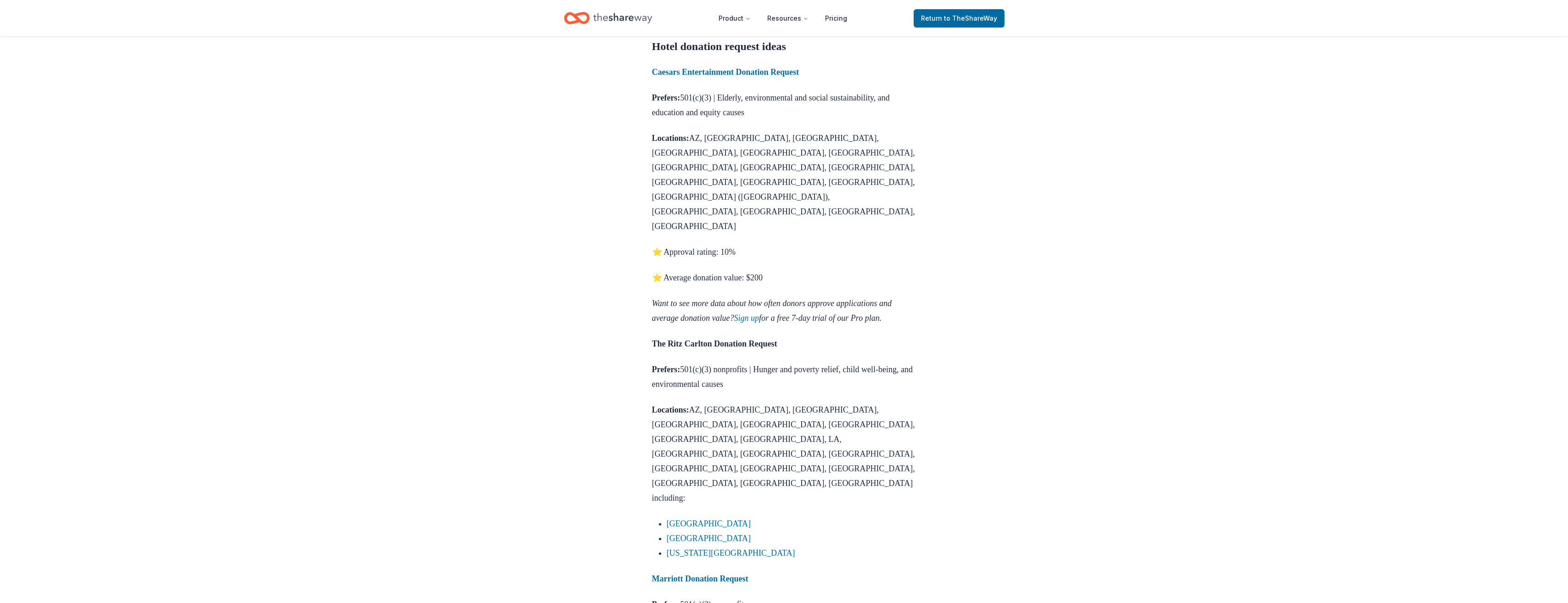
scroll to position [413, 0]
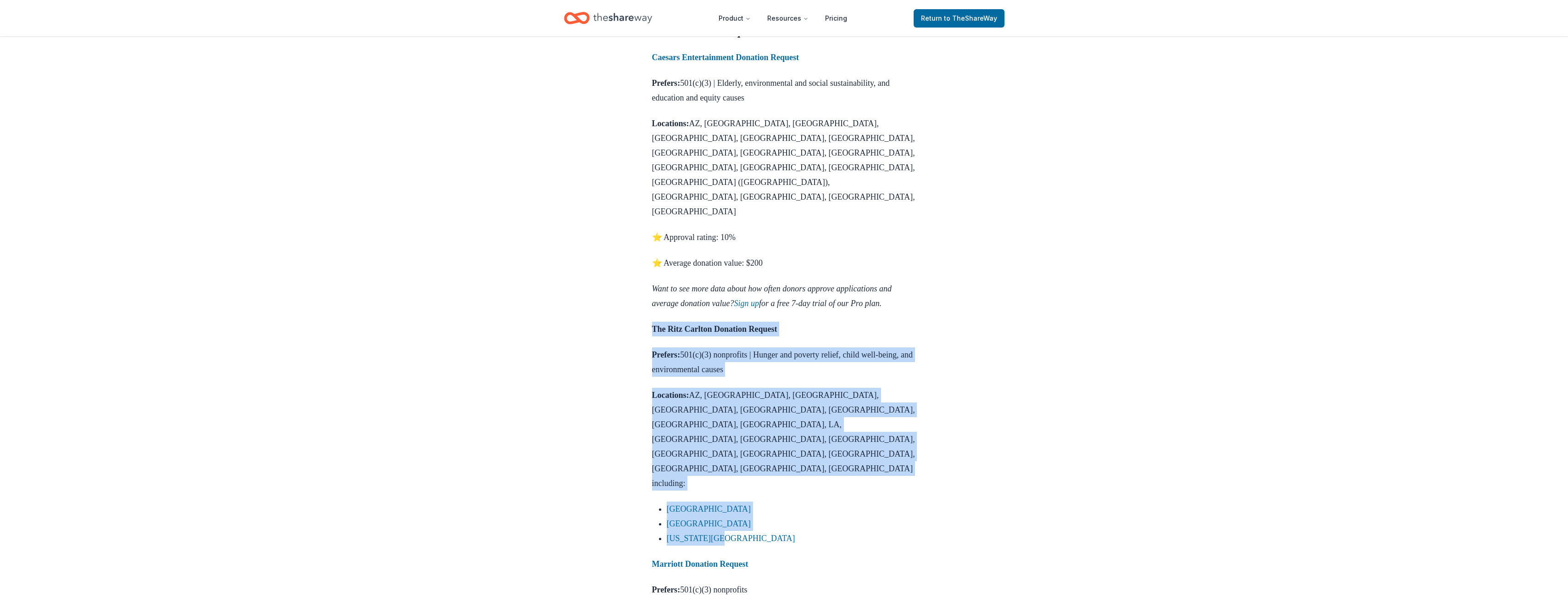
drag, startPoint x: 652, startPoint y: 283, endPoint x: 778, endPoint y: 424, distance: 189.1
drag, startPoint x: 778, startPoint y: 424, endPoint x: 710, endPoint y: 321, distance: 123.4
copy div "The Ritz Carlton Donation Request Prefers: 501(c)(3) nonprofits | Hunger and po…"
click at [832, 516] on li "[GEOGRAPHIC_DATA]" at bounding box center [791, 524] width 249 height 15
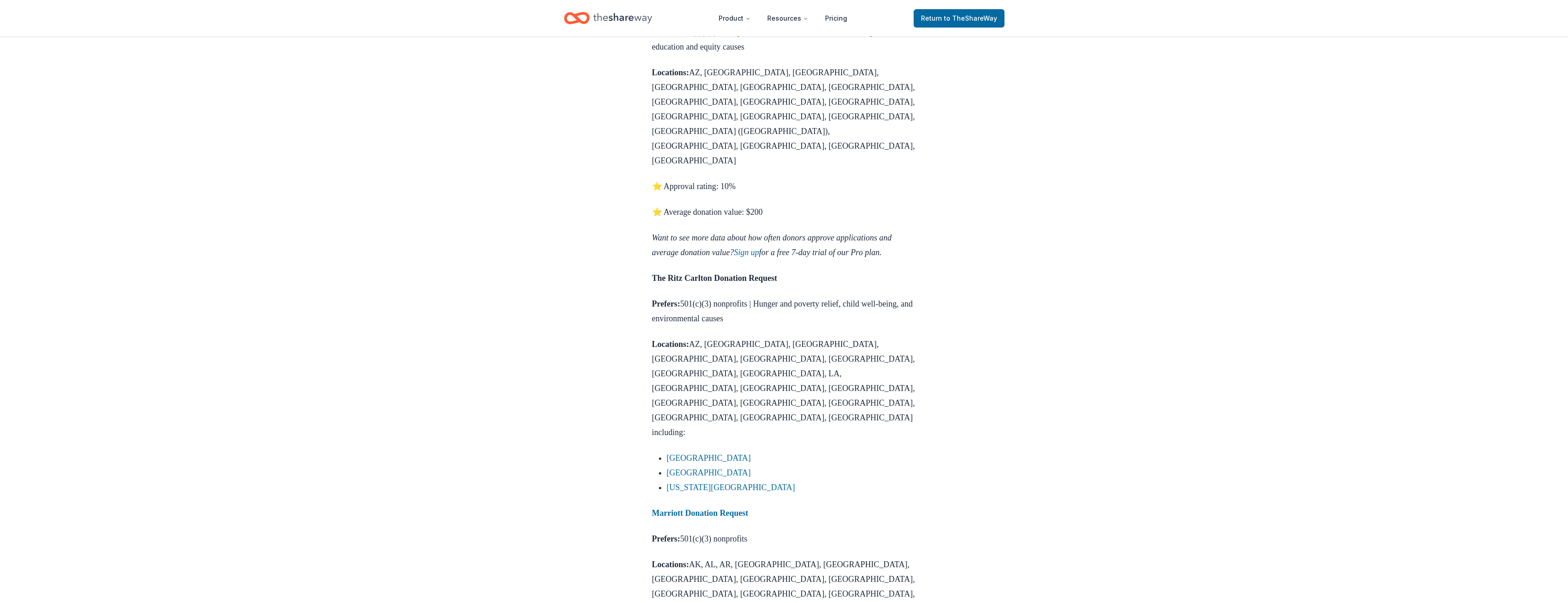
scroll to position [319, 0]
